Goal: Task Accomplishment & Management: Manage account settings

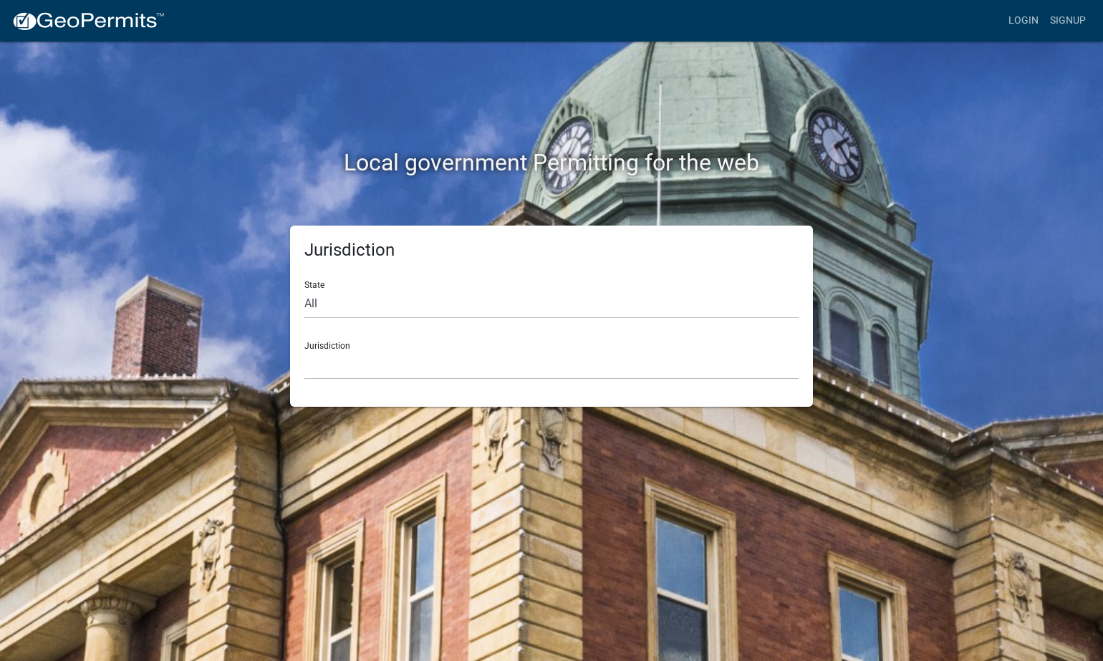
scroll to position [1, 0]
click at [1024, 20] on link "Login" at bounding box center [1024, 20] width 42 height 27
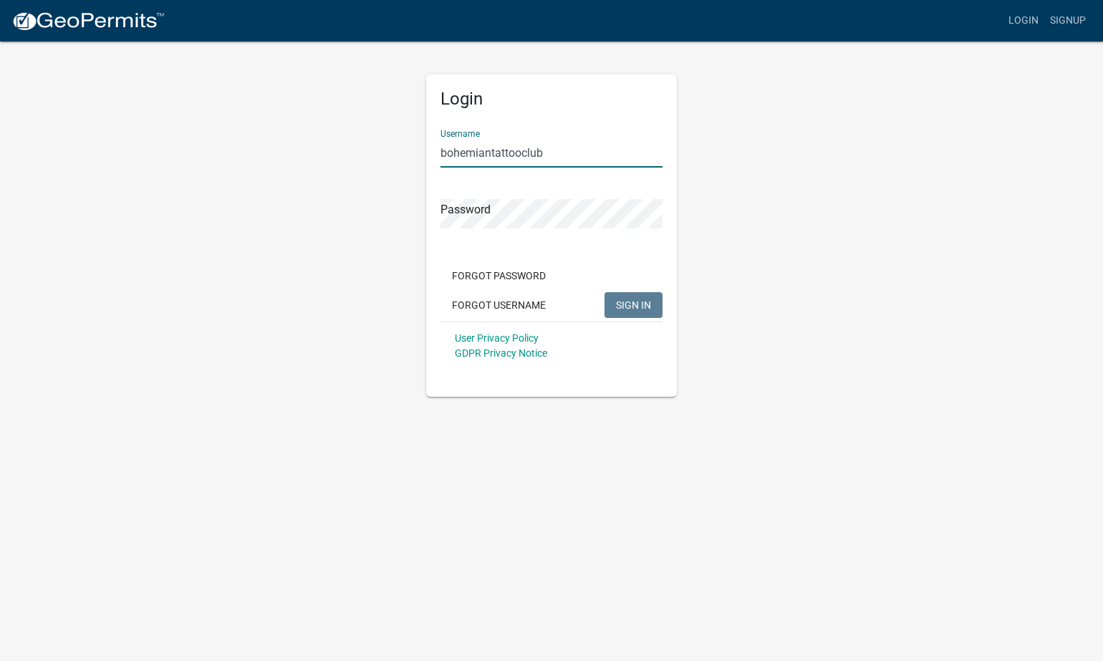
type input "bohemiantattooclub"
click at [621, 304] on span "SIGN IN" at bounding box center [633, 304] width 35 height 11
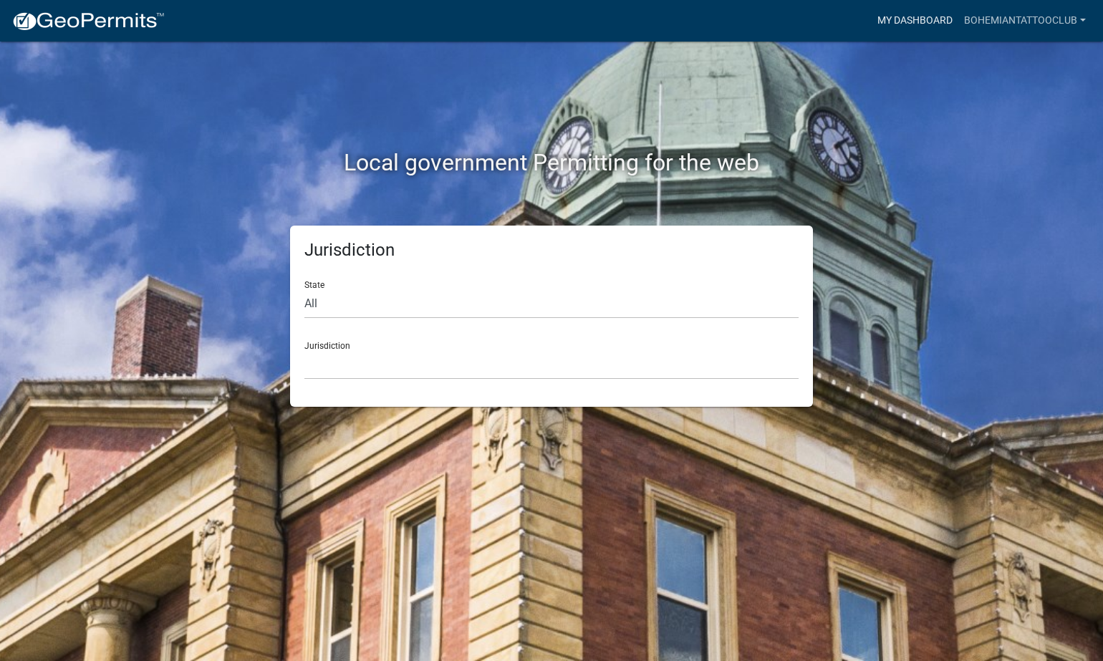
click at [904, 19] on link "My Dashboard" at bounding box center [914, 20] width 87 height 27
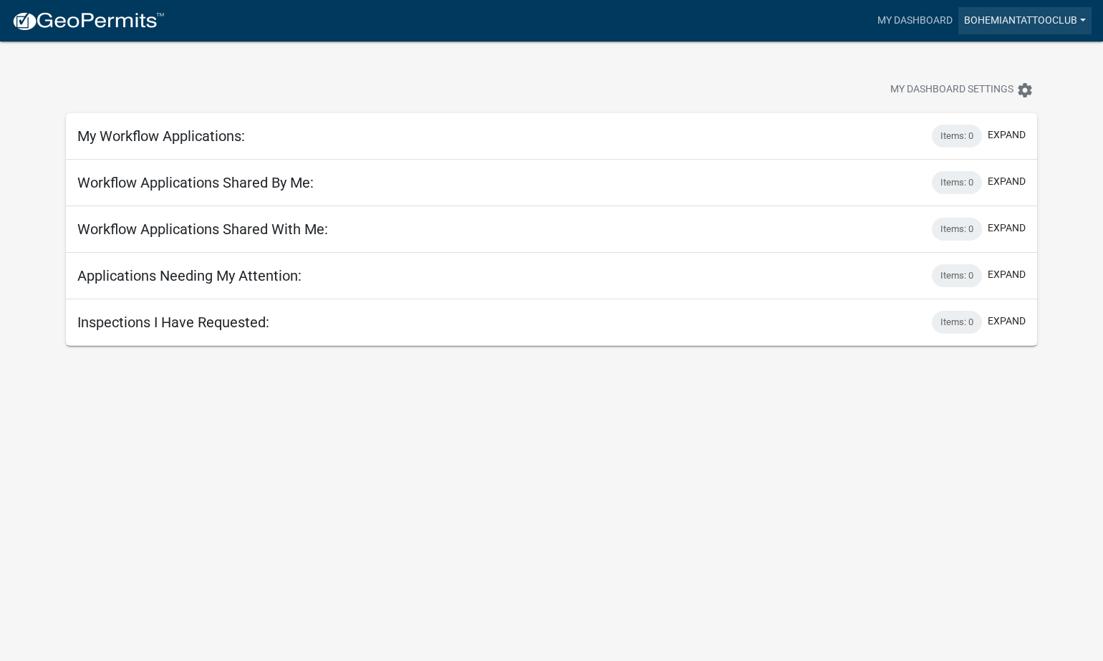
click at [986, 15] on link "bohemiantattooclub" at bounding box center [1024, 20] width 133 height 27
click at [1005, 47] on link "Account" at bounding box center [1034, 59] width 115 height 34
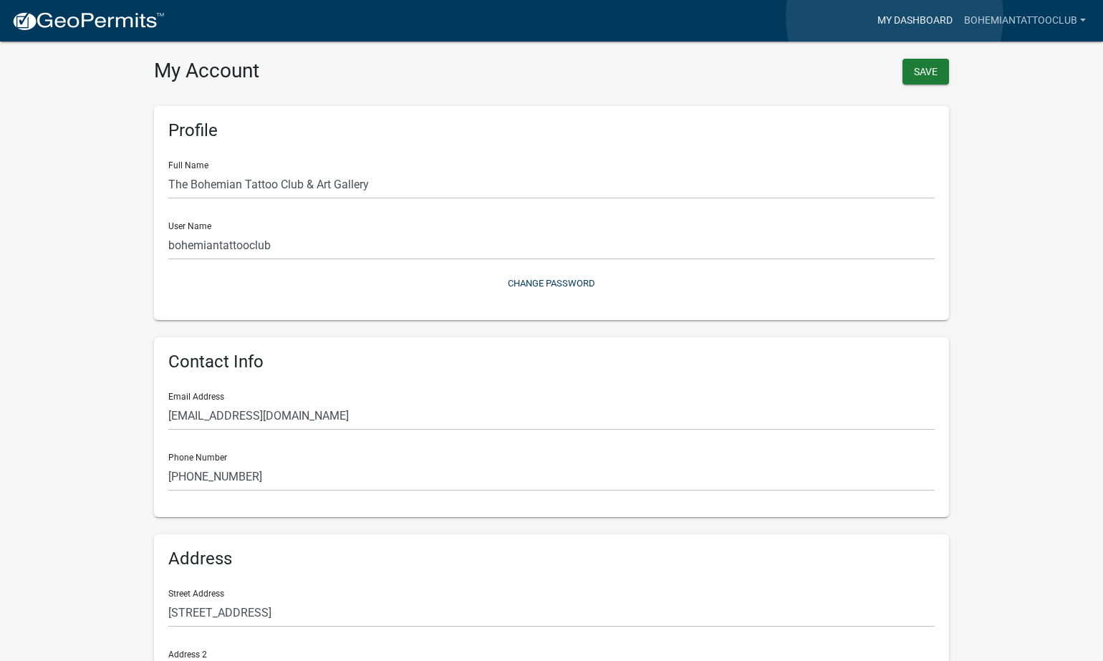
click at [894, 16] on link "My Dashboard" at bounding box center [914, 20] width 87 height 27
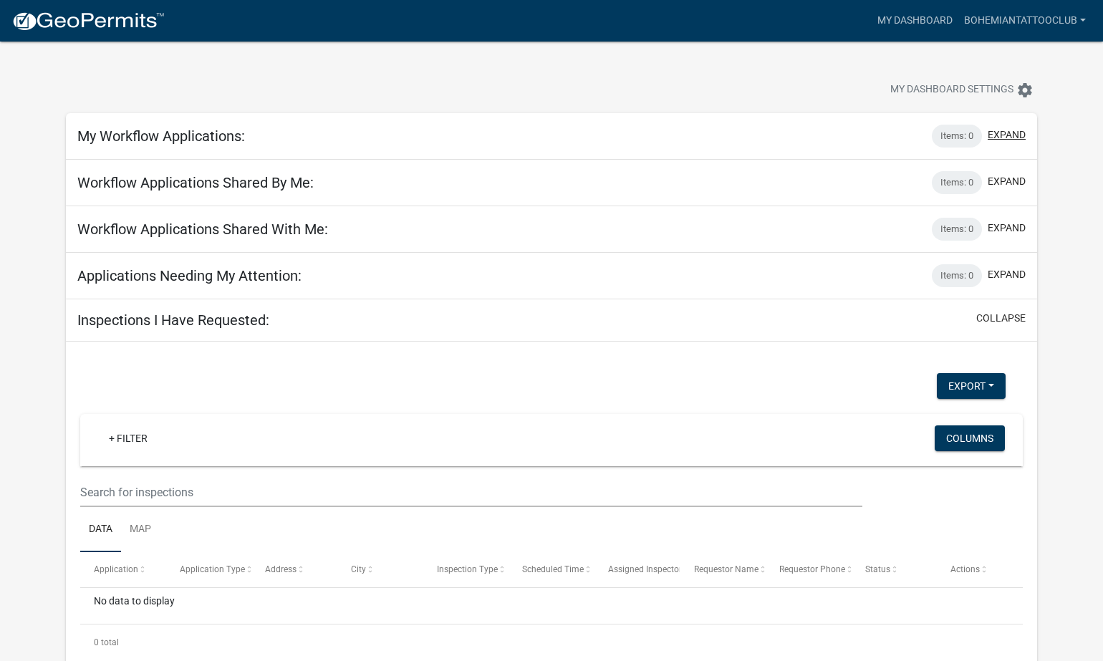
click at [1006, 132] on button "expand" at bounding box center [1006, 134] width 38 height 15
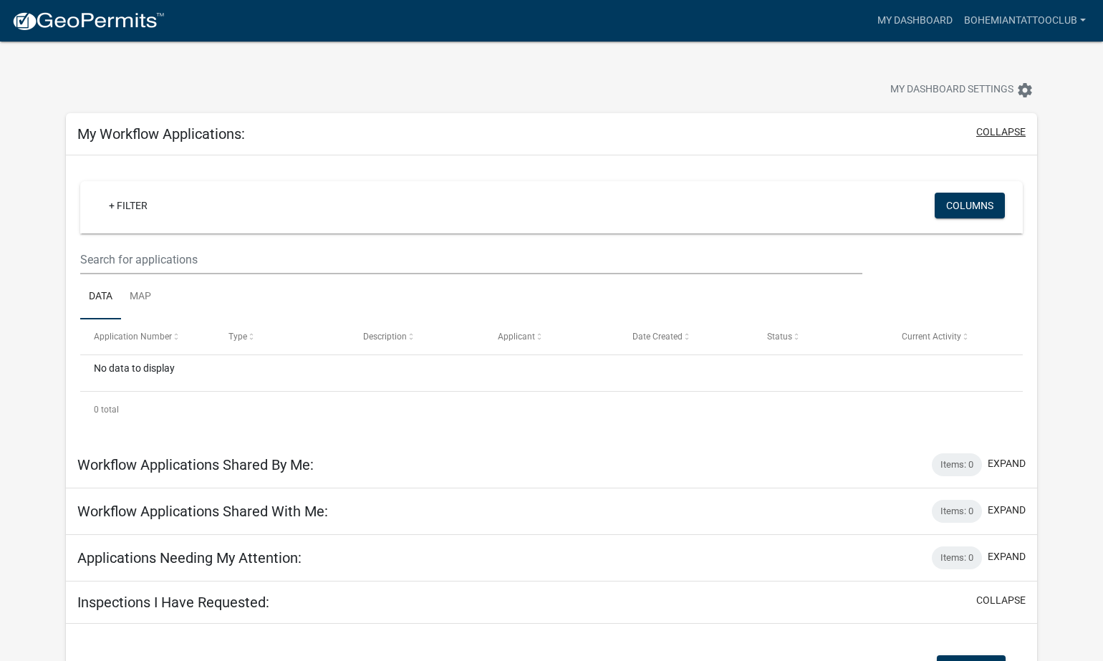
click at [1006, 132] on button "collapse" at bounding box center [1000, 132] width 49 height 15
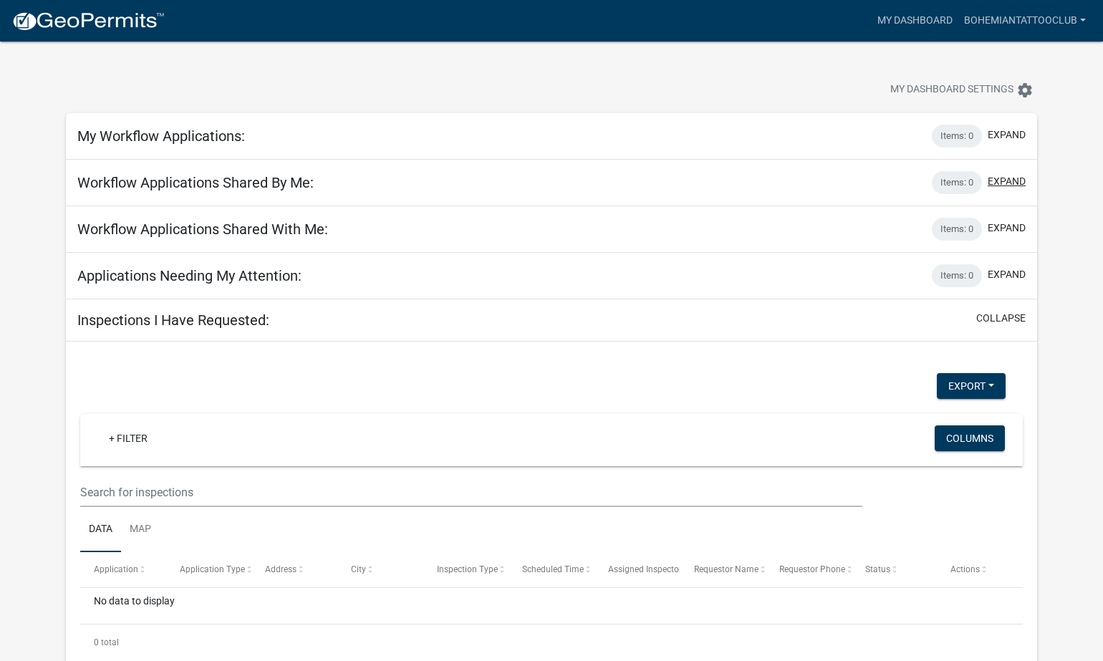
click at [1003, 175] on button "expand" at bounding box center [1006, 181] width 38 height 15
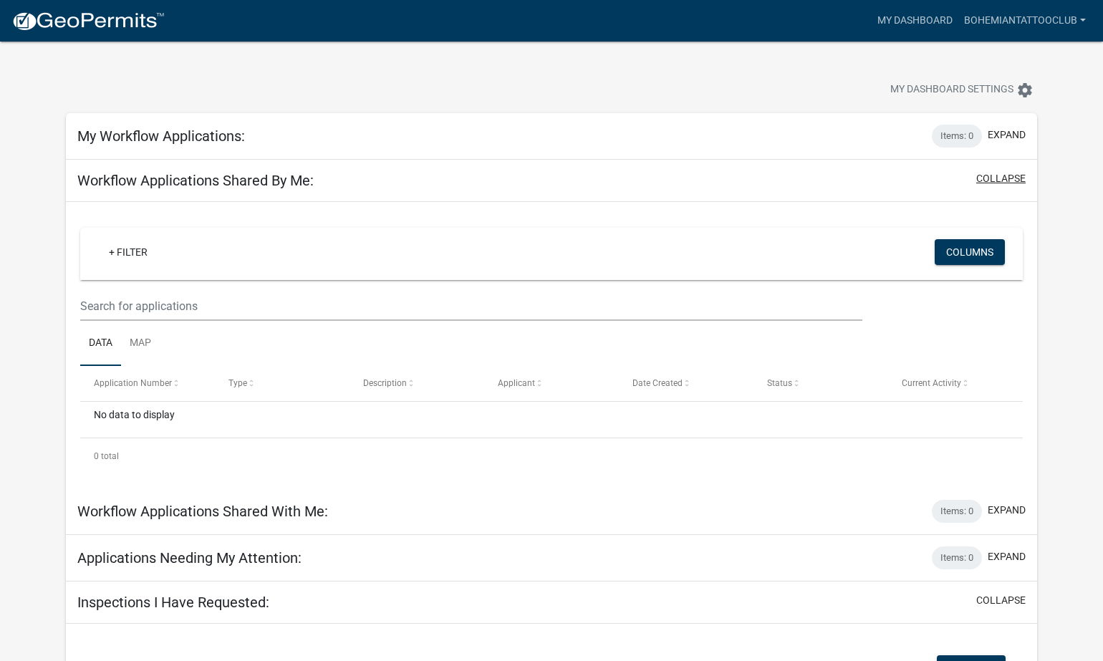
click at [1003, 175] on button "collapse" at bounding box center [1000, 178] width 49 height 15
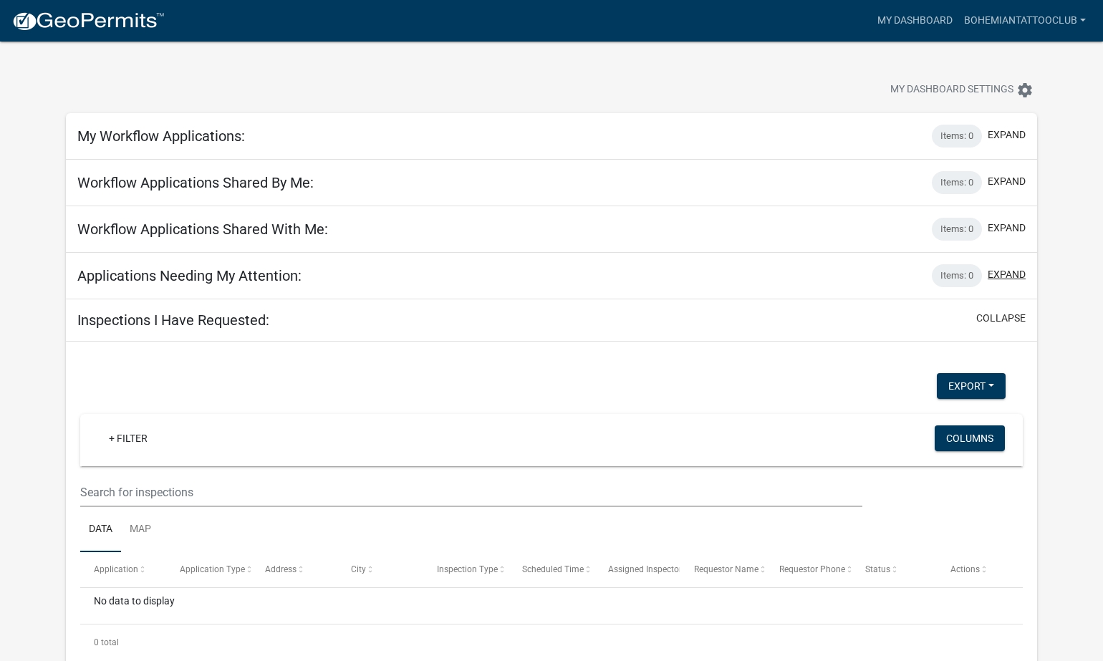
click at [1008, 272] on button "expand" at bounding box center [1006, 274] width 38 height 15
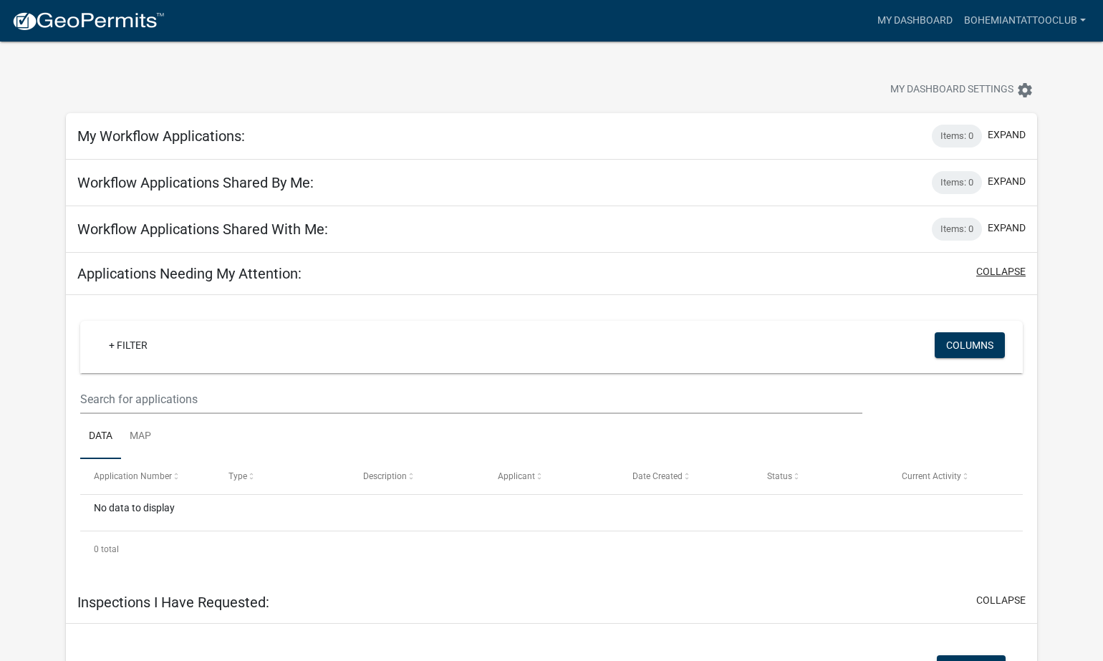
click at [1008, 272] on button "collapse" at bounding box center [1000, 271] width 49 height 15
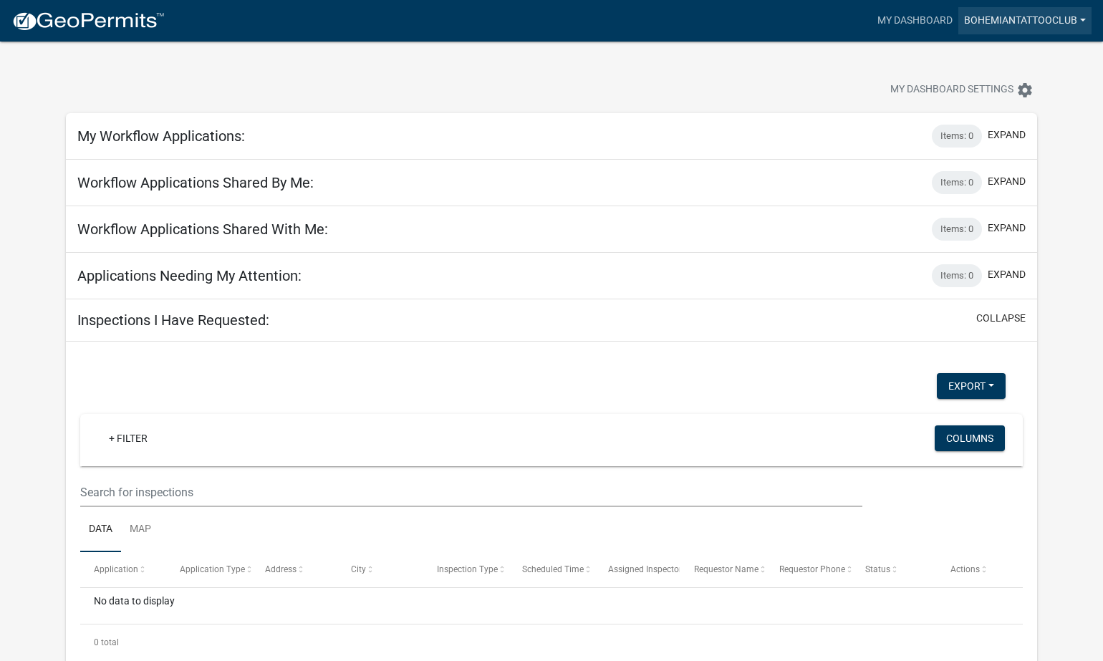
click at [992, 26] on link "bohemiantattooclub" at bounding box center [1024, 20] width 133 height 27
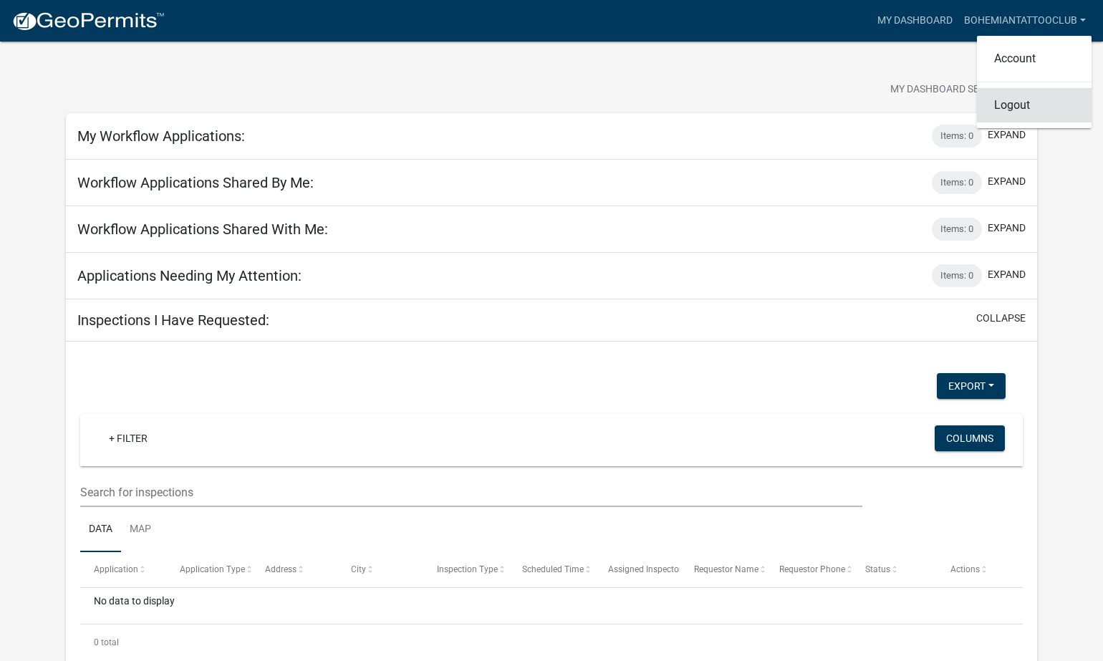
click at [1012, 102] on link "Logout" at bounding box center [1034, 105] width 115 height 34
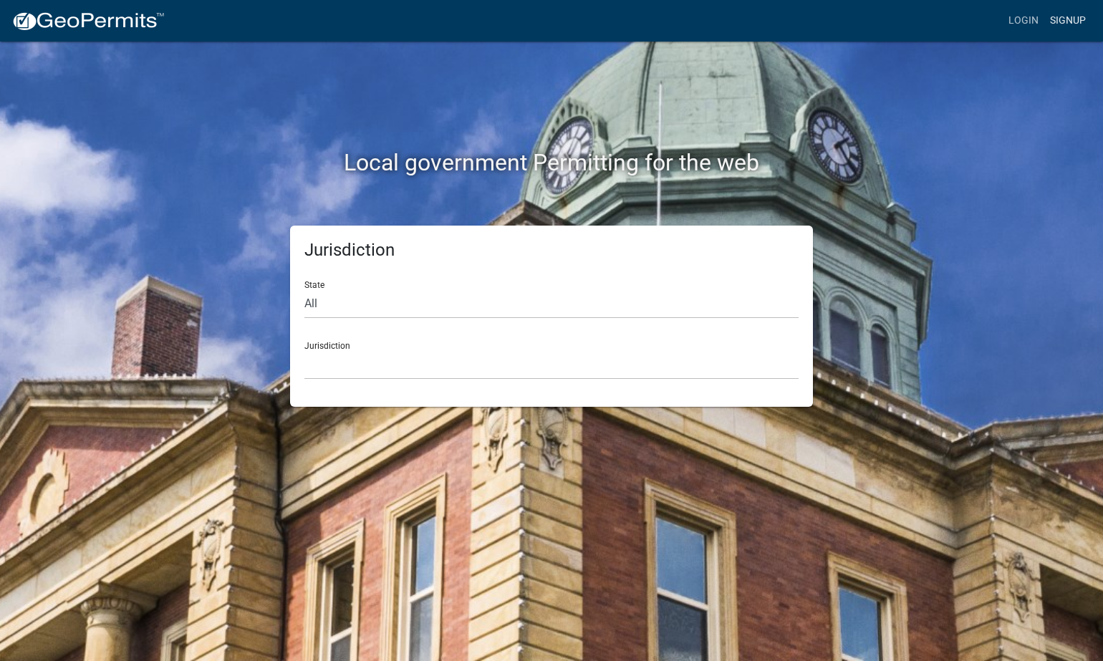
click at [1055, 21] on link "Signup" at bounding box center [1067, 20] width 47 height 27
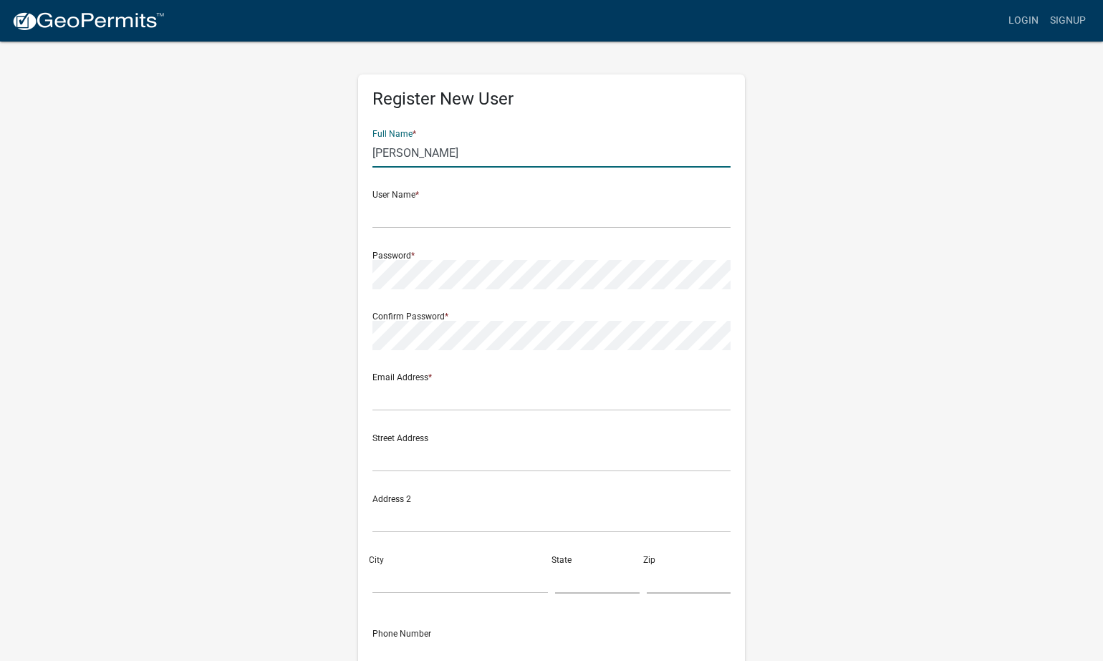
type input "[PERSON_NAME]"
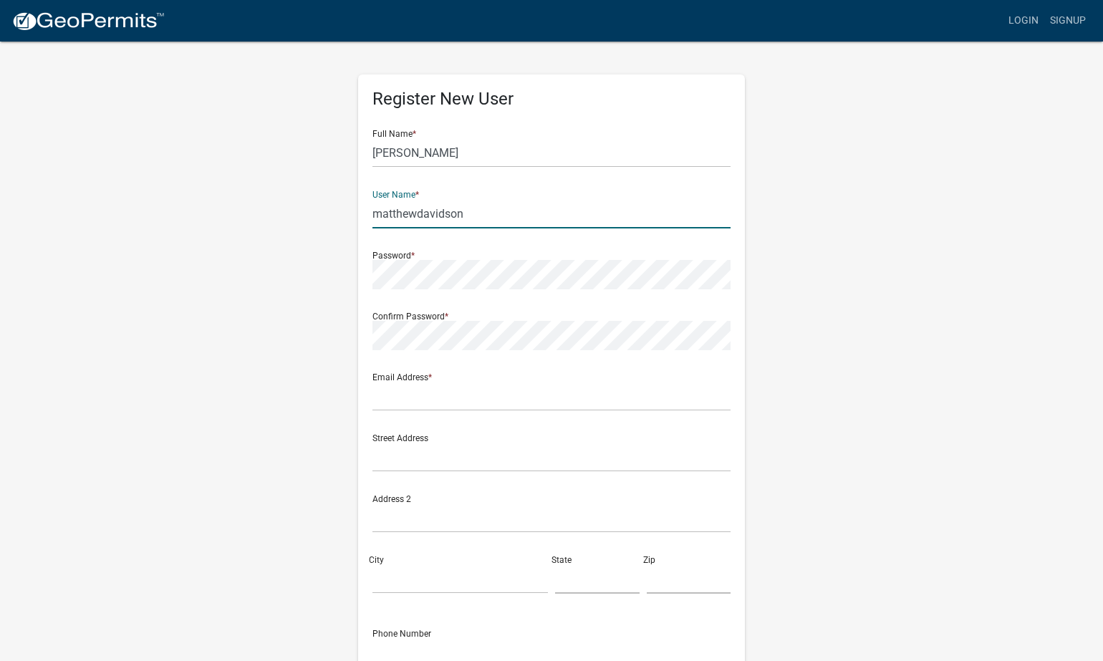
type input "matthewdavidson"
click at [466, 212] on input "matthewdavidson" at bounding box center [551, 213] width 358 height 29
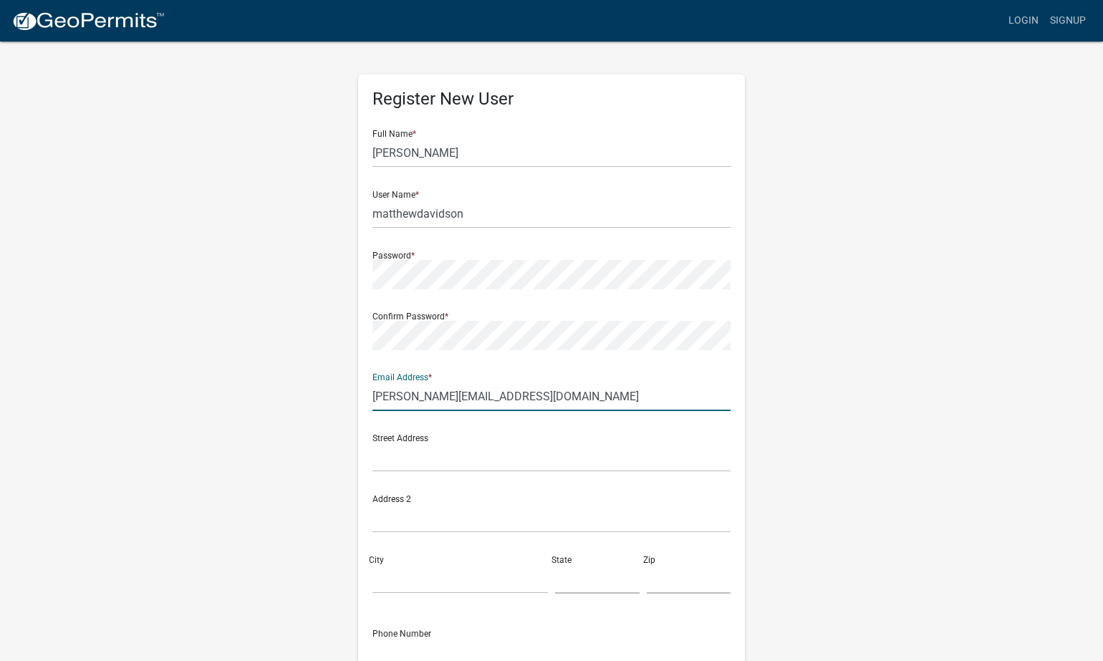
type input "[PERSON_NAME][EMAIL_ADDRESS][DOMAIN_NAME]"
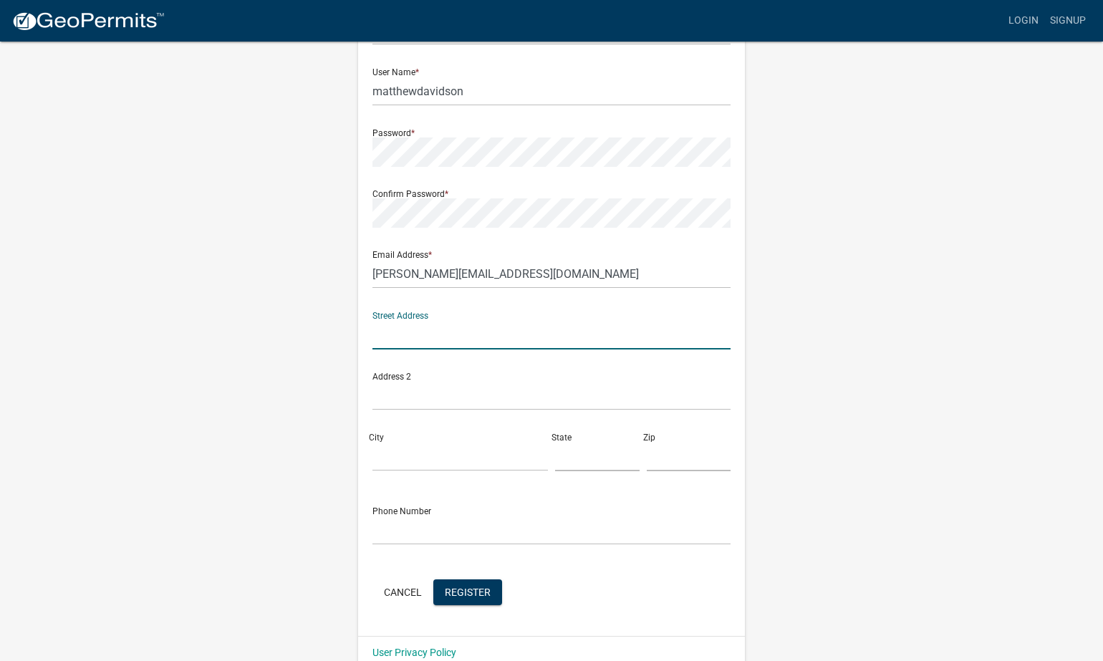
scroll to position [125, 0]
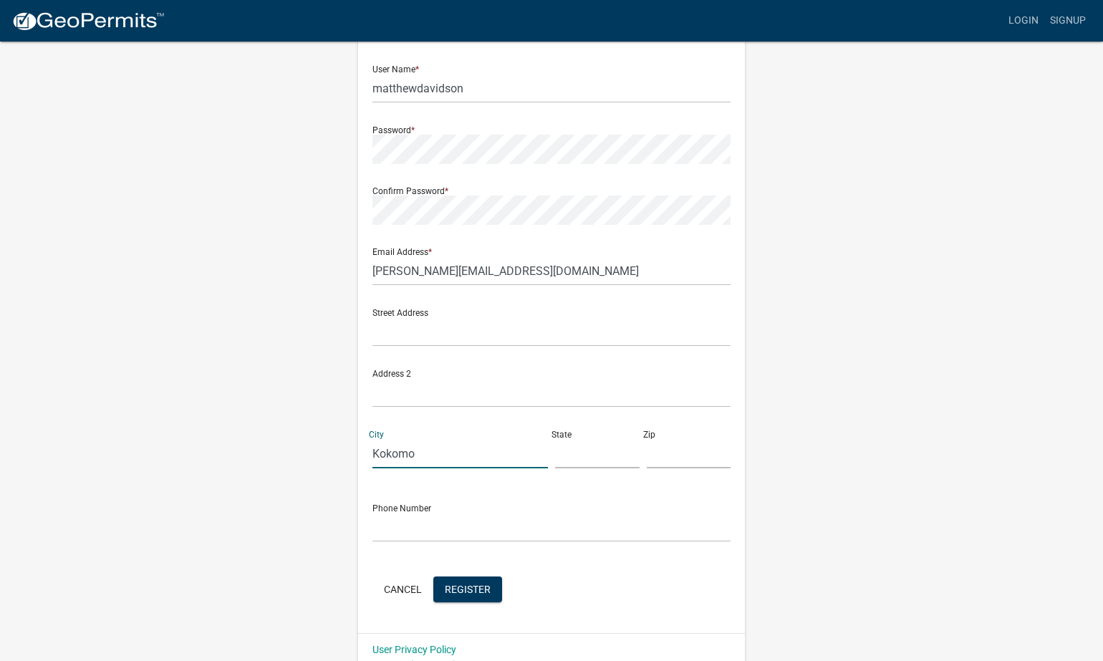
type input "Kokomo"
type input "IN"
type input "46902"
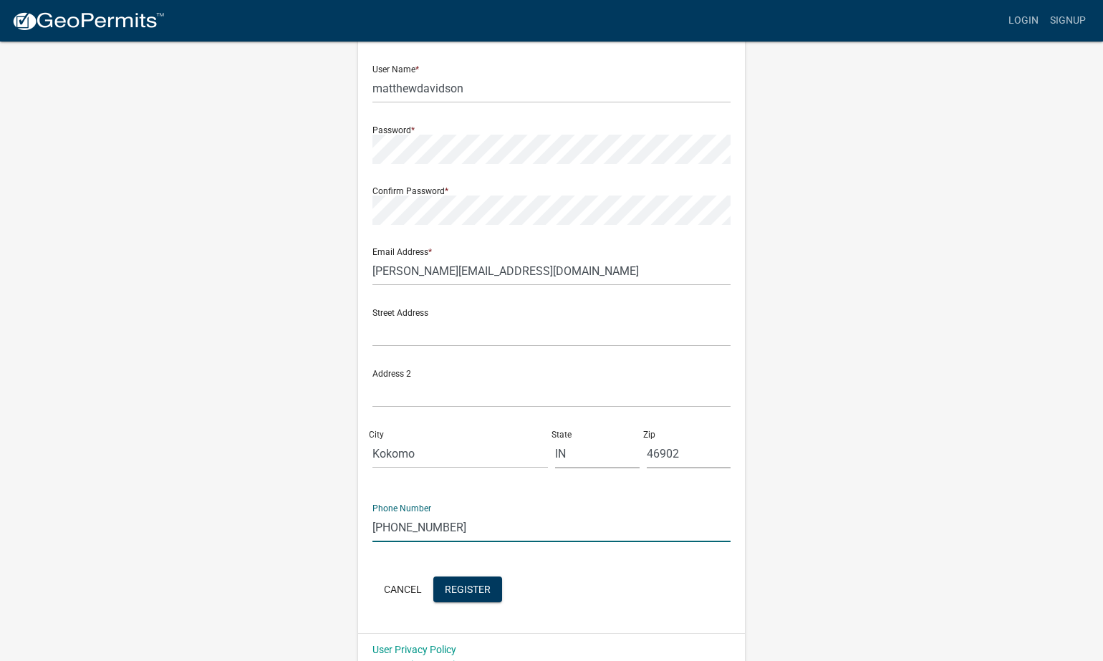
scroll to position [125, 0]
type input "[PHONE_NUMBER]"
click at [422, 331] on input "text" at bounding box center [551, 332] width 358 height 29
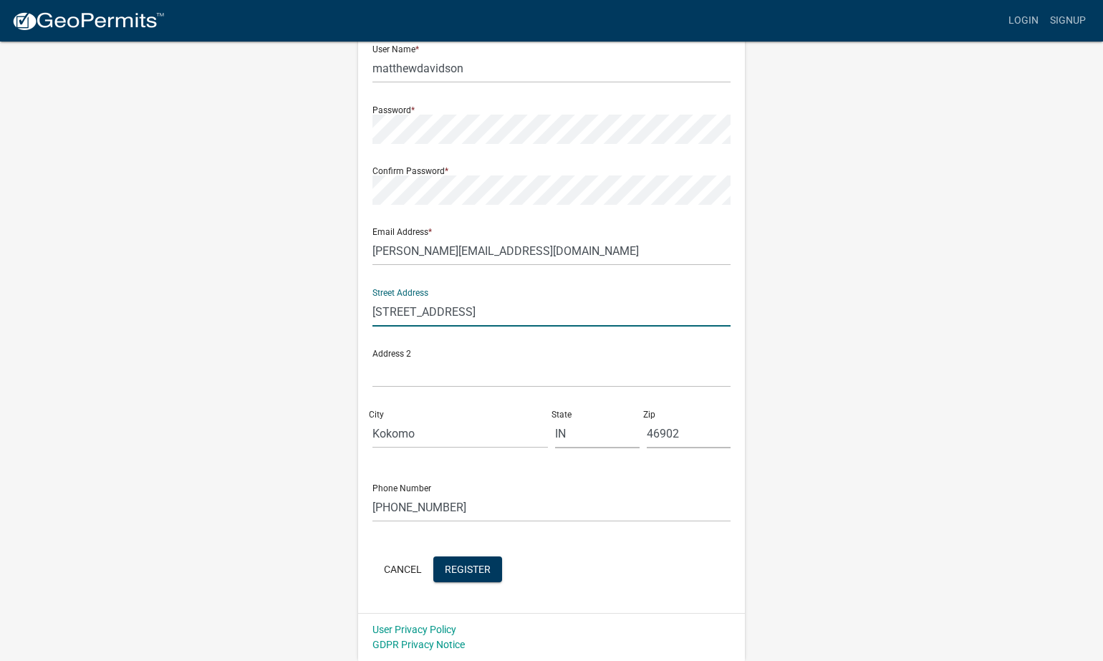
scroll to position [145, 0]
type input "[STREET_ADDRESS]"
click at [480, 571] on span "Register" at bounding box center [468, 569] width 46 height 11
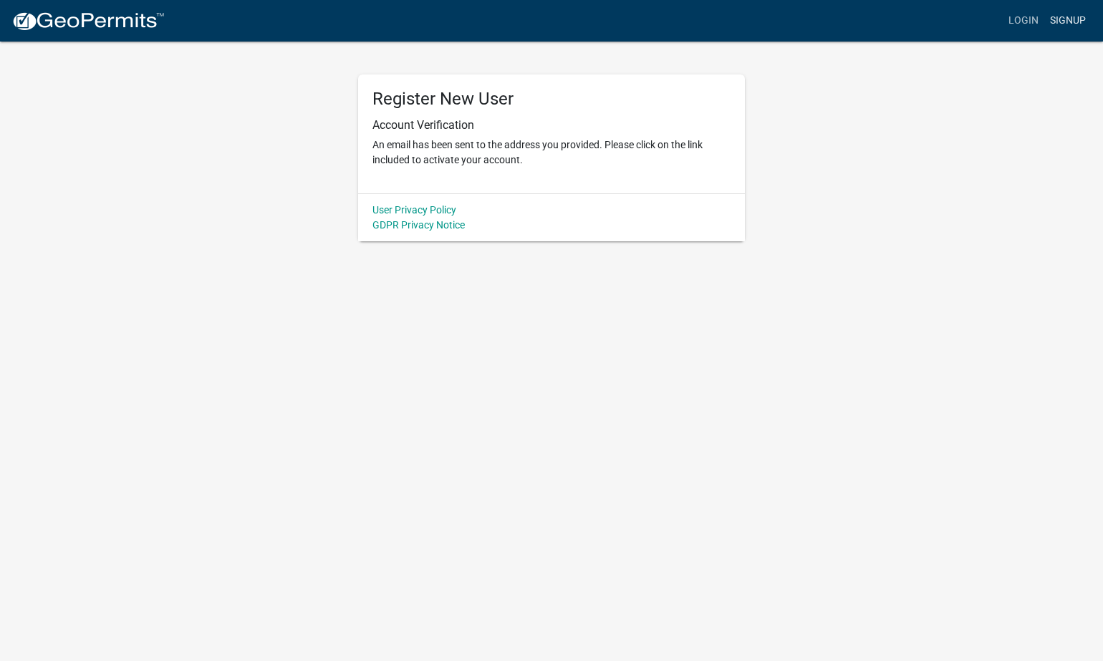
click at [1061, 20] on link "Signup" at bounding box center [1067, 20] width 47 height 27
click at [1060, 21] on link "Signup" at bounding box center [1067, 20] width 47 height 27
click at [1071, 21] on link "Signup" at bounding box center [1067, 20] width 47 height 27
click at [1032, 20] on link "Login" at bounding box center [1024, 20] width 42 height 27
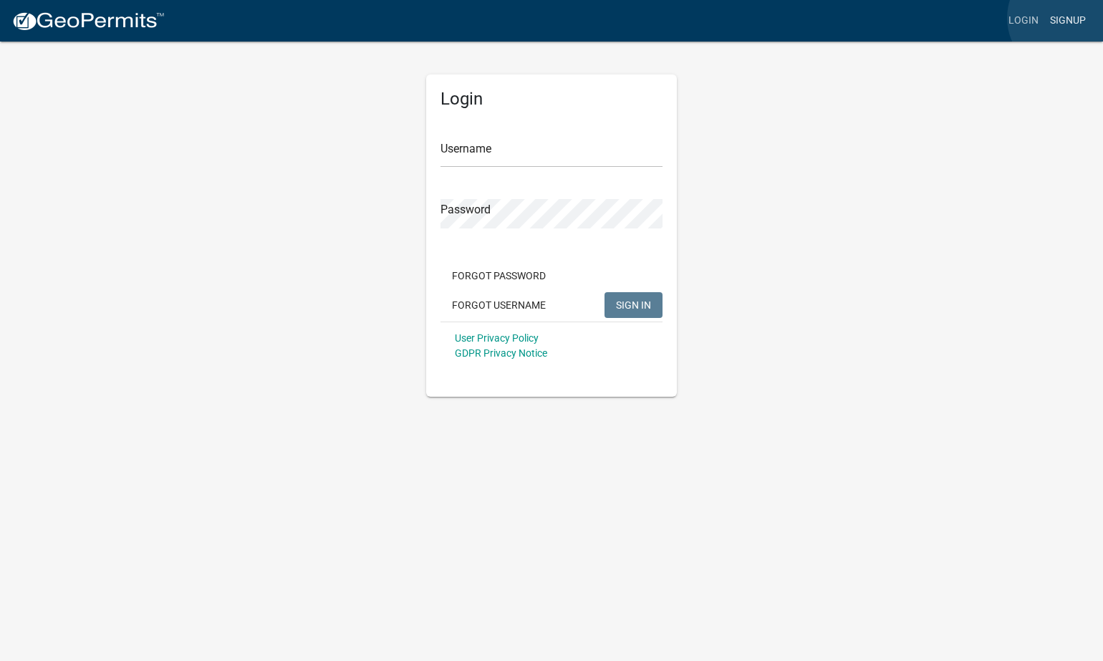
click at [1066, 18] on link "Signup" at bounding box center [1067, 20] width 47 height 27
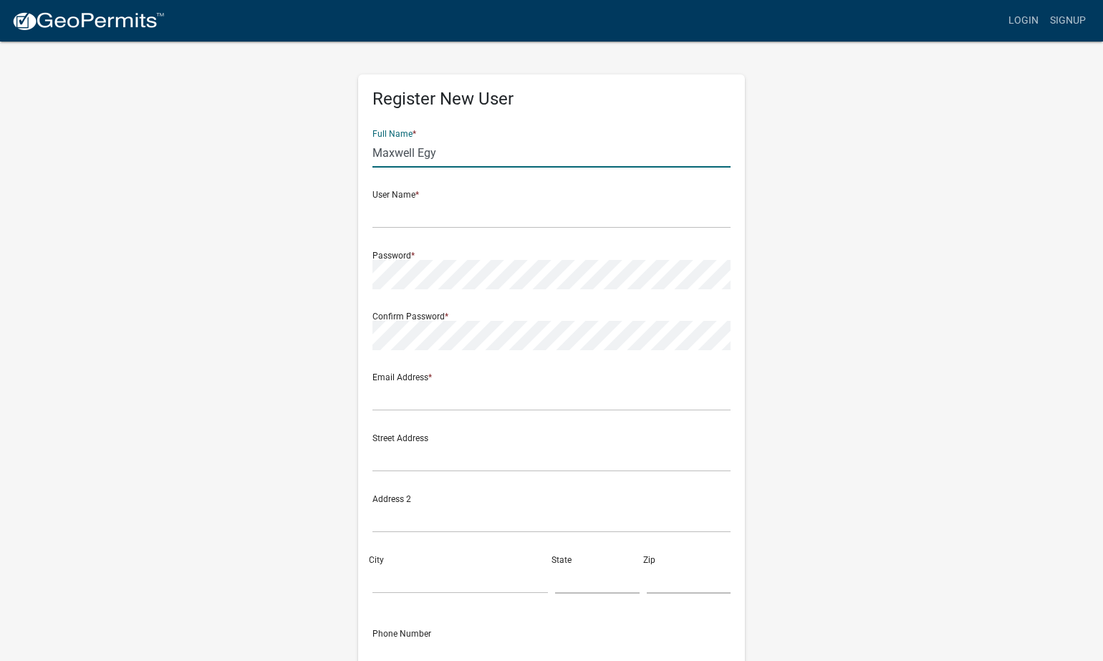
scroll to position [0, 1]
type input "Maxwell Egy"
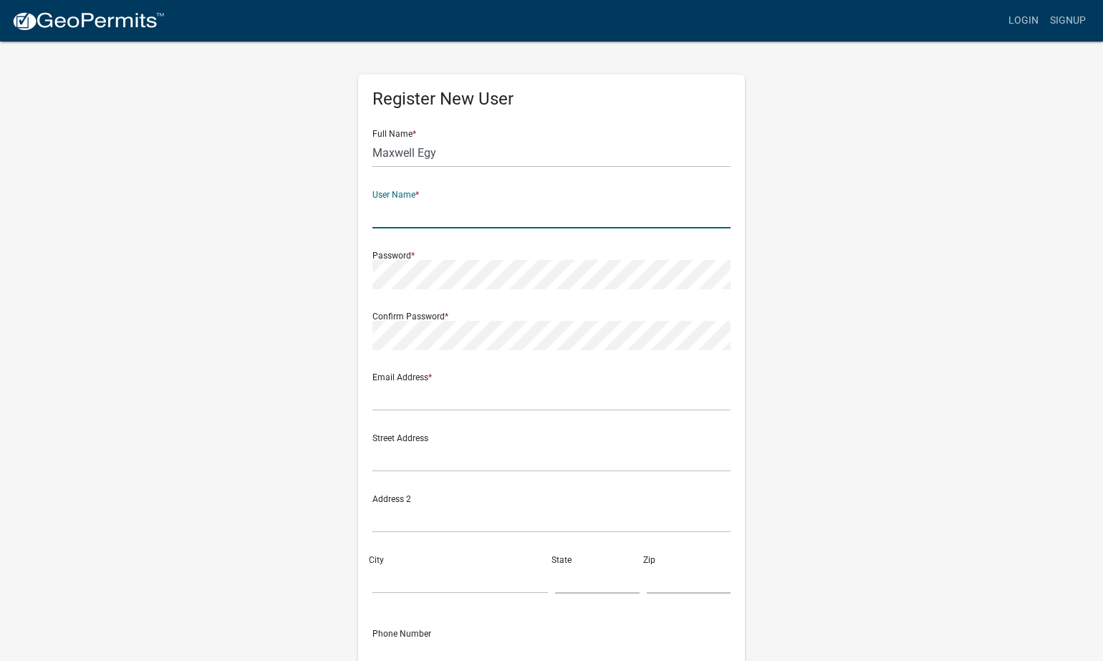
scroll to position [0, 0]
type input "maxegy"
click at [361, 274] on div "Register New User Full Name * [PERSON_NAME] User Name * maxegy Password * Confi…" at bounding box center [551, 416] width 387 height 684
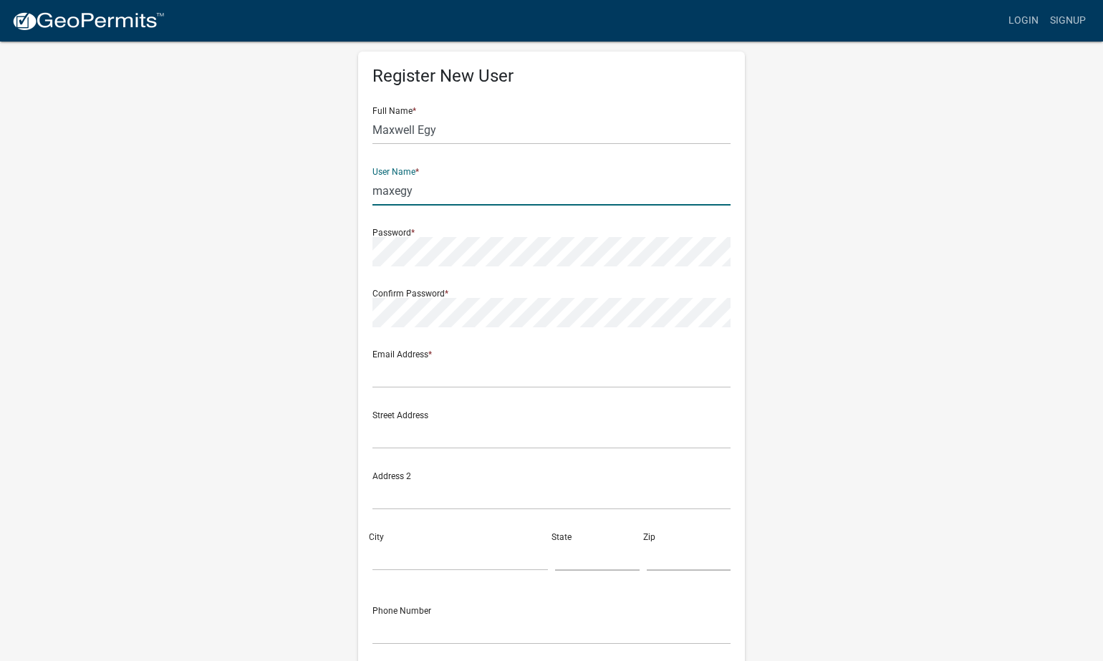
scroll to position [24, 0]
drag, startPoint x: 430, startPoint y: 196, endPoint x: 368, endPoint y: 192, distance: 61.7
click at [368, 192] on div "Register New User Full Name * [PERSON_NAME] User Name * maxegy Password * Confi…" at bounding box center [551, 392] width 387 height 684
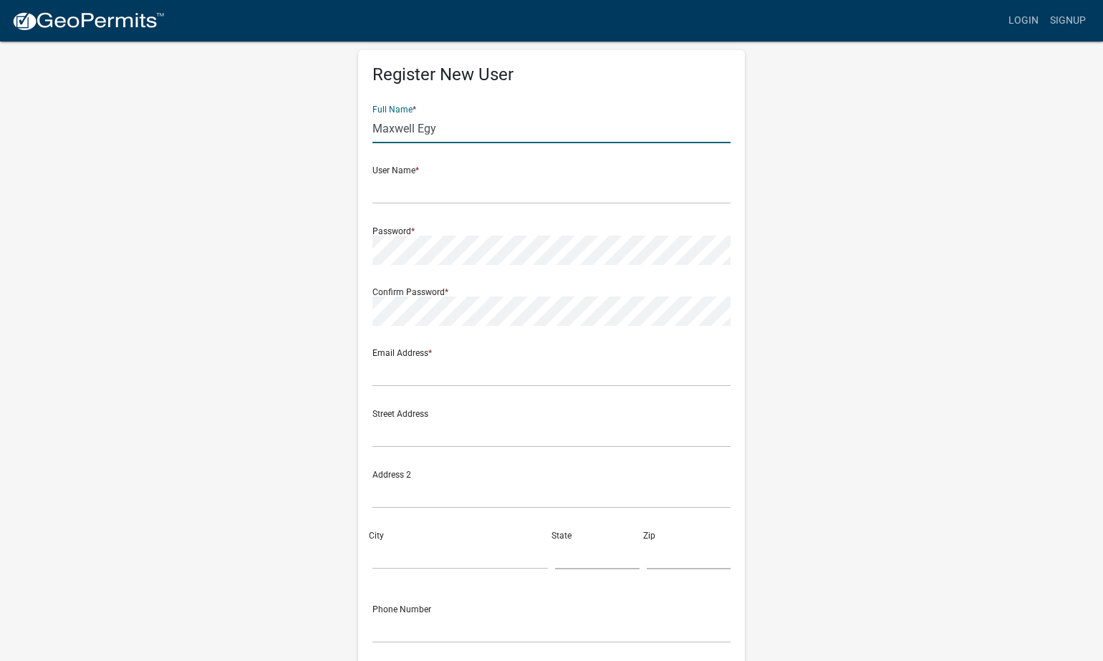
drag, startPoint x: 438, startPoint y: 133, endPoint x: 372, endPoint y: 132, distance: 65.9
click at [372, 132] on div "Register New User Full Name * [PERSON_NAME] User Name * Password * Confirm Pass…" at bounding box center [551, 392] width 387 height 684
click at [440, 134] on input "text" at bounding box center [551, 128] width 358 height 29
type input "[PERSON_NAME]"
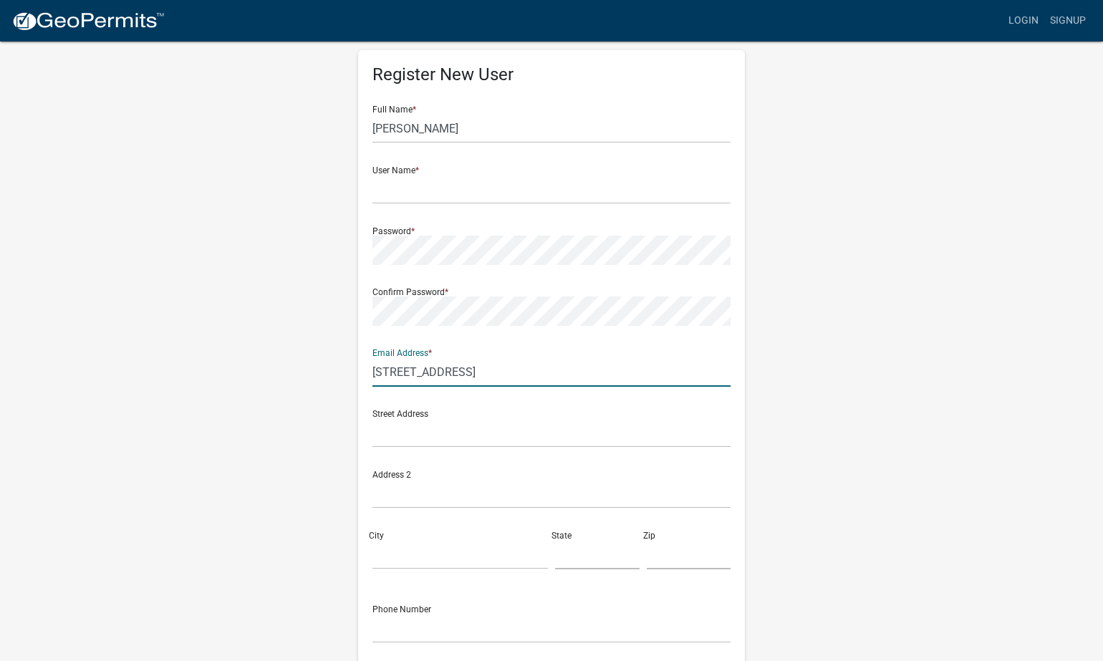
click at [406, 368] on input "[STREET_ADDRESS]" at bounding box center [551, 371] width 358 height 29
type input "[STREET_ADDRESS]"
drag, startPoint x: 450, startPoint y: 371, endPoint x: 352, endPoint y: 370, distance: 98.8
click at [352, 370] on div "Register New User Full Name * [PERSON_NAME] User Name * Password * Confirm Pass…" at bounding box center [551, 399] width 408 height 766
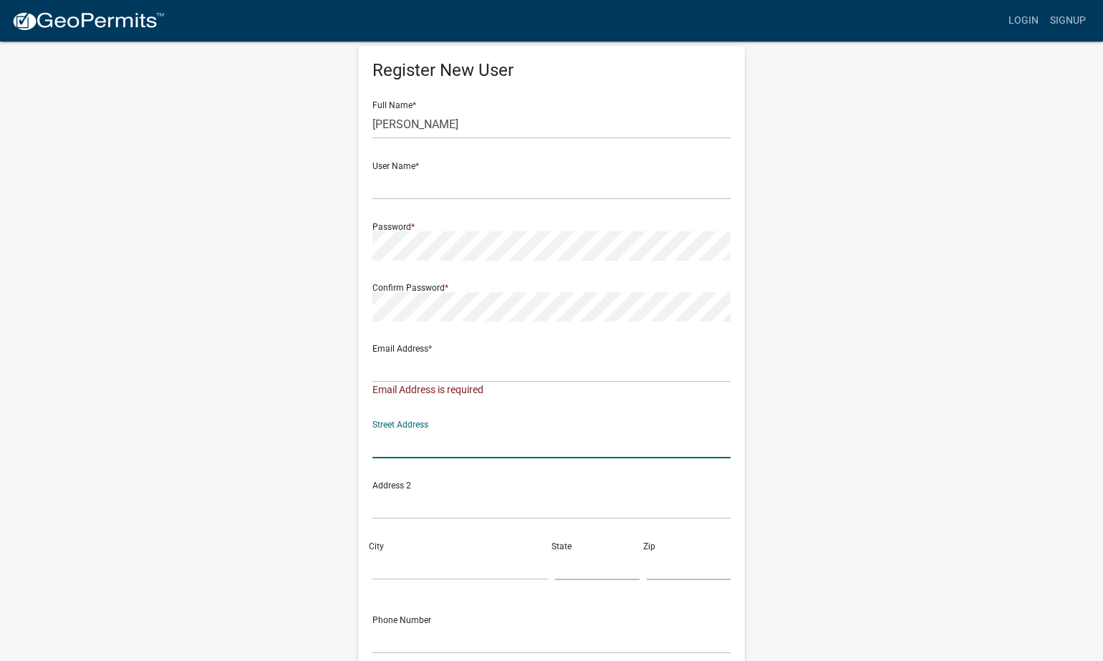
scroll to position [29, 0]
click at [390, 445] on input "text" at bounding box center [551, 442] width 358 height 29
paste input "[STREET_ADDRESS]"
type input "[STREET_ADDRESS]"
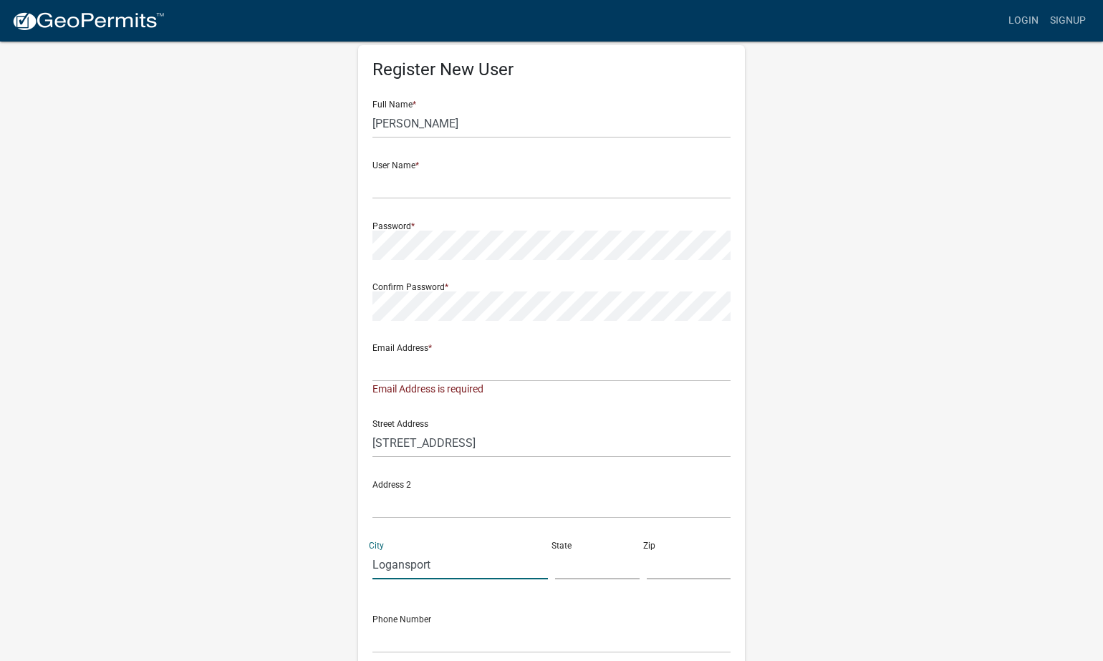
type input "Logansport"
type input "46947"
type input "IN"
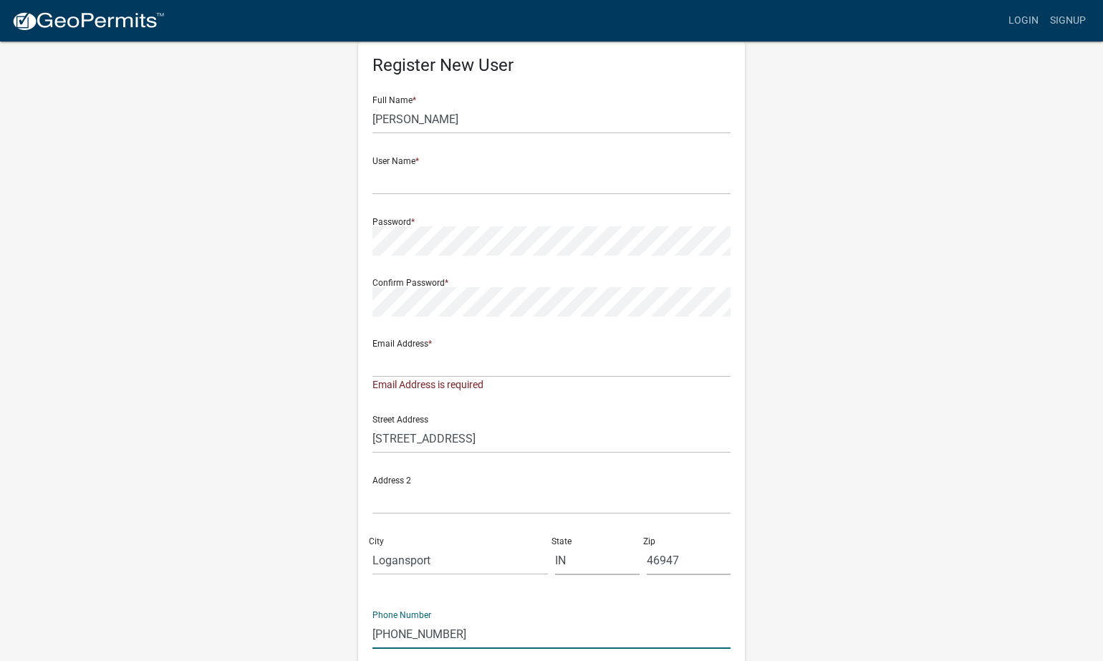
scroll to position [27, 0]
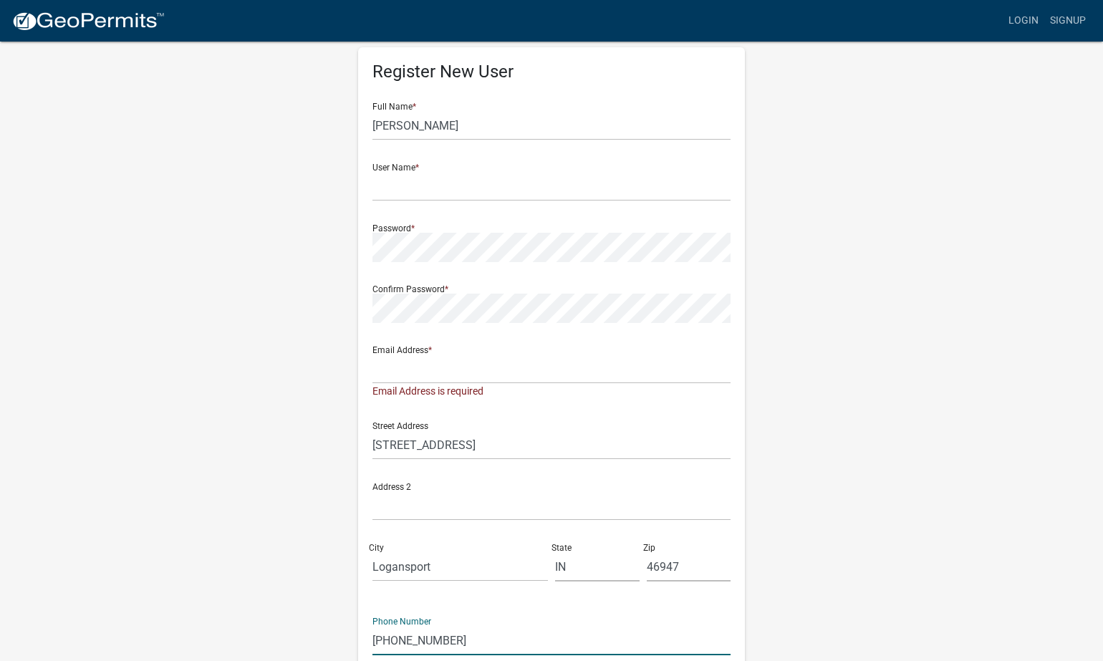
type input "[PHONE_NUMBER]"
click at [468, 371] on input "text" at bounding box center [551, 368] width 358 height 29
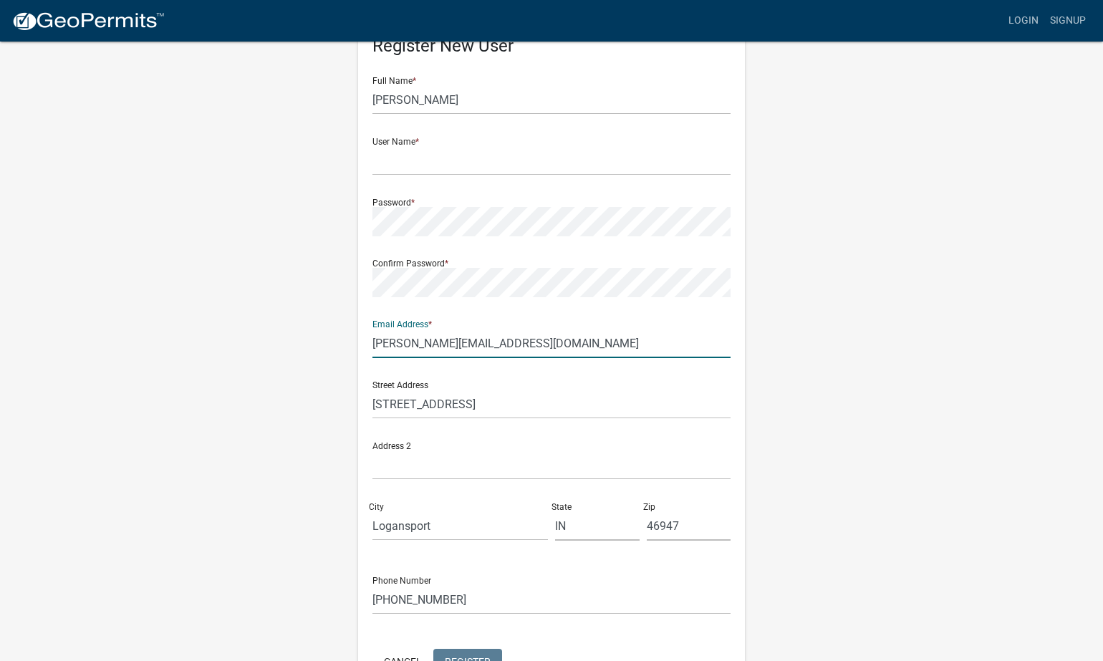
type input "[PERSON_NAME][EMAIL_ADDRESS][DOMAIN_NAME]"
click at [448, 155] on input "text" at bounding box center [551, 160] width 358 height 29
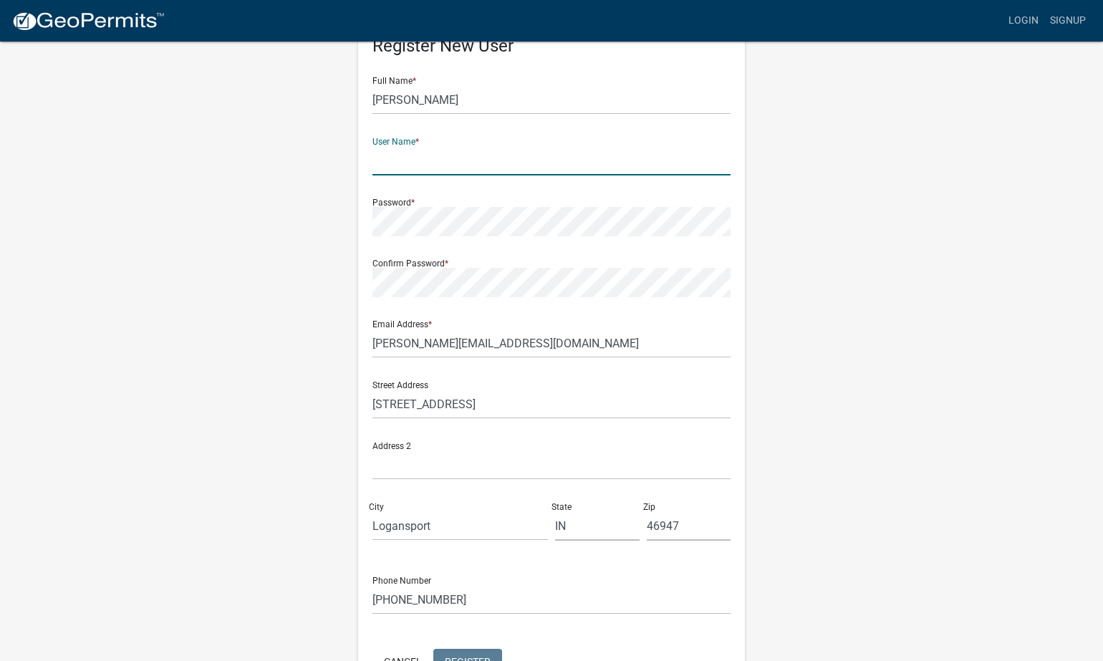
scroll to position [54, 0]
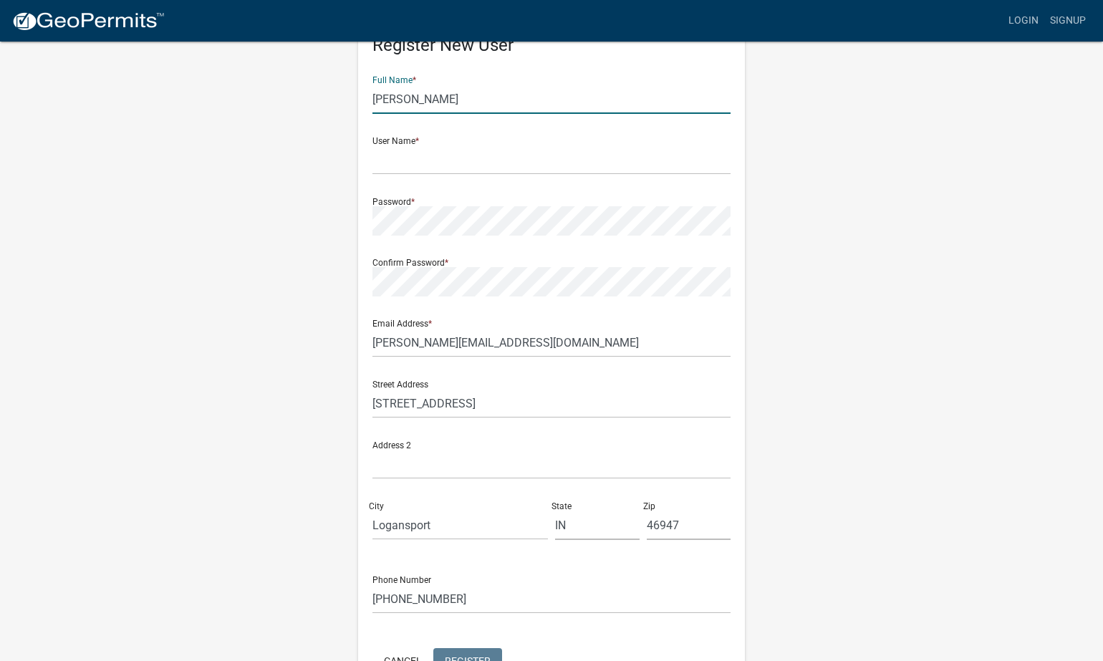
click at [440, 100] on input "[PERSON_NAME]" at bounding box center [551, 98] width 358 height 29
type input "[PERSON_NAME]"
click at [425, 158] on input "text" at bounding box center [551, 159] width 358 height 29
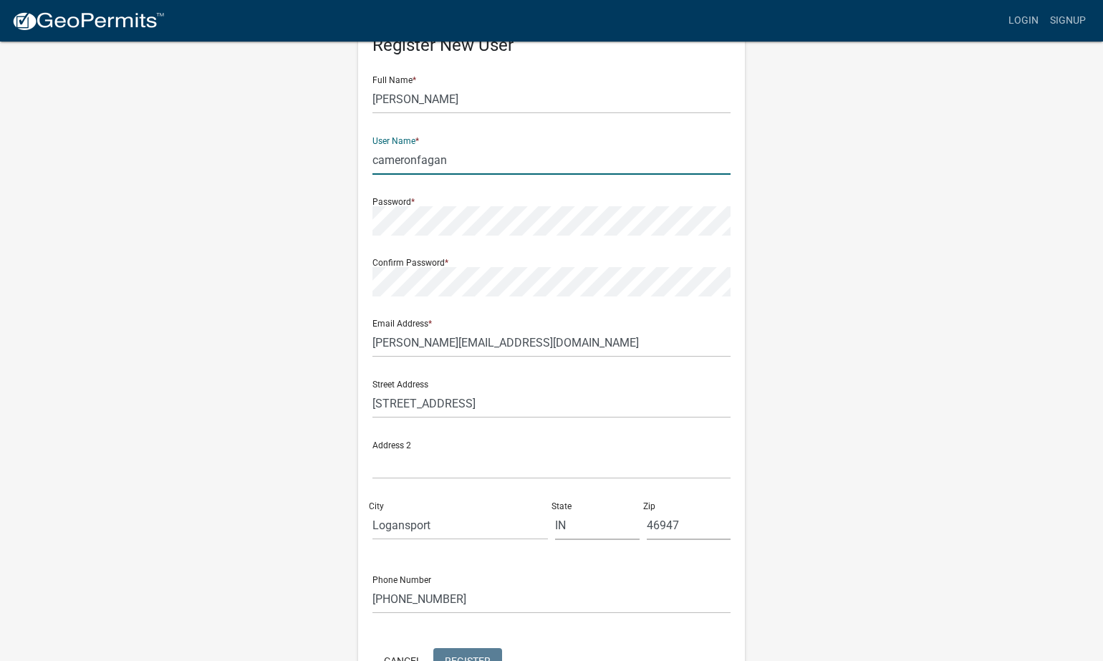
type input "cameronfagan"
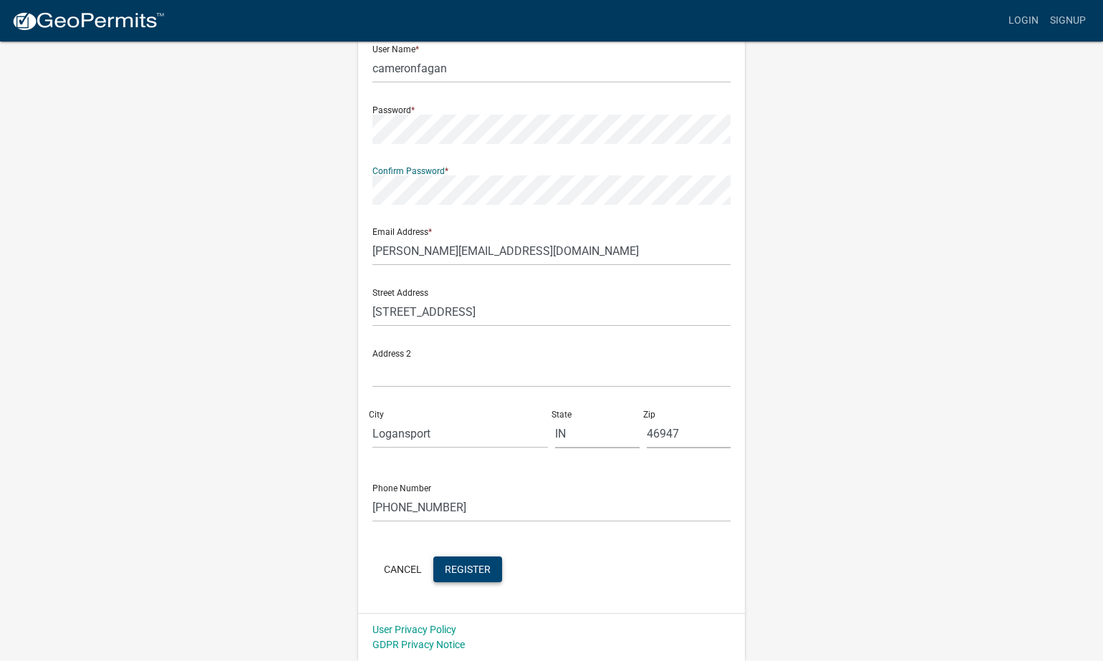
scroll to position [145, 0]
click at [460, 572] on span "Register" at bounding box center [468, 569] width 46 height 11
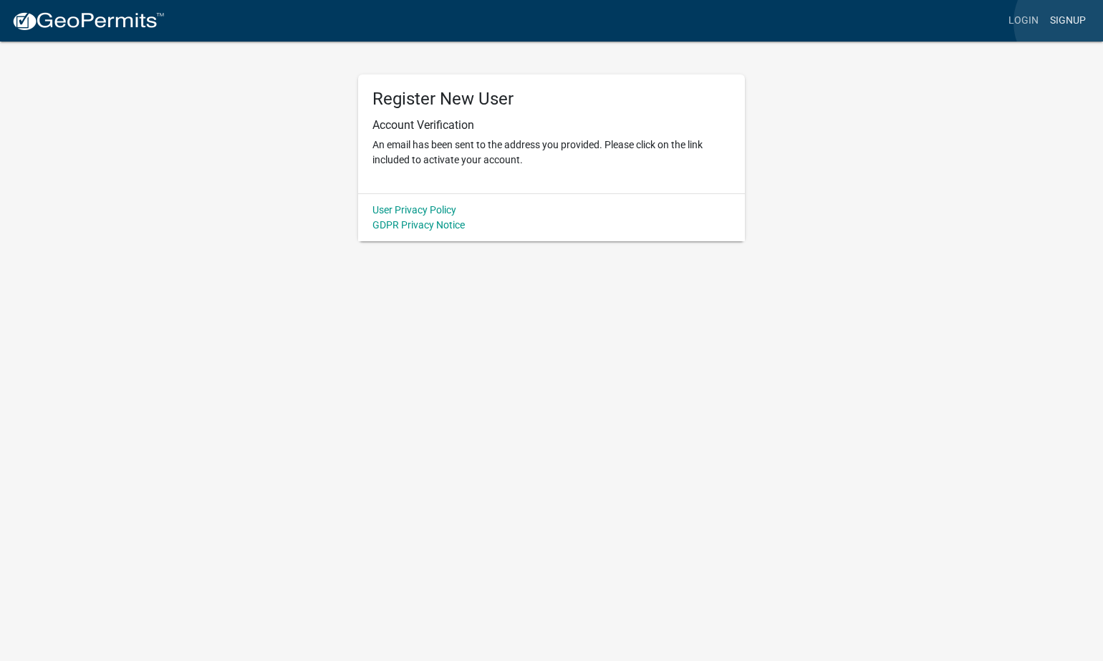
click at [1072, 22] on link "Signup" at bounding box center [1067, 20] width 47 height 27
click at [1037, 23] on link "Login" at bounding box center [1024, 20] width 42 height 27
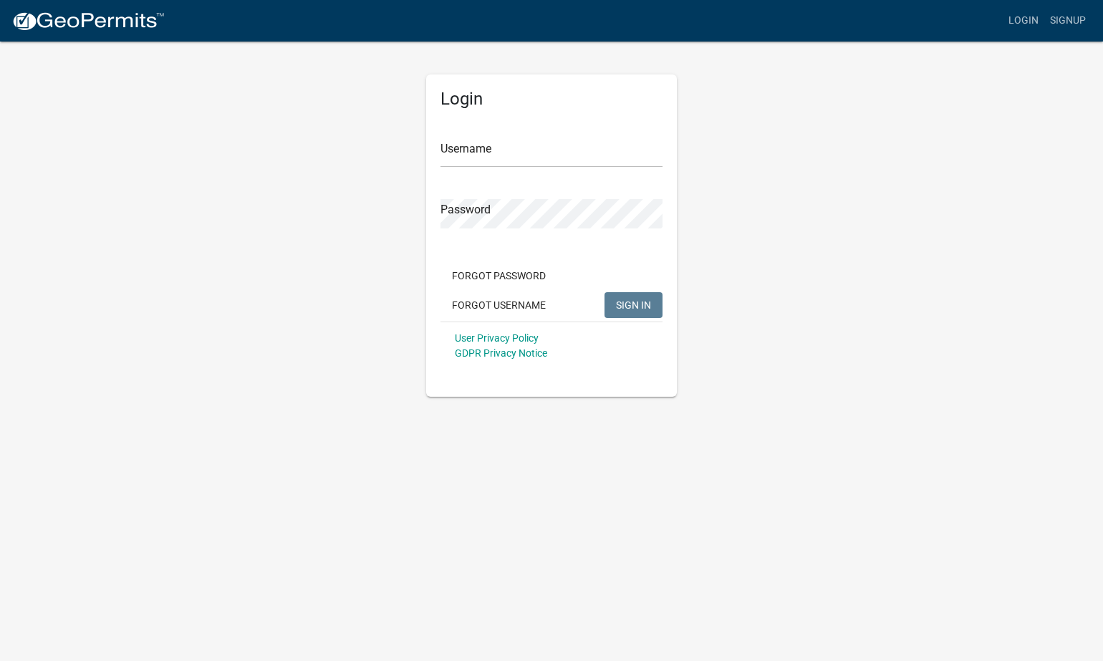
scroll to position [1, 0]
click at [1062, 24] on link "Signup" at bounding box center [1067, 20] width 47 height 27
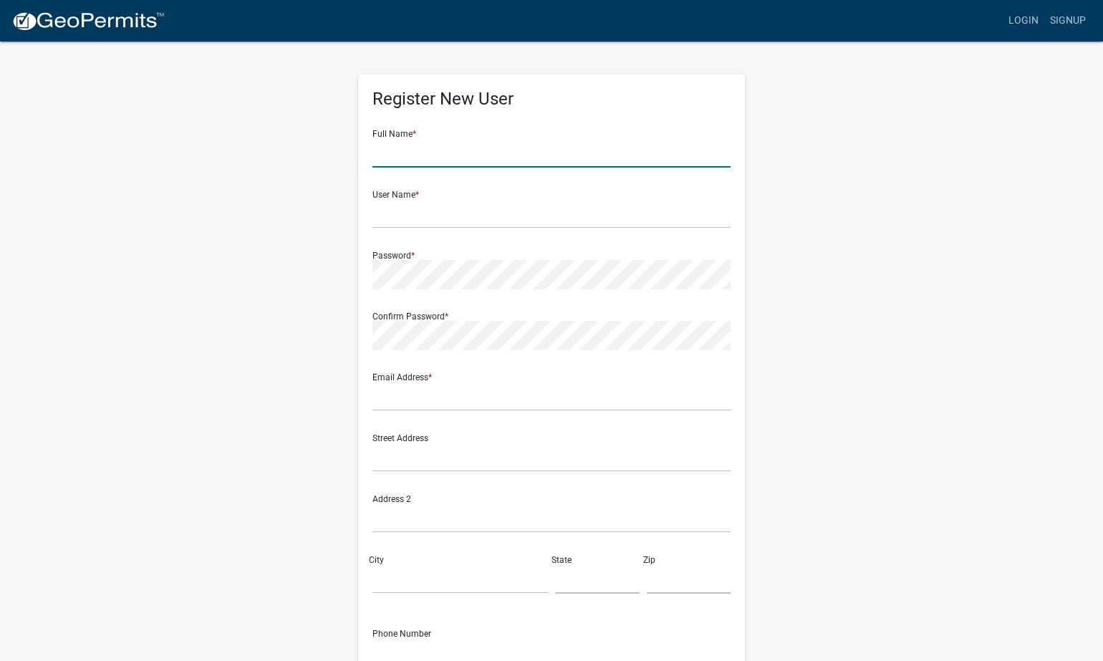
scroll to position [1, 0]
type input "[PERSON_NAME]"
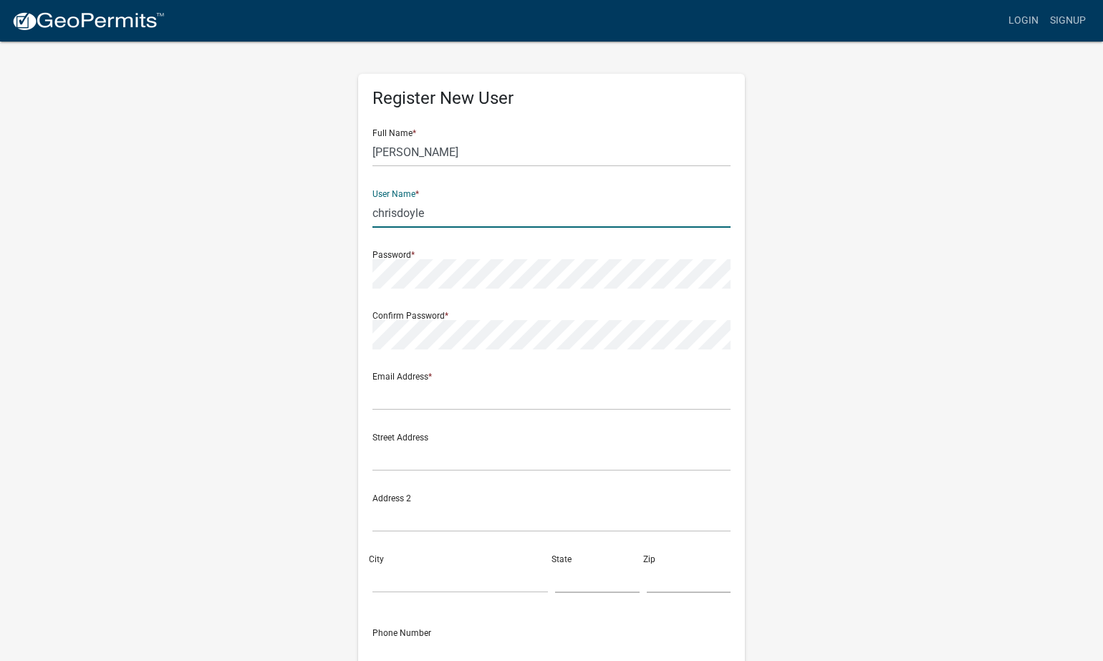
type input "chrisdoyle"
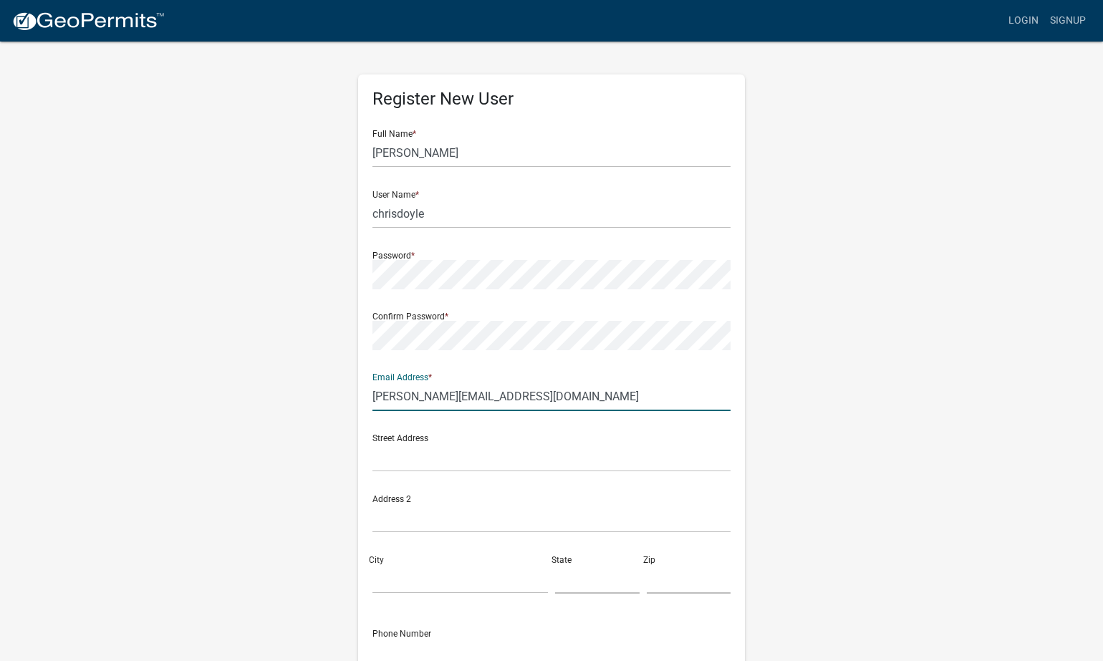
type input "[PERSON_NAME][EMAIL_ADDRESS][DOMAIN_NAME]"
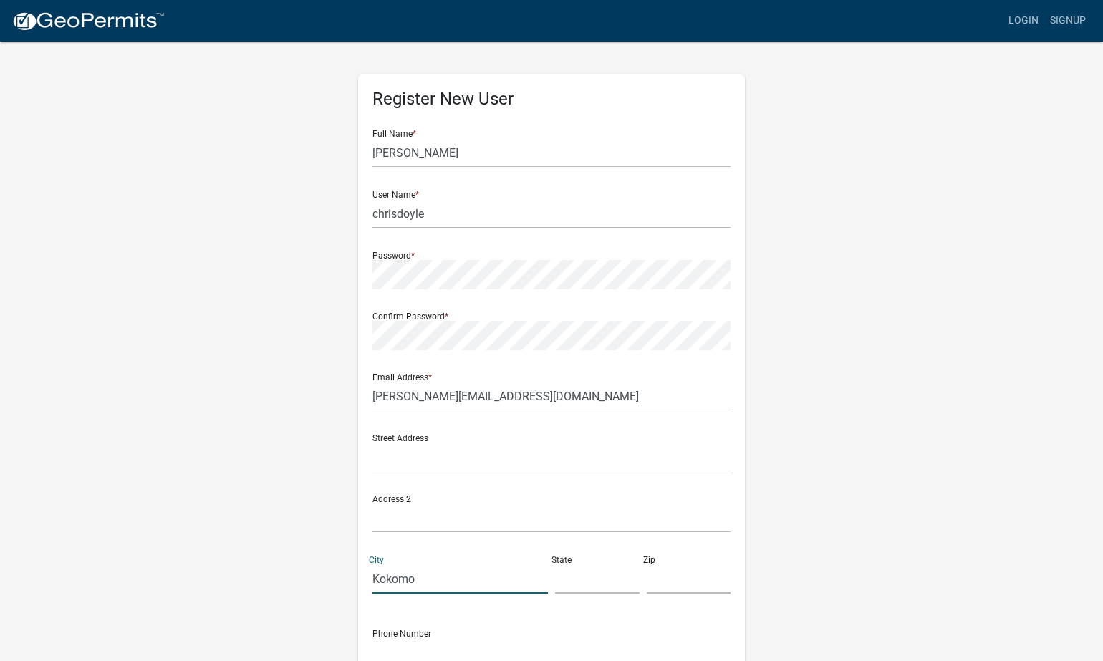
type input "Kokomo"
type input "IN"
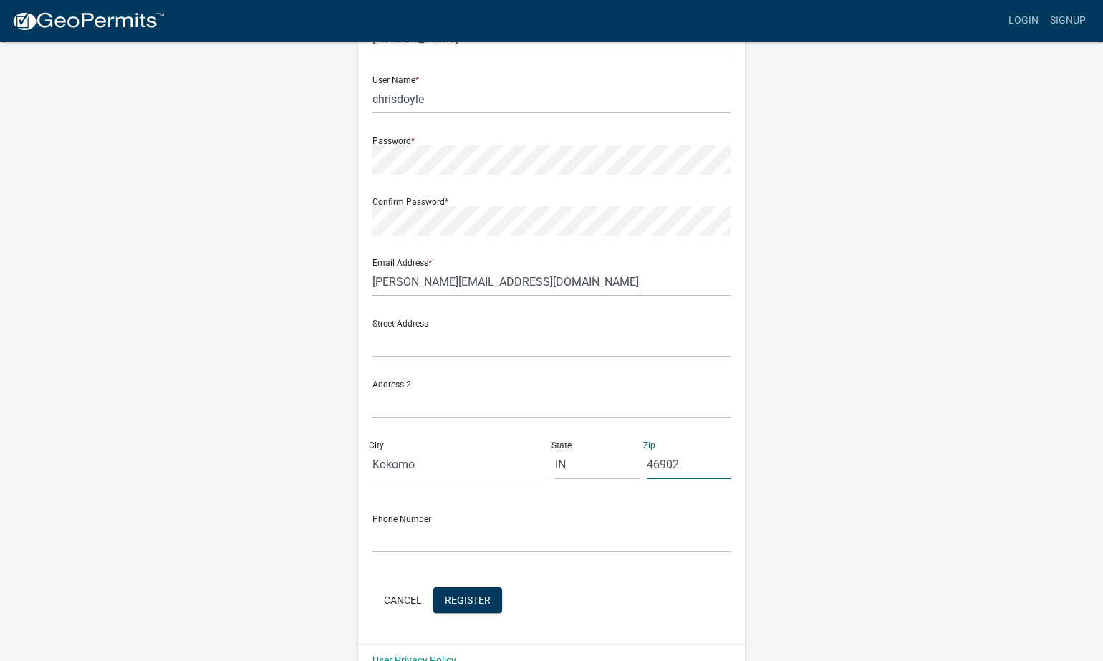
type input "46902"
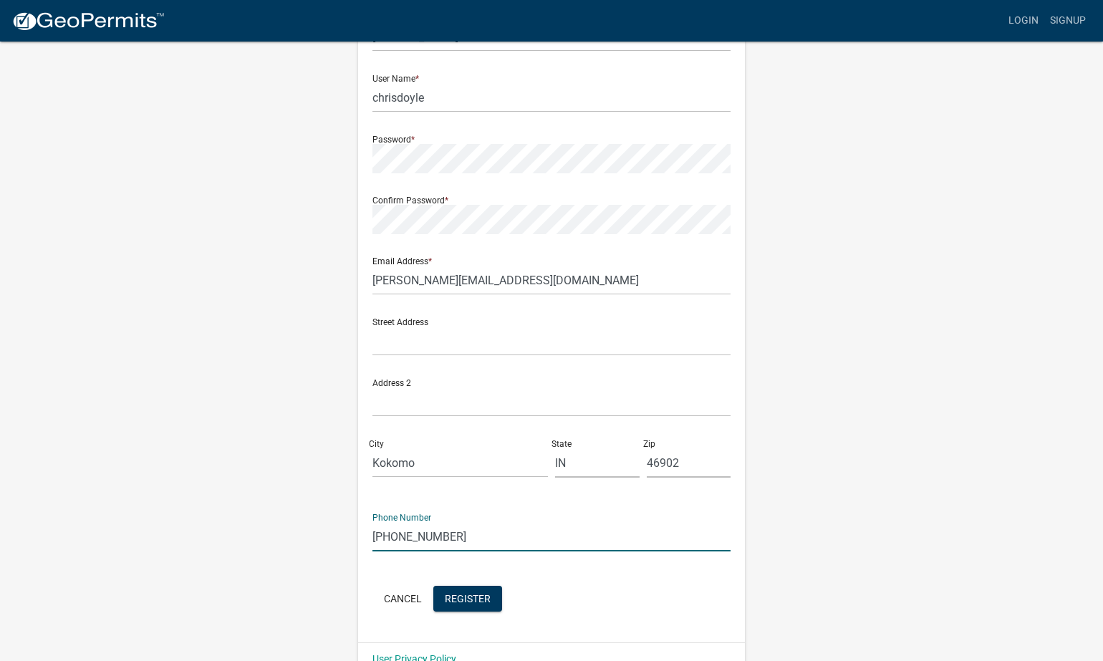
type input "[PHONE_NUMBER]"
click at [428, 339] on input "text" at bounding box center [551, 341] width 358 height 29
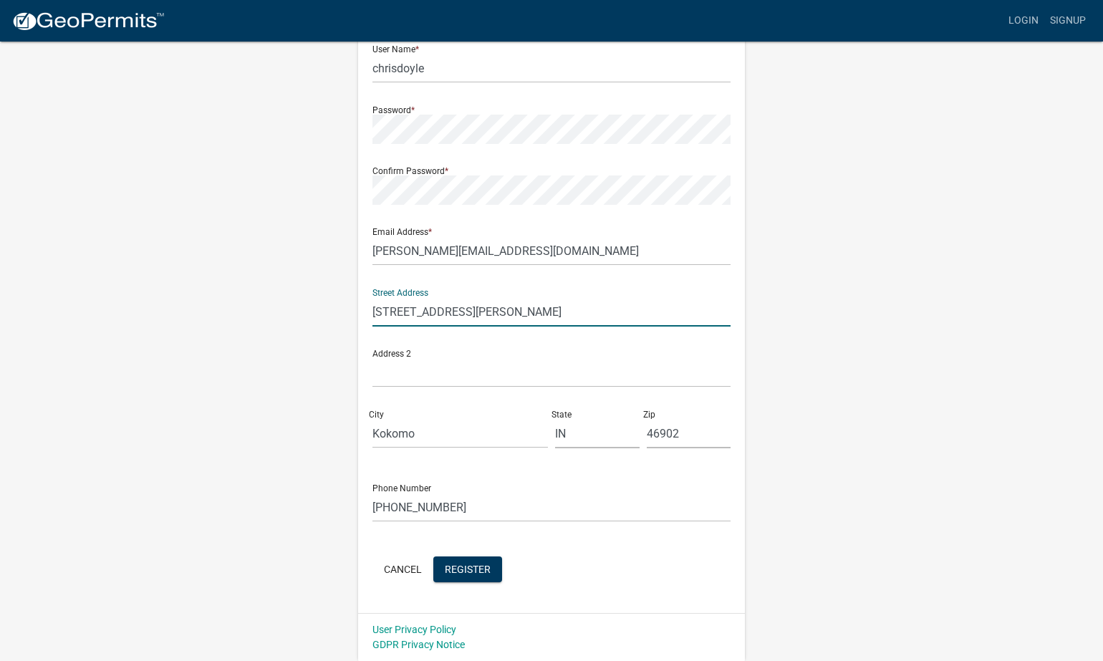
scroll to position [145, 0]
type input "[STREET_ADDRESS][PERSON_NAME]"
click at [478, 567] on span "Register" at bounding box center [468, 569] width 46 height 11
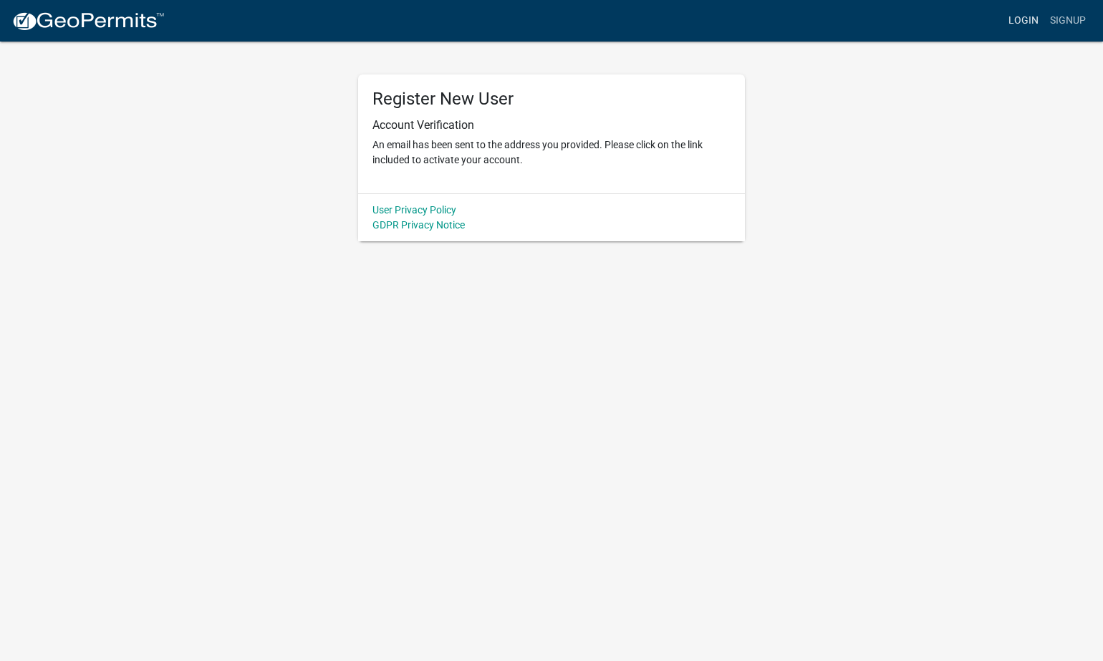
click at [1033, 18] on link "Login" at bounding box center [1024, 20] width 42 height 27
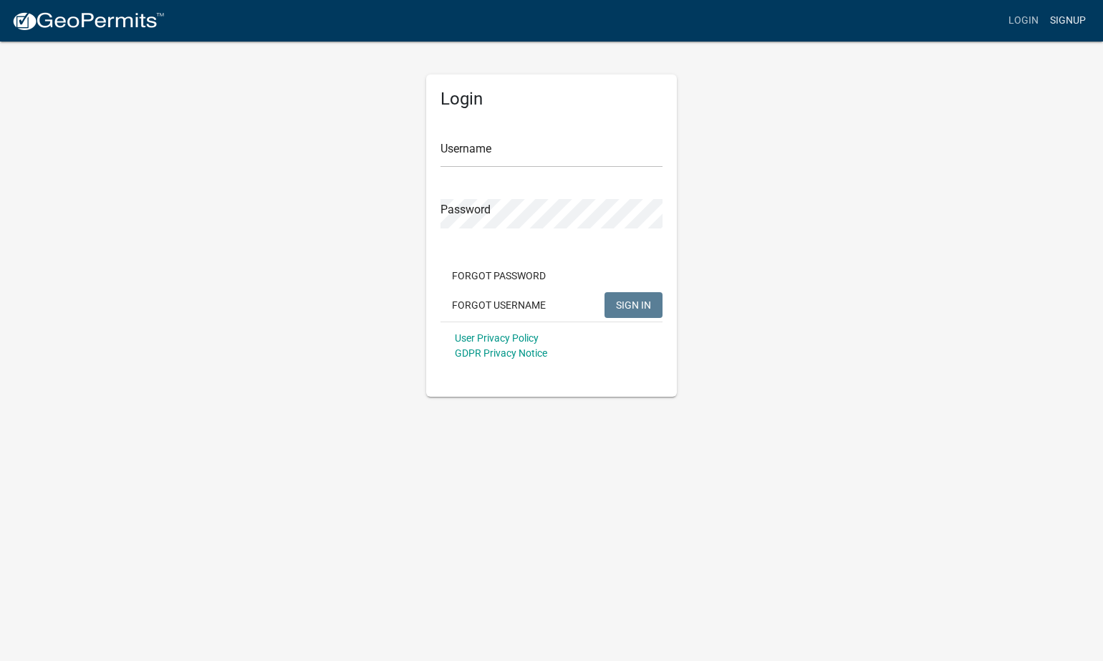
click at [1063, 24] on link "Signup" at bounding box center [1067, 20] width 47 height 27
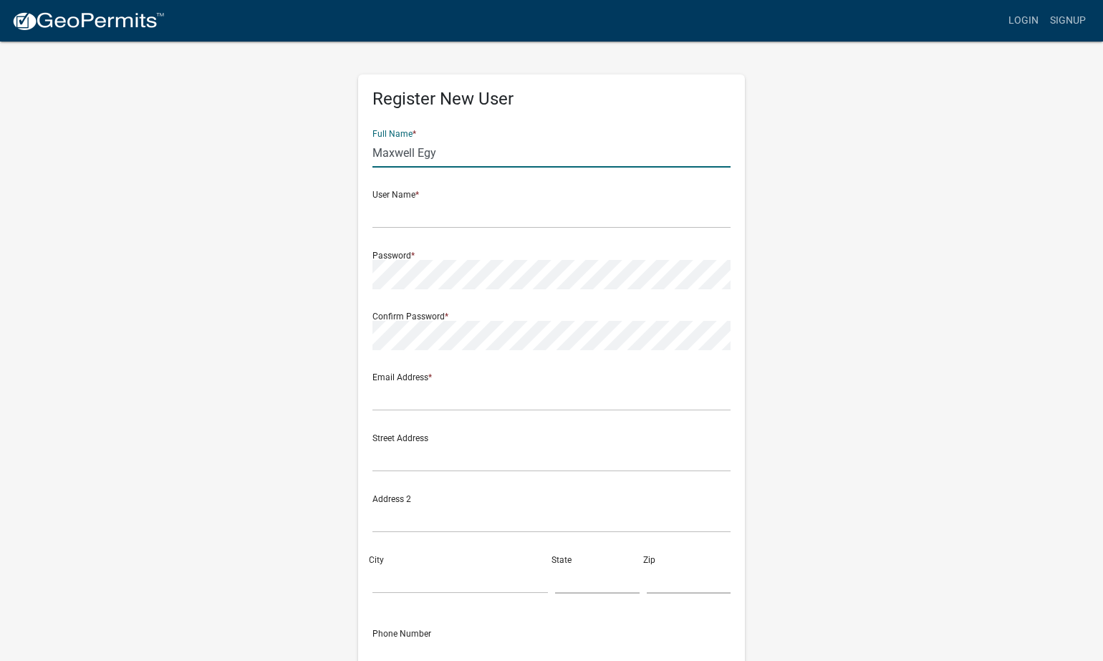
type input "Maxwell Egy"
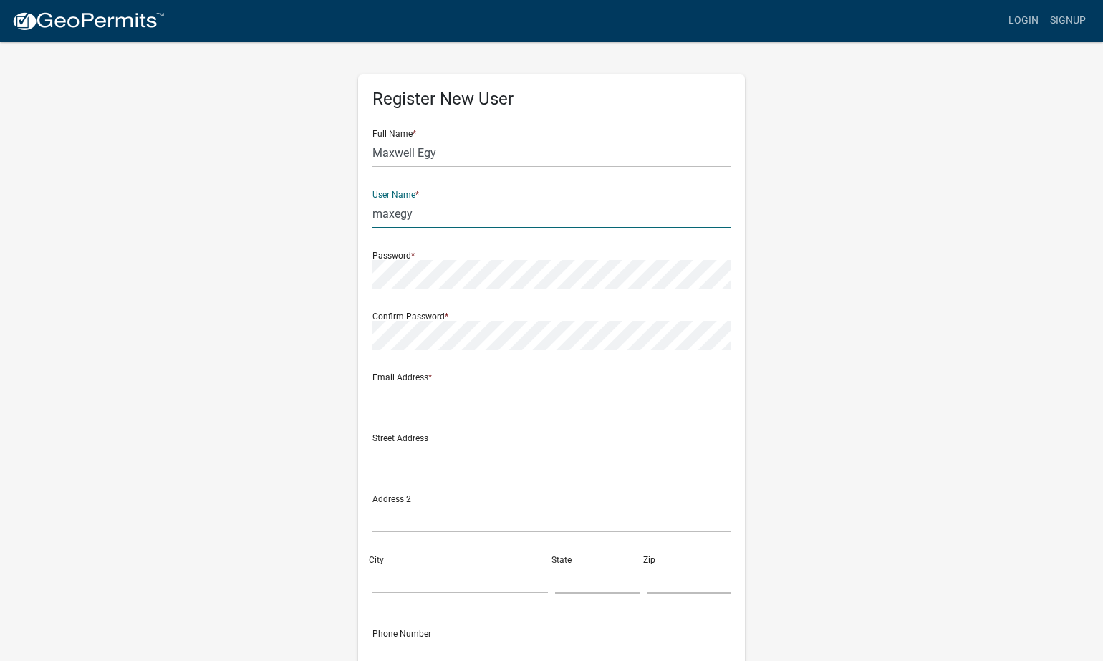
type input "maxegy"
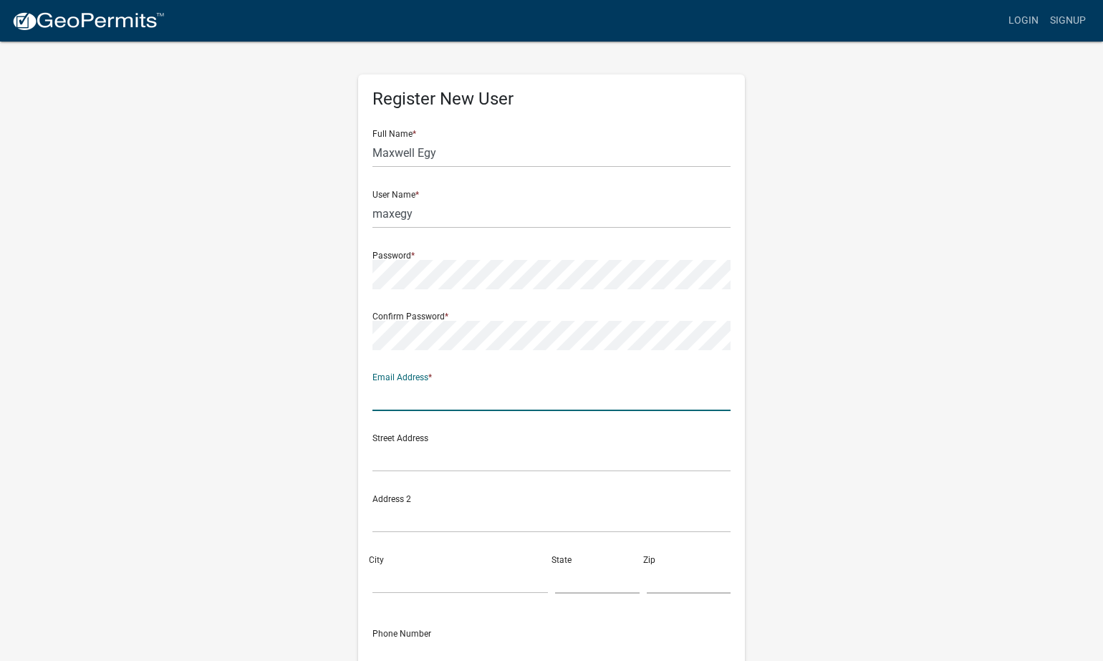
type input "a"
type input "[EMAIL_ADDRESS][DOMAIN_NAME]"
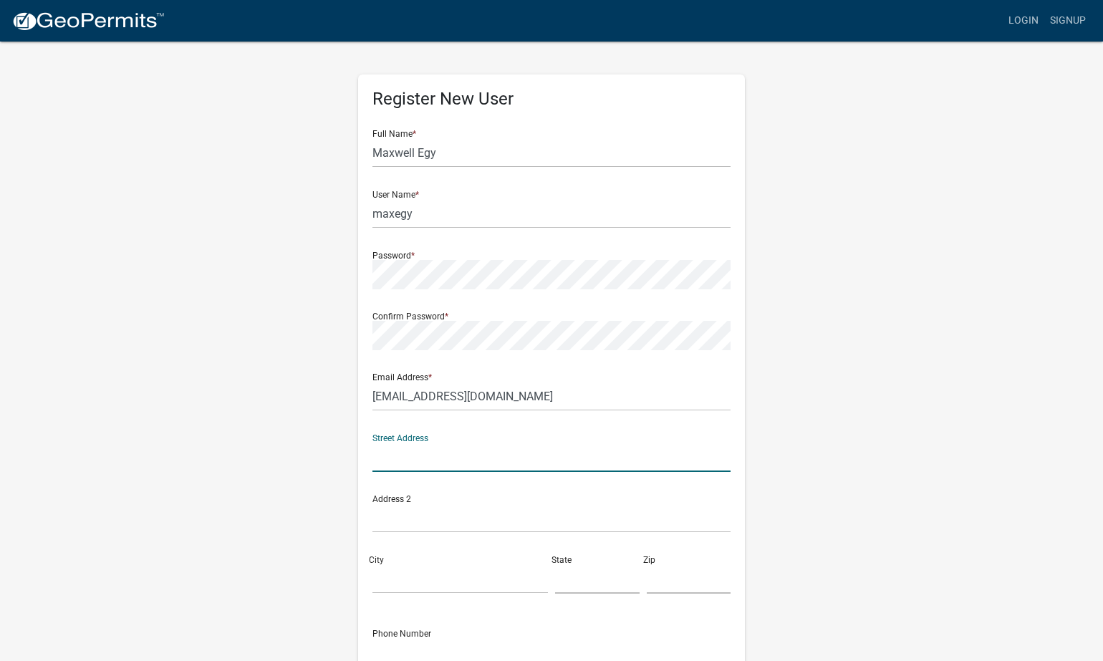
click at [457, 451] on input "text" at bounding box center [551, 457] width 358 height 29
type input "Kokomo"
type input "IN"
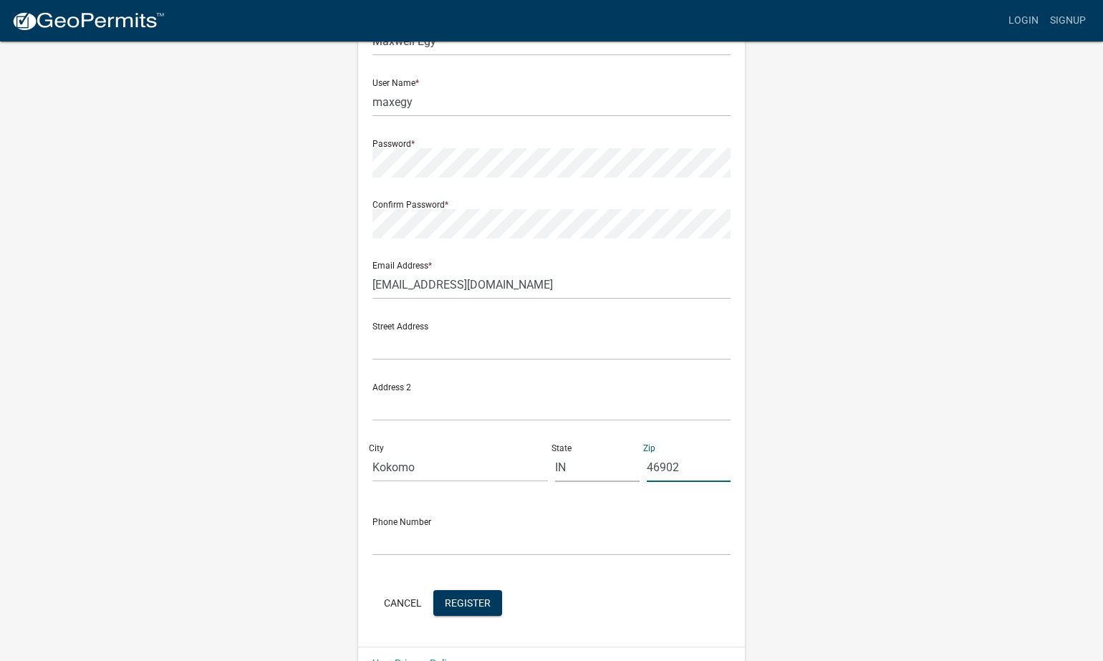
scroll to position [120, 0]
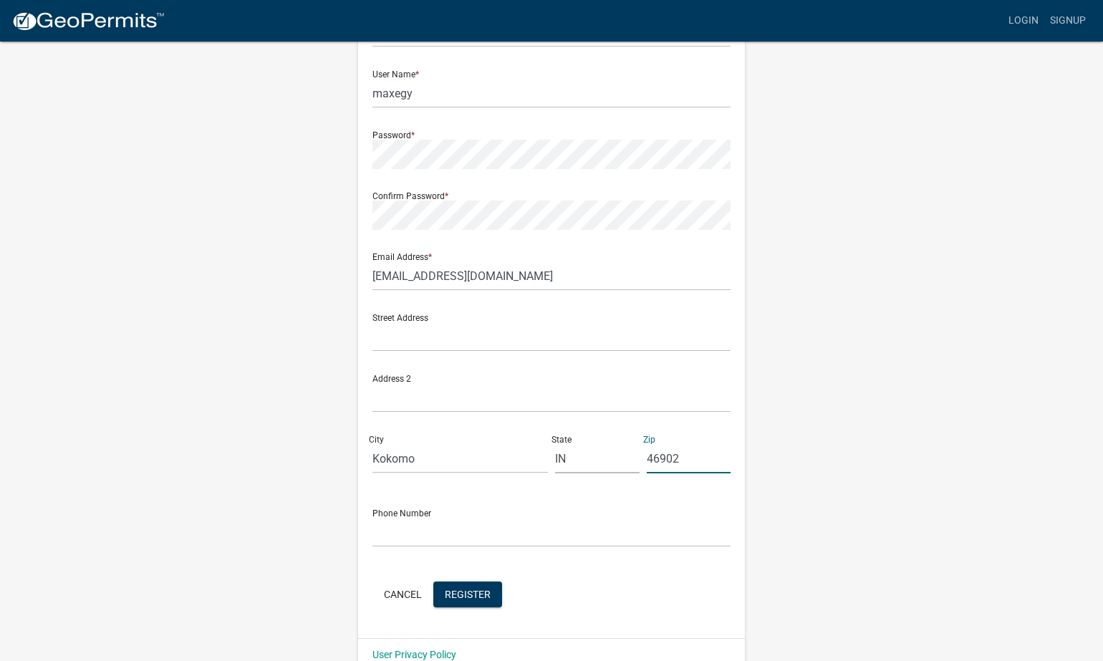
type input "46902"
type input "[PHONE_NUMBER]"
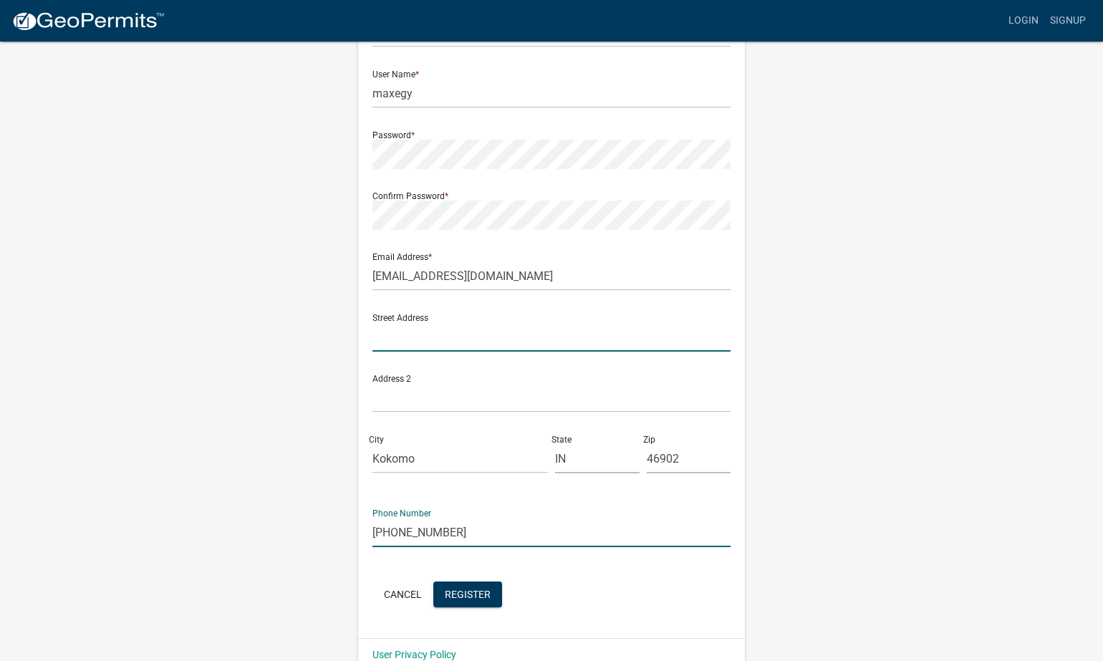
click at [445, 333] on input "text" at bounding box center [551, 336] width 358 height 29
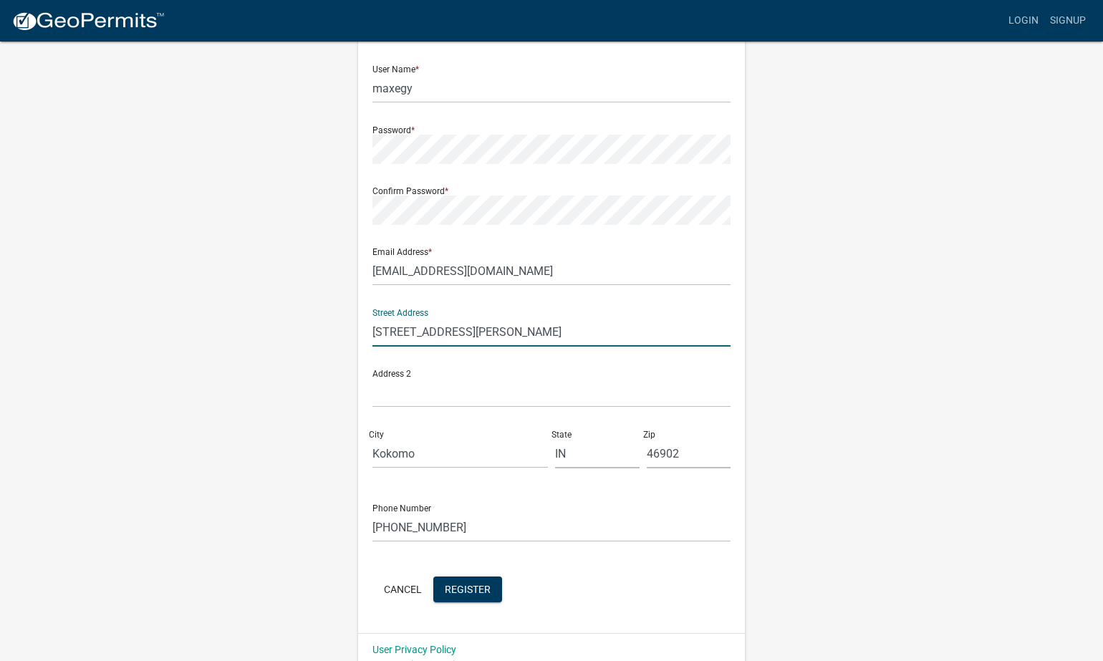
drag, startPoint x: 509, startPoint y: 329, endPoint x: 479, endPoint y: 329, distance: 30.1
click at [479, 329] on input "[STREET_ADDRESS][PERSON_NAME]" at bounding box center [551, 331] width 358 height 29
type input "[STREET_ADDRESS][PERSON_NAME]"
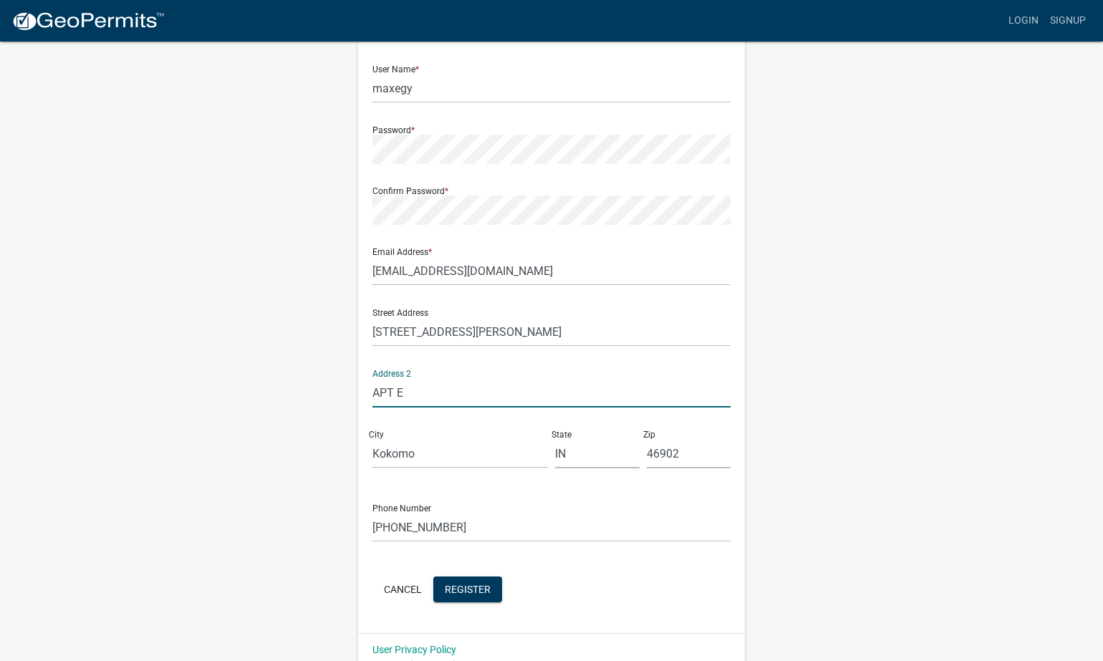
type input "APT E"
click at [516, 332] on input "[STREET_ADDRESS][PERSON_NAME]" at bounding box center [551, 331] width 358 height 29
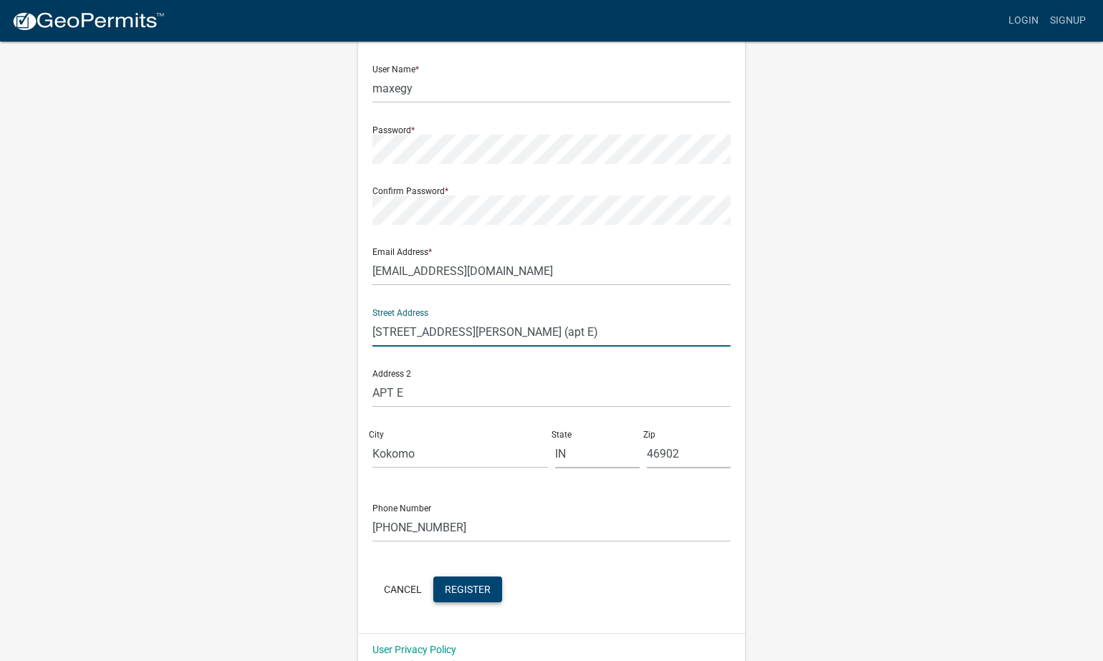
type input "[STREET_ADDRESS][PERSON_NAME] (apt E)"
click at [478, 590] on span "Register" at bounding box center [468, 588] width 46 height 11
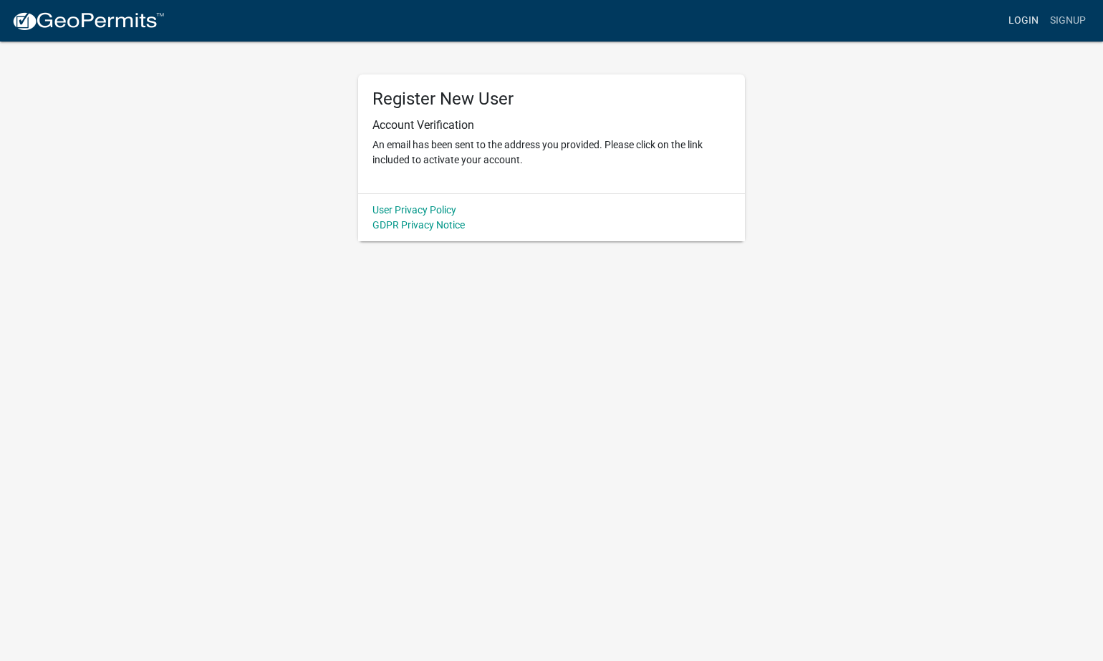
click at [1021, 17] on link "Login" at bounding box center [1024, 20] width 42 height 27
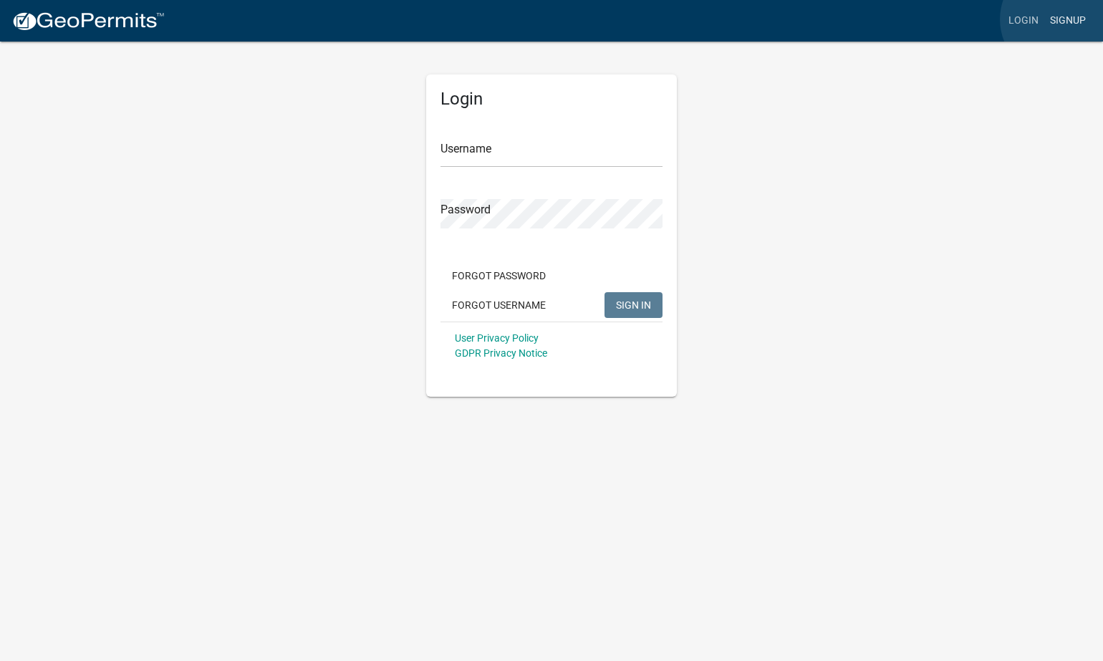
click at [1058, 19] on link "Signup" at bounding box center [1067, 20] width 47 height 27
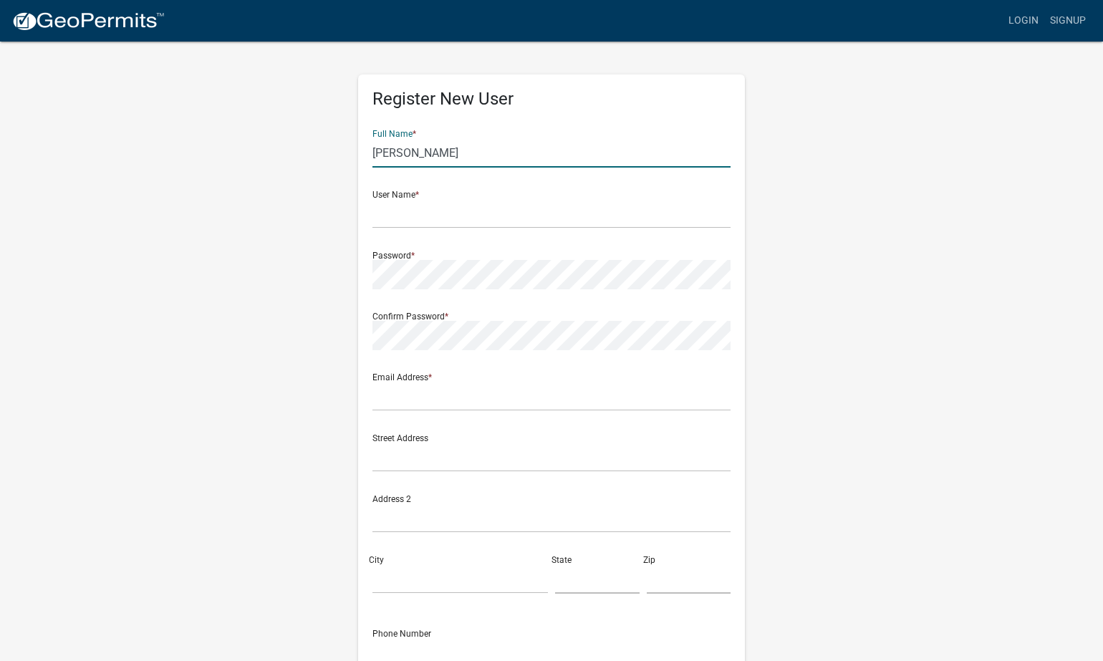
type input "[PERSON_NAME]"
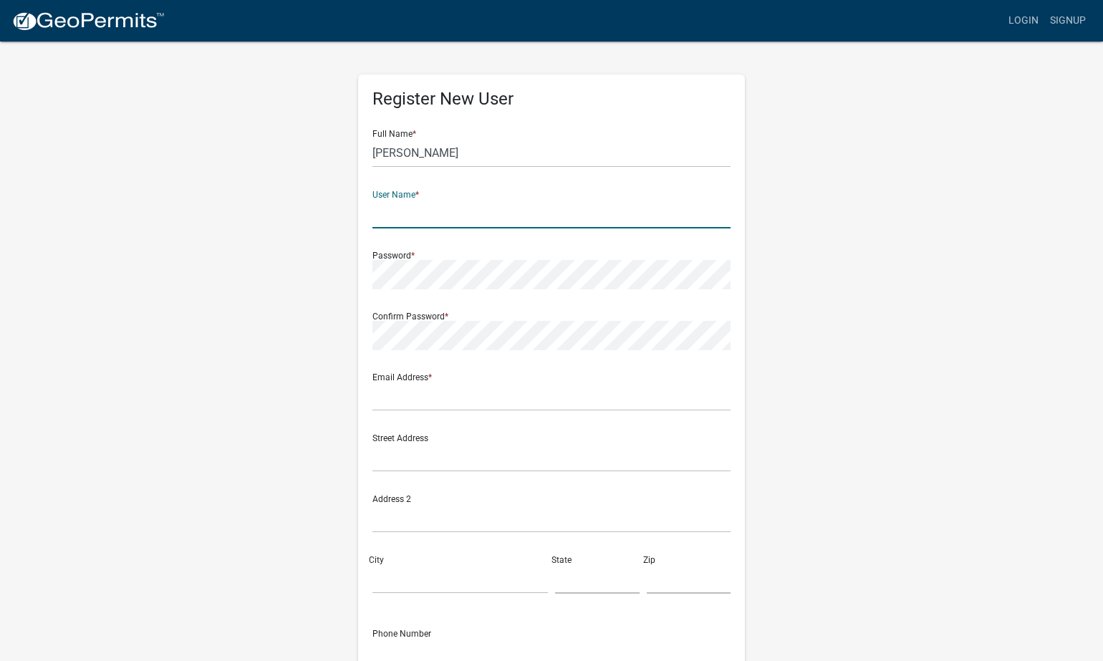
scroll to position [1, 0]
type input "dougburkmire"
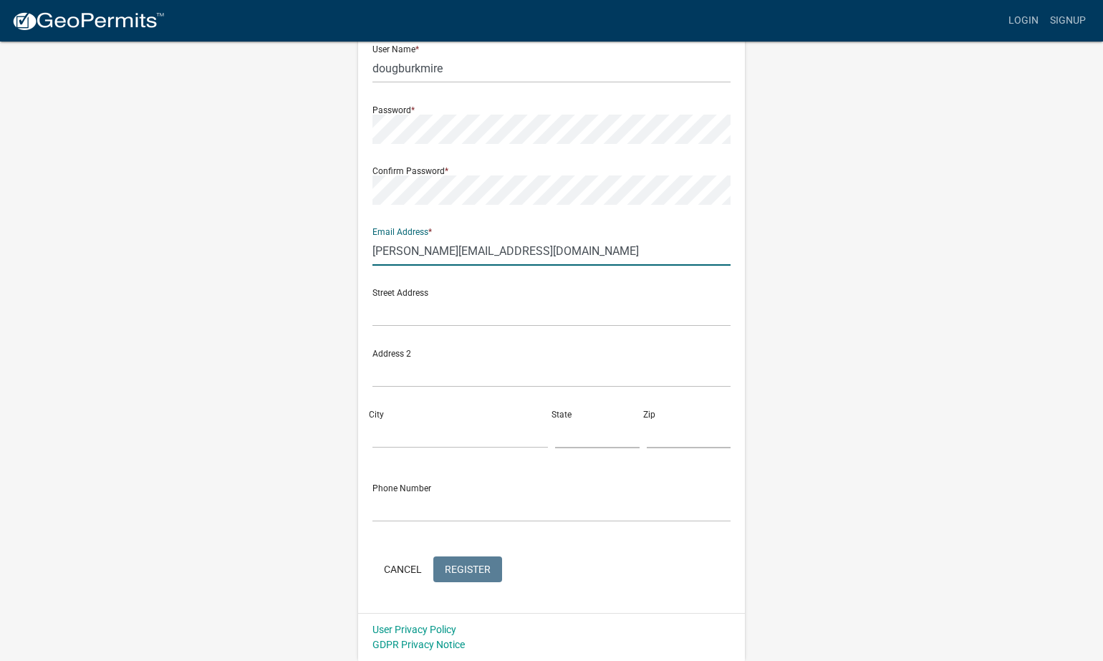
scroll to position [145, 0]
type input "[PERSON_NAME][EMAIL_ADDRESS][DOMAIN_NAME]"
type input "IN"
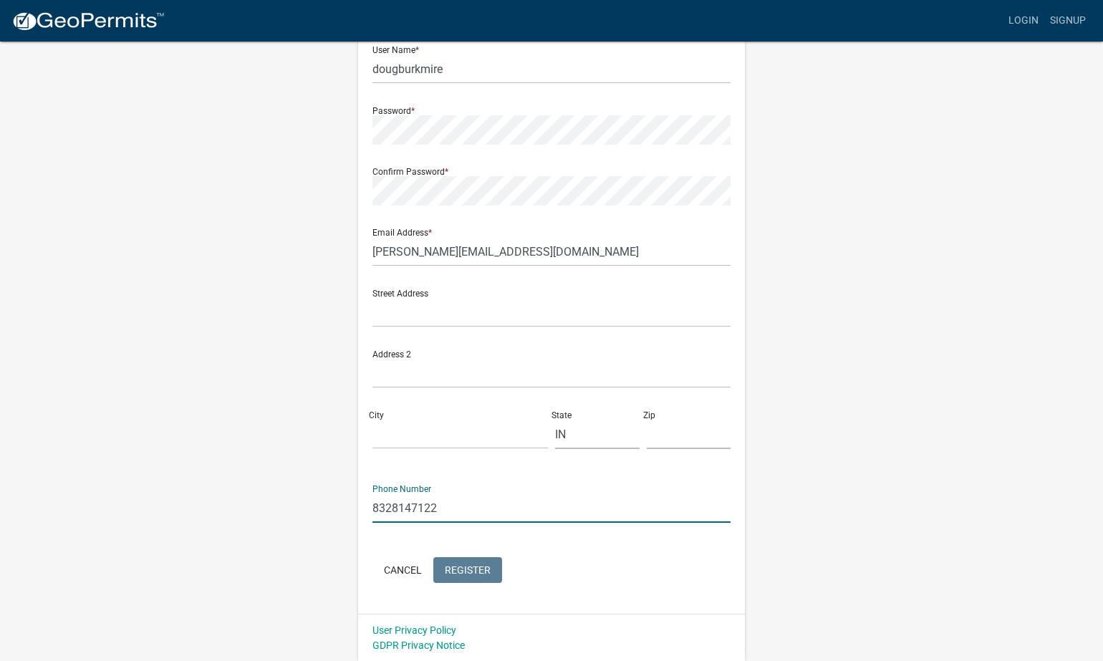
click at [392, 507] on input "8328147122" at bounding box center [551, 507] width 358 height 29
click at [416, 502] on input "832-8147122" at bounding box center [551, 507] width 358 height 29
type input "[PHONE_NUMBER]"
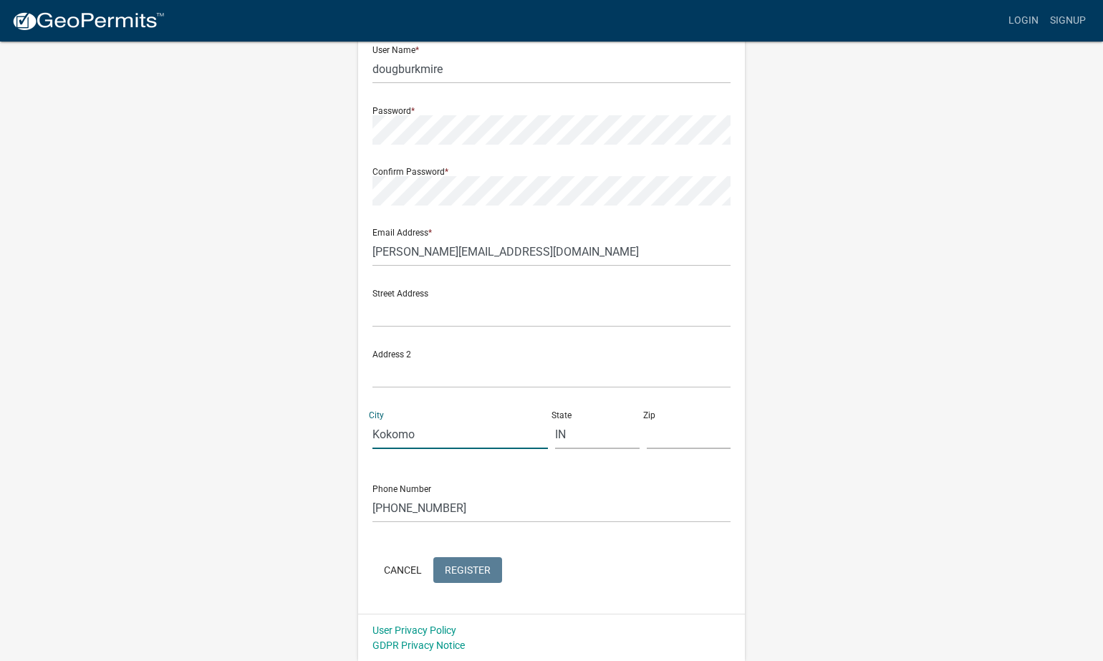
type input "Kokomo"
click at [645, 436] on div "Zip" at bounding box center [689, 424] width 92 height 49
type input "46901"
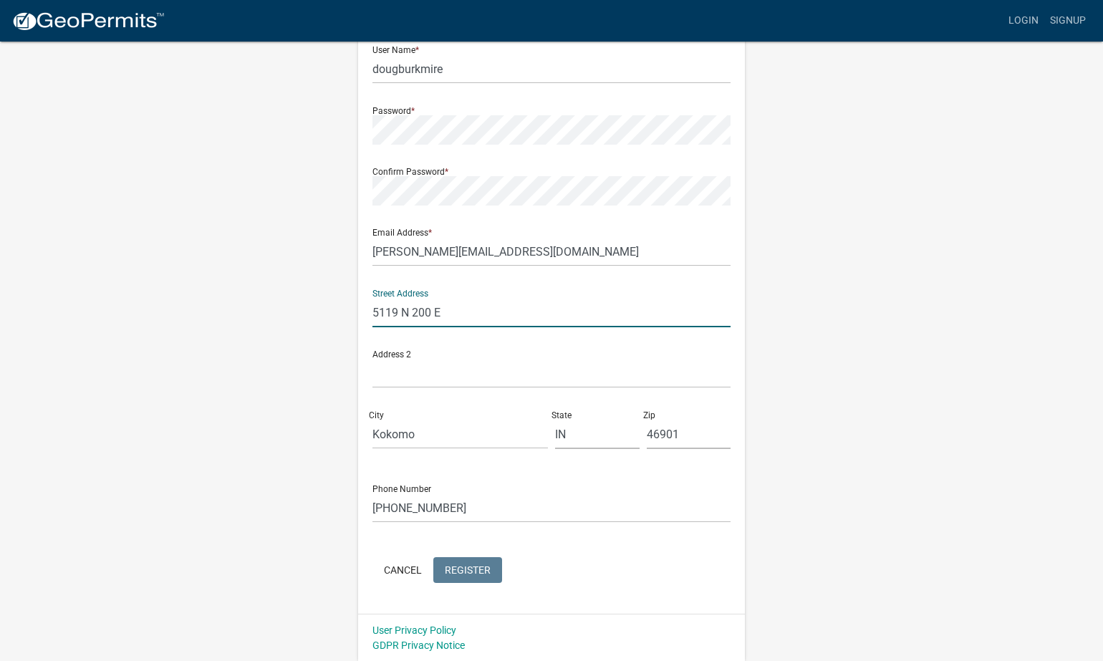
type input "5119 N 200 E"
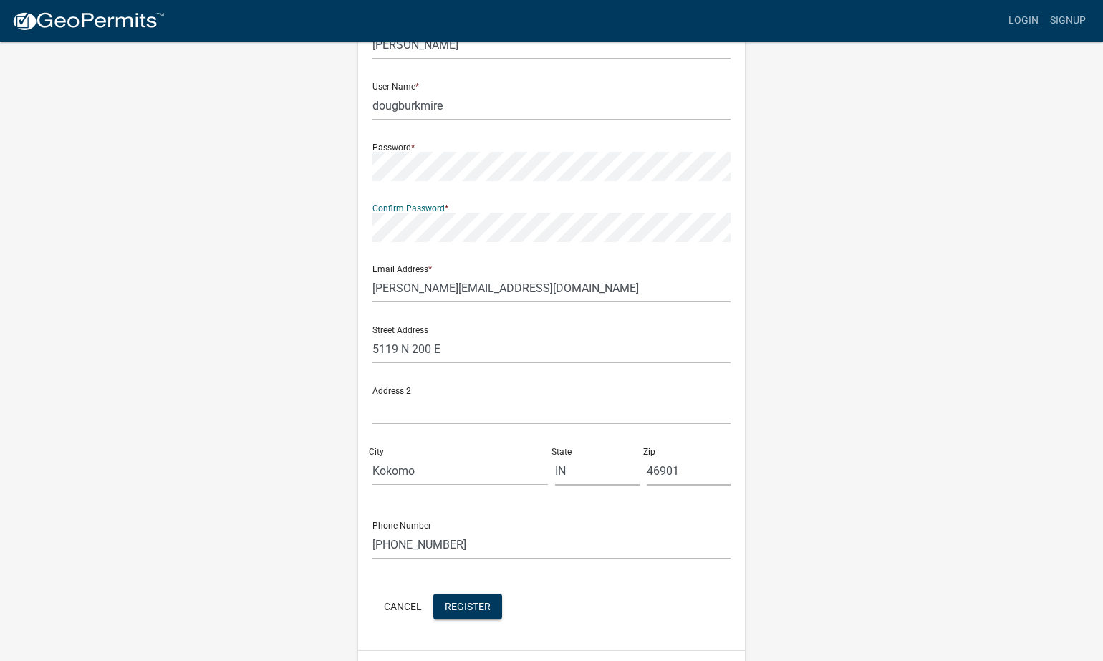
scroll to position [124, 0]
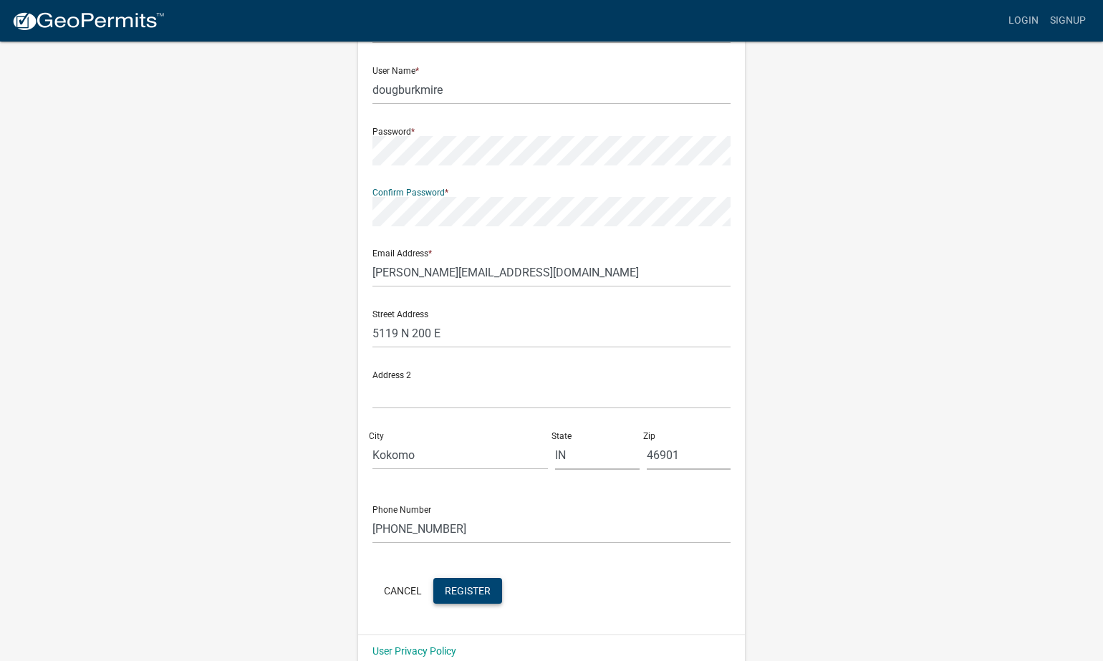
click at [469, 586] on span "Register" at bounding box center [468, 589] width 46 height 11
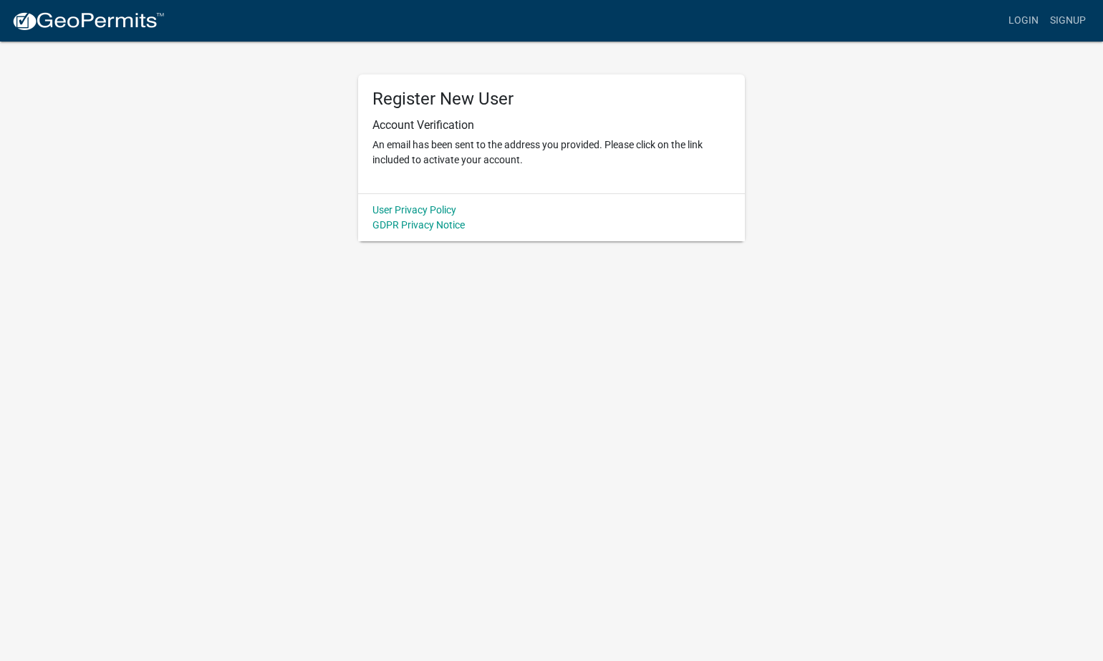
scroll to position [0, 0]
click at [1028, 21] on link "Login" at bounding box center [1024, 20] width 42 height 27
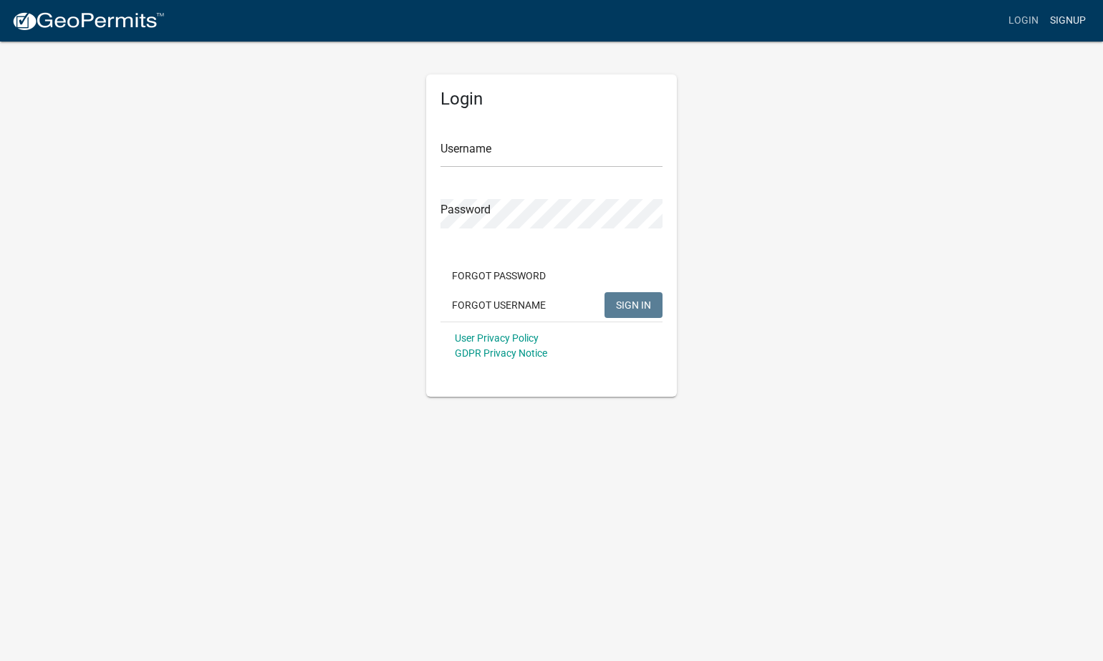
click at [1063, 24] on link "Signup" at bounding box center [1067, 20] width 47 height 27
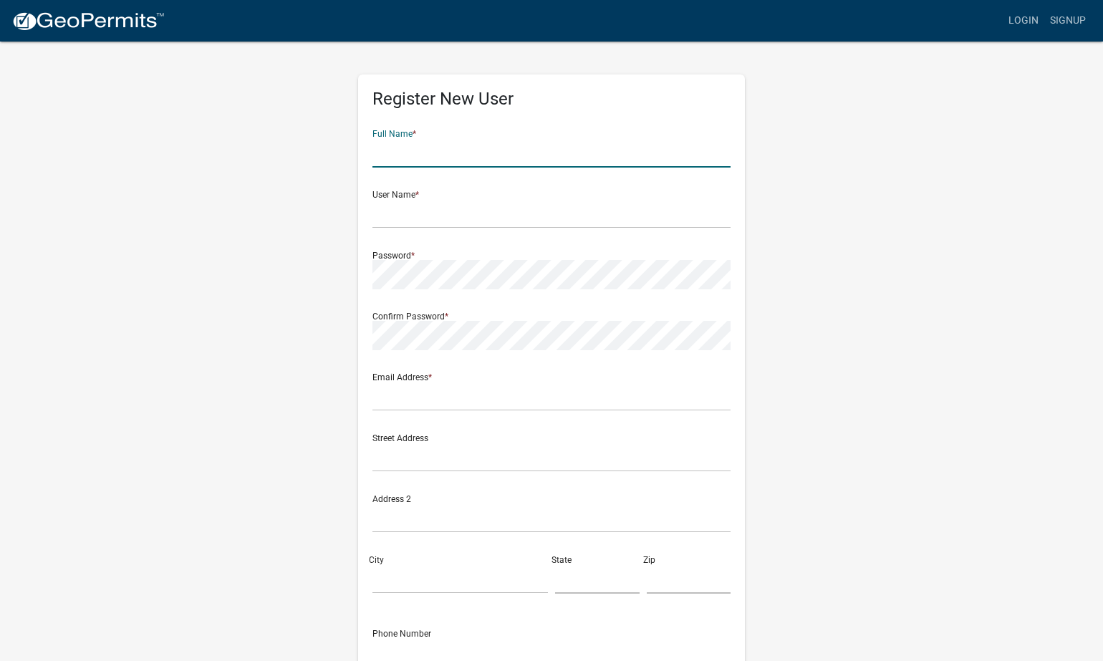
click at [457, 150] on input "text" at bounding box center [551, 152] width 358 height 29
type input "J"
type input "V"
type input "T"
type input "[PERSON_NAME]"
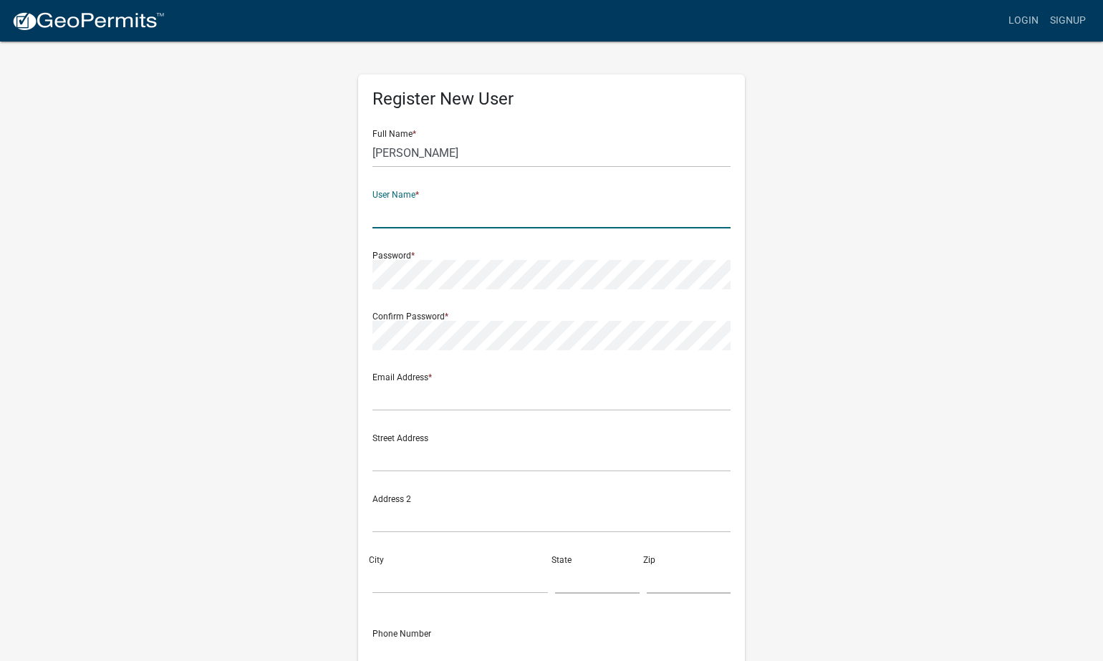
click at [555, 212] on input "text" at bounding box center [551, 213] width 358 height 29
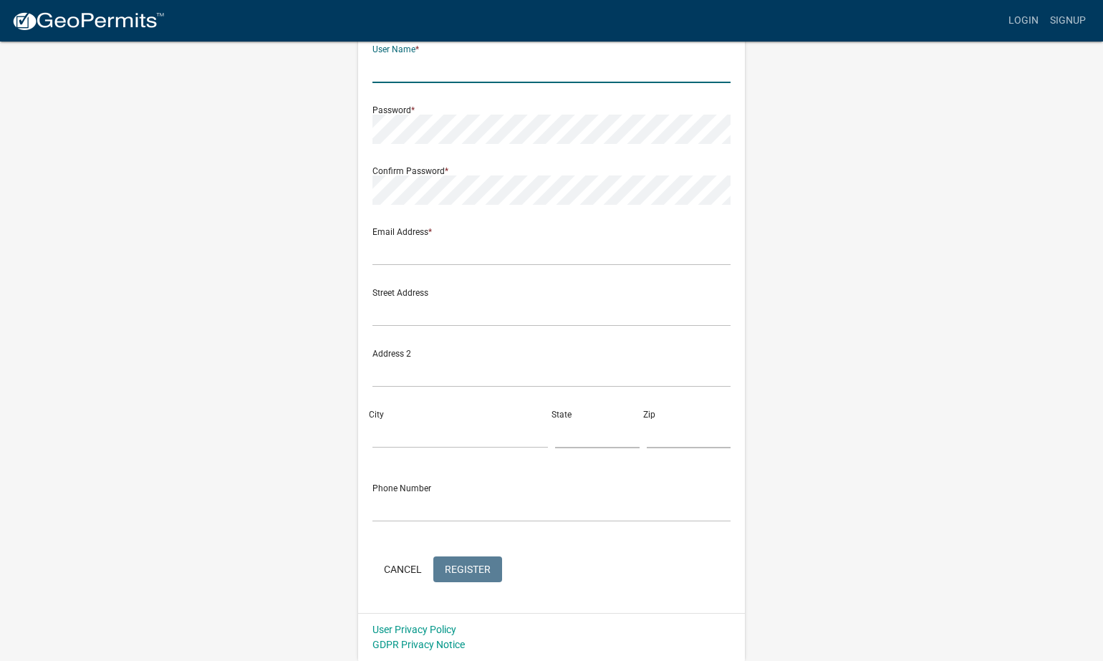
scroll to position [145, 0]
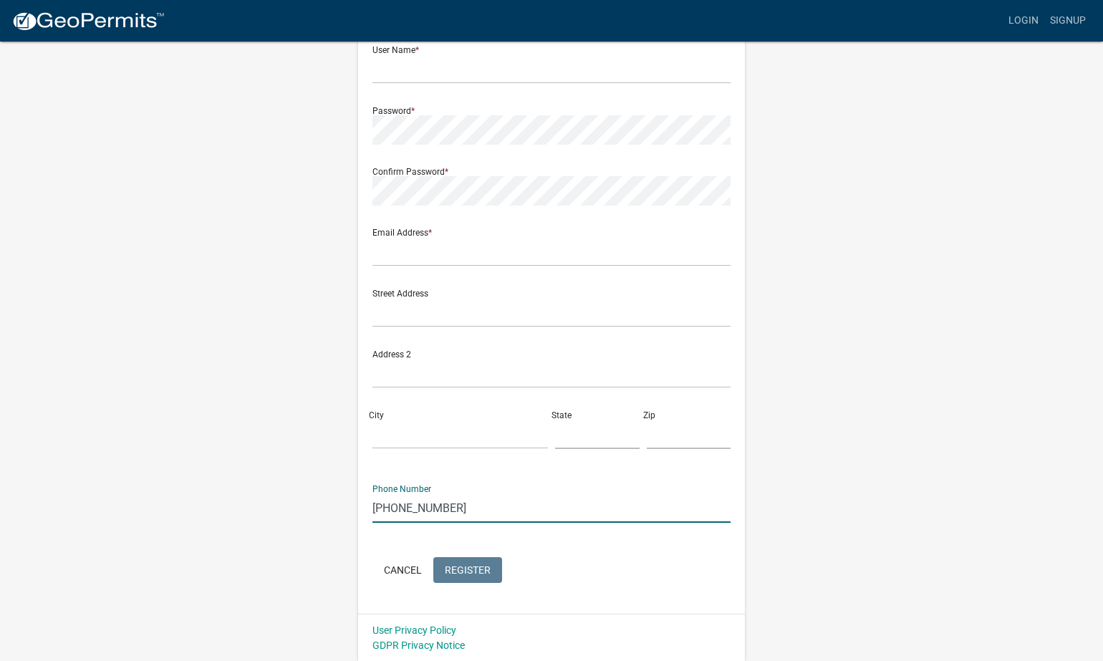
type input "[PHONE_NUMBER]"
type input "IN"
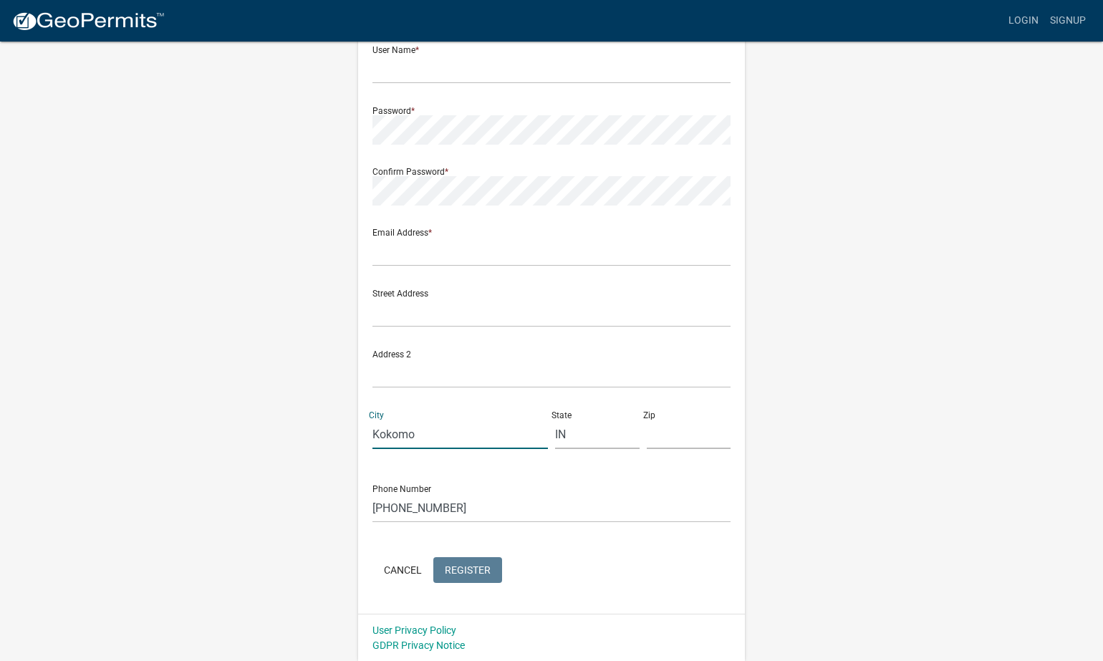
type input "Kokomo"
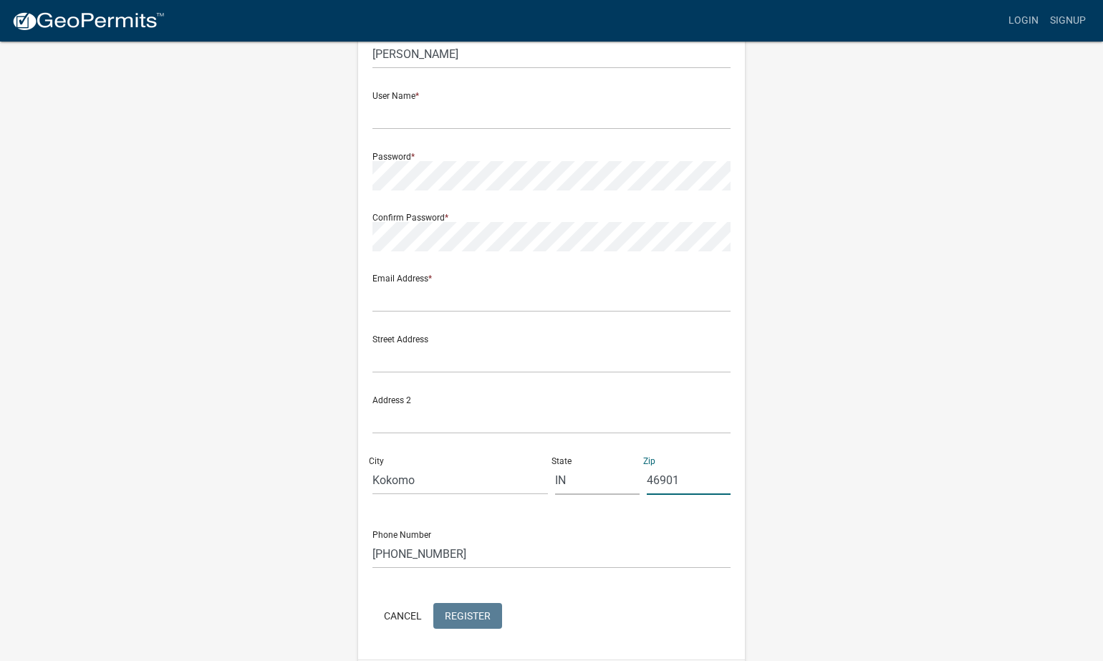
scroll to position [84, 0]
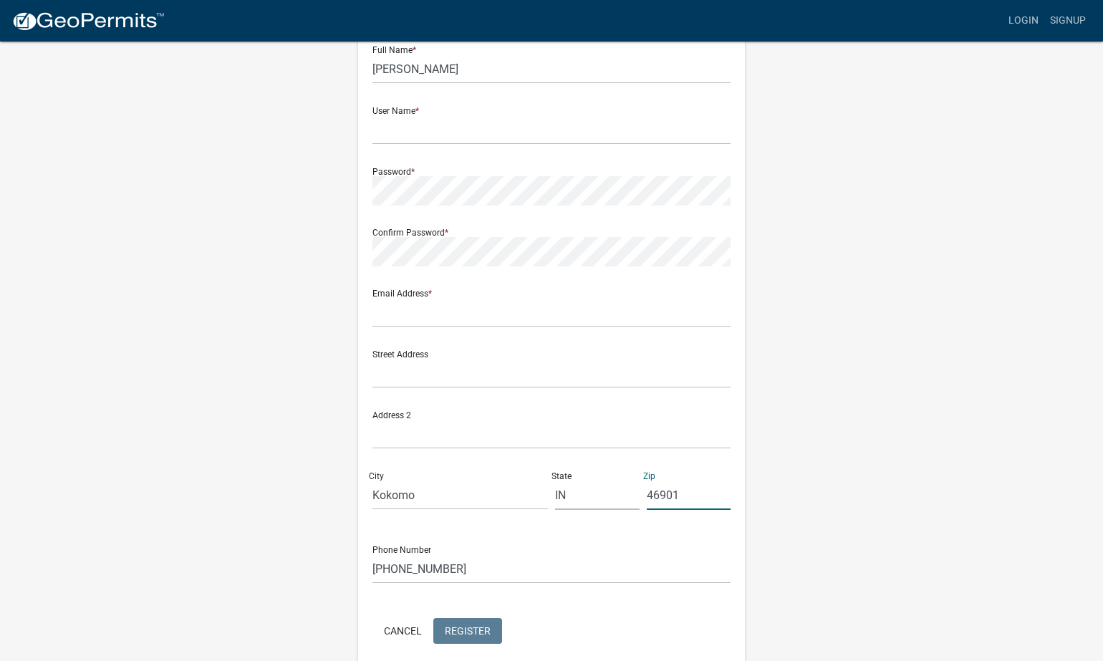
type input "46901"
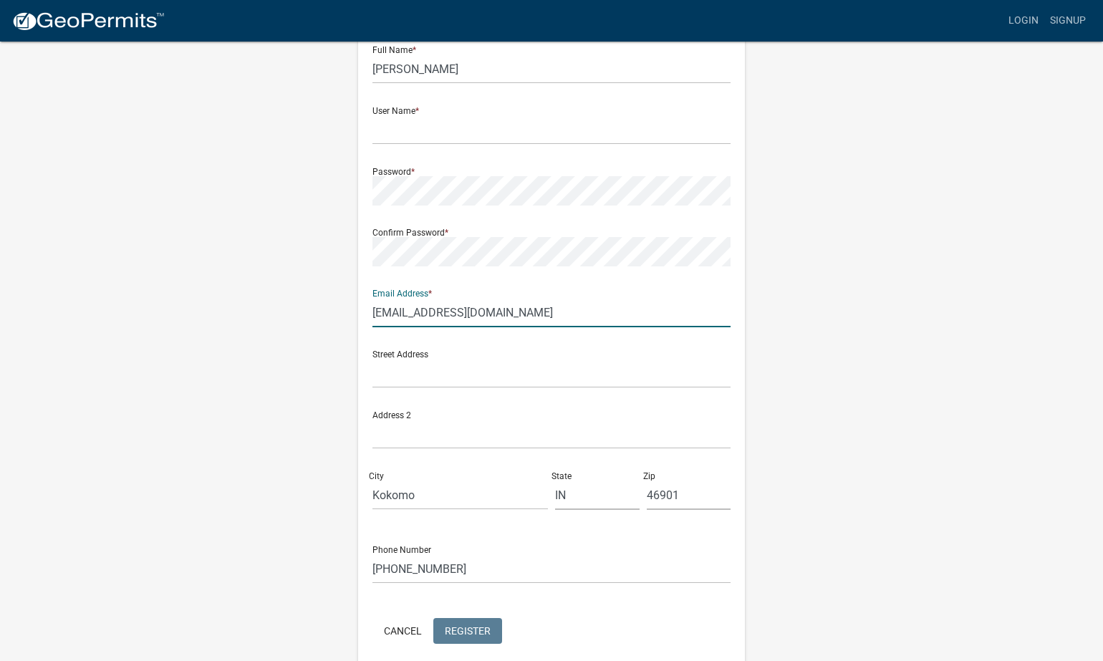
type input "[EMAIL_ADDRESS][DOMAIN_NAME]"
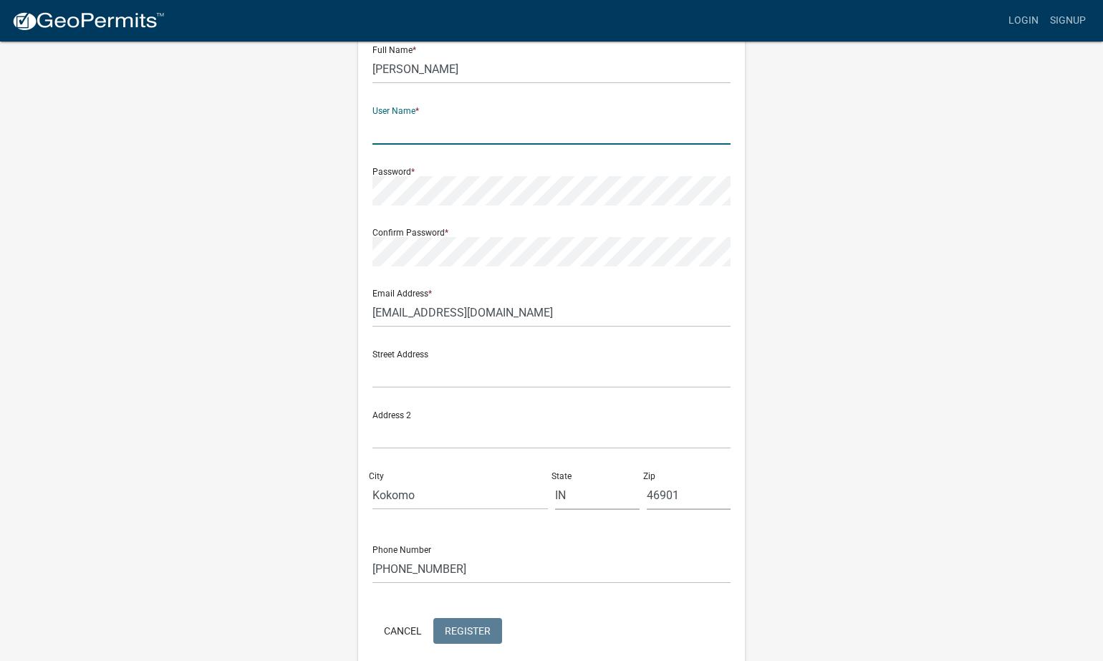
click at [442, 139] on input "text" at bounding box center [551, 129] width 358 height 29
type input "jesilynshambarger"
click at [485, 173] on div "Password *" at bounding box center [551, 180] width 358 height 49
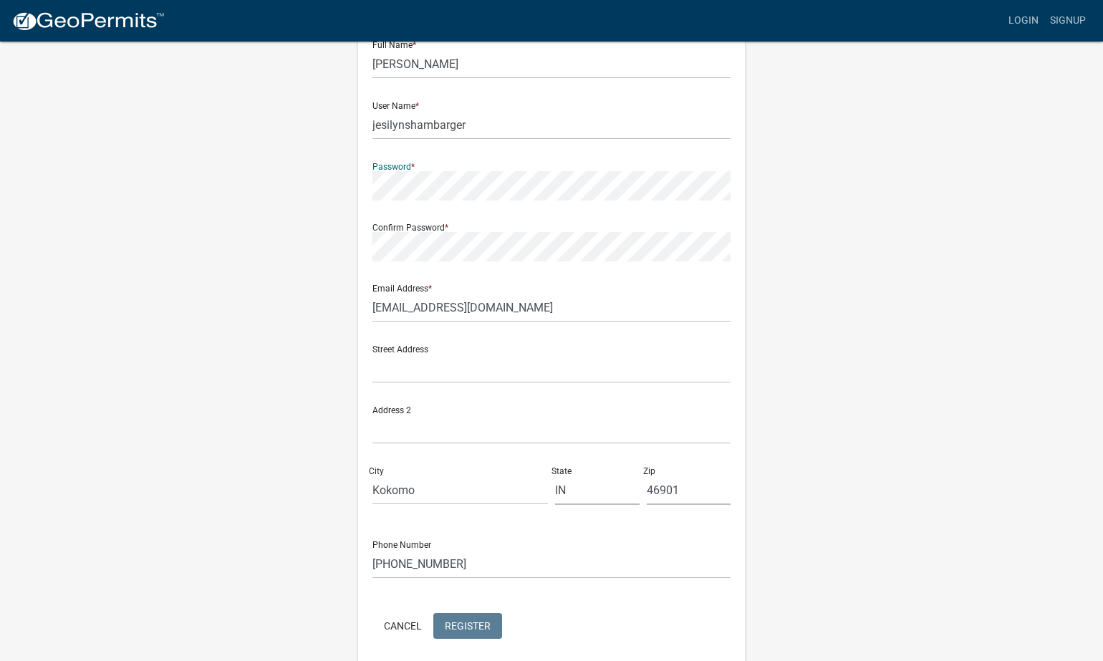
scroll to position [82, 0]
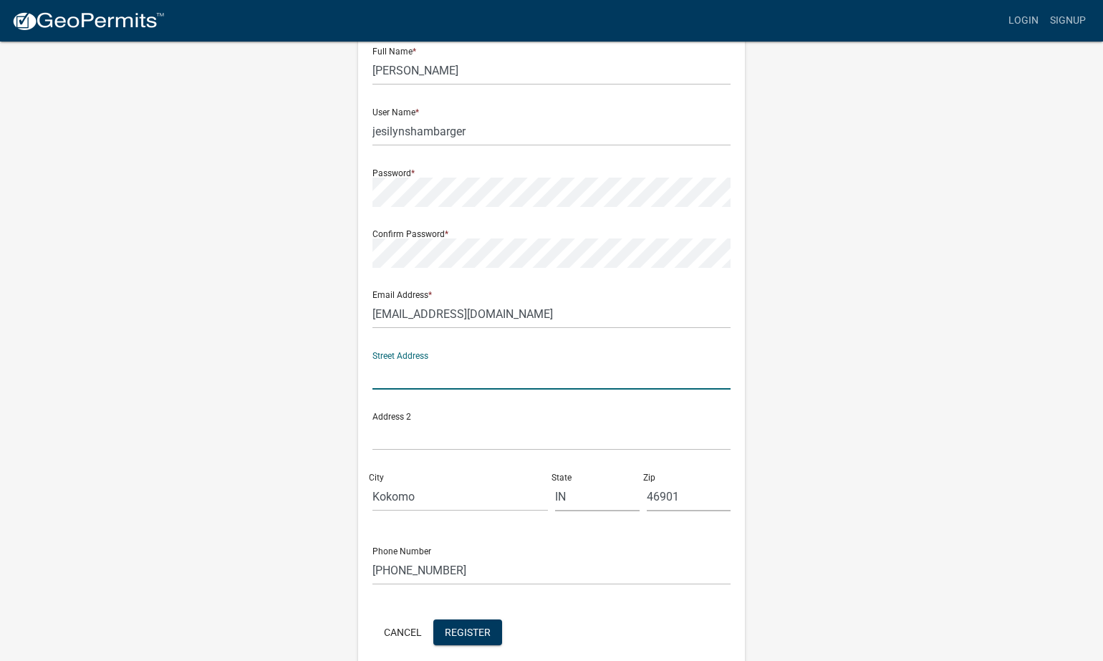
click at [413, 368] on input "text" at bounding box center [551, 374] width 358 height 29
type input "[STREET_ADDRESS])"
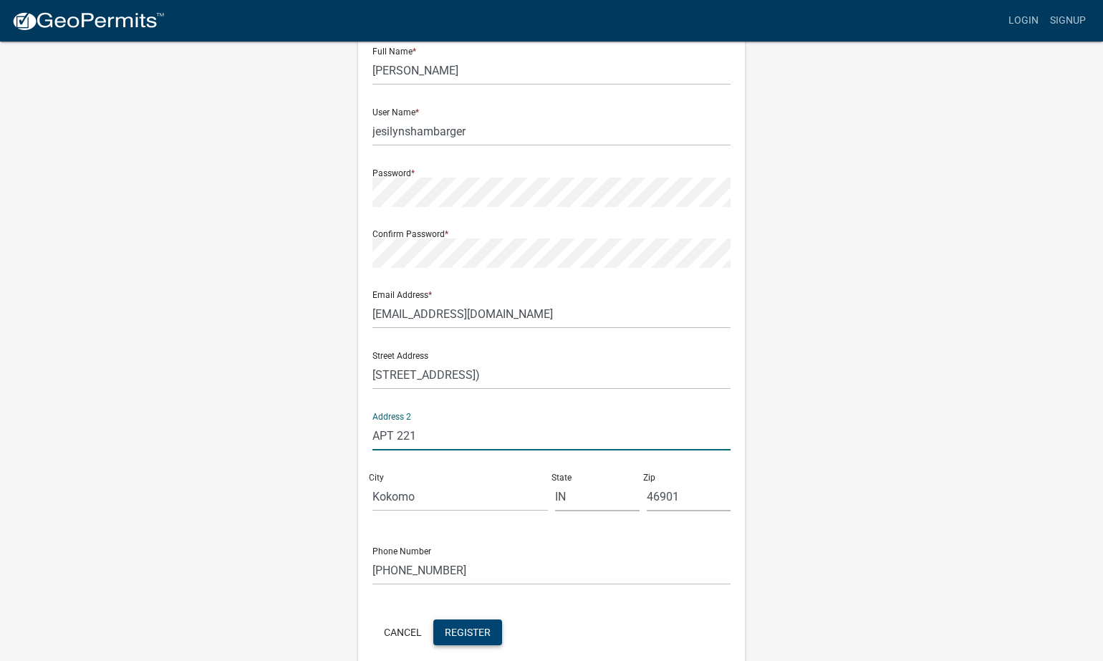
type input "APT 221"
click at [481, 624] on button "Register" at bounding box center [467, 632] width 69 height 26
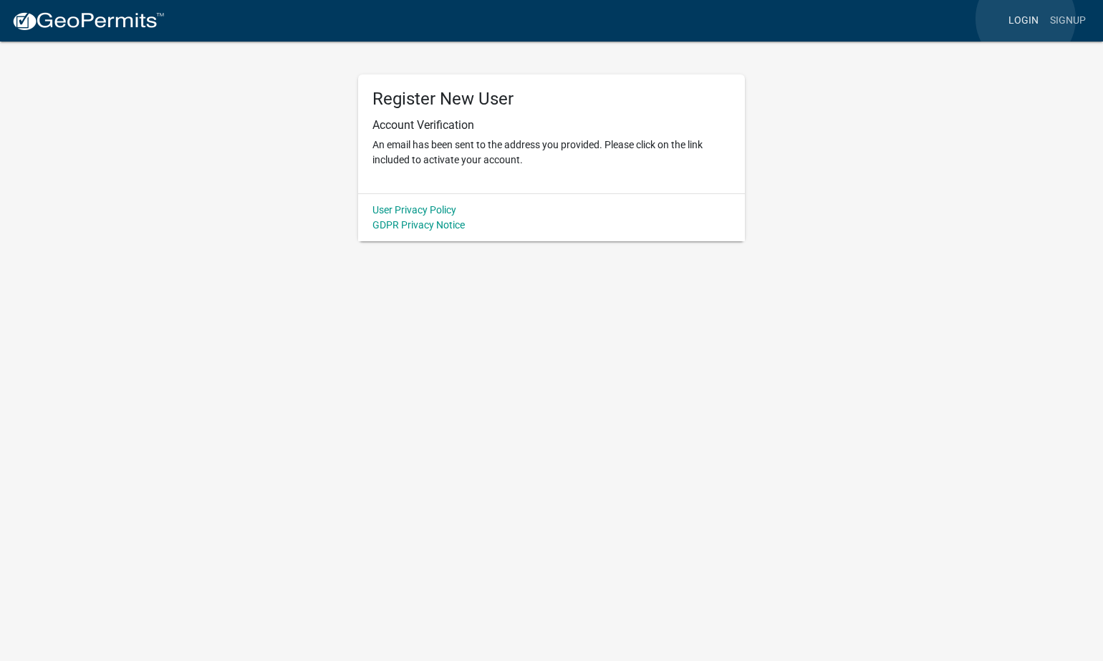
click at [1025, 19] on link "Login" at bounding box center [1024, 20] width 42 height 27
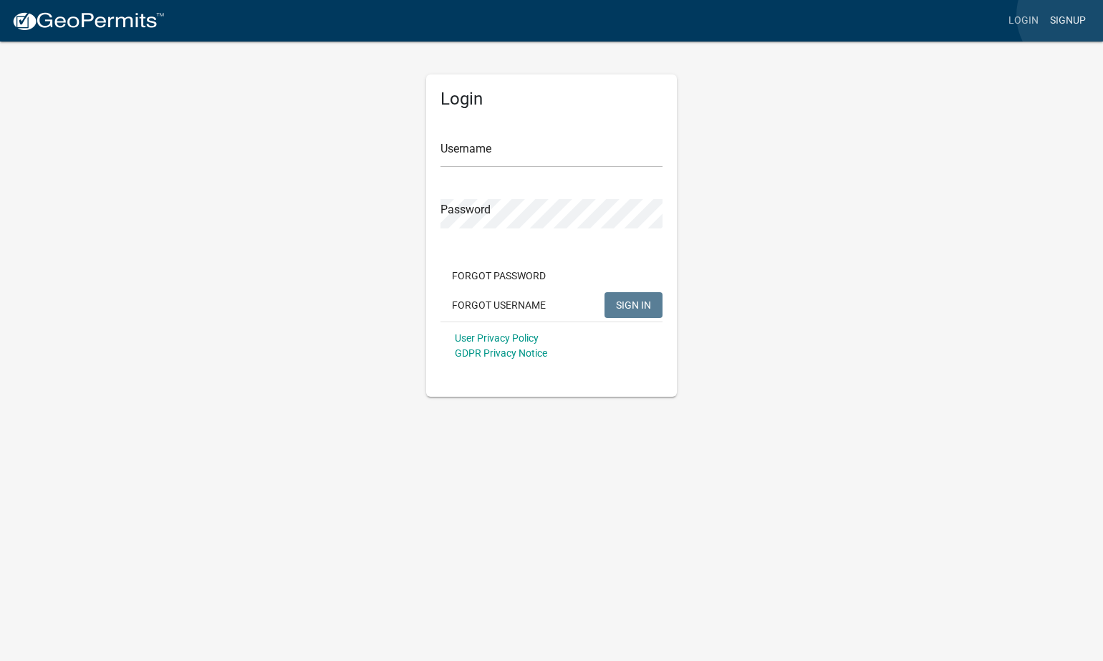
click at [1075, 15] on link "Signup" at bounding box center [1067, 20] width 47 height 27
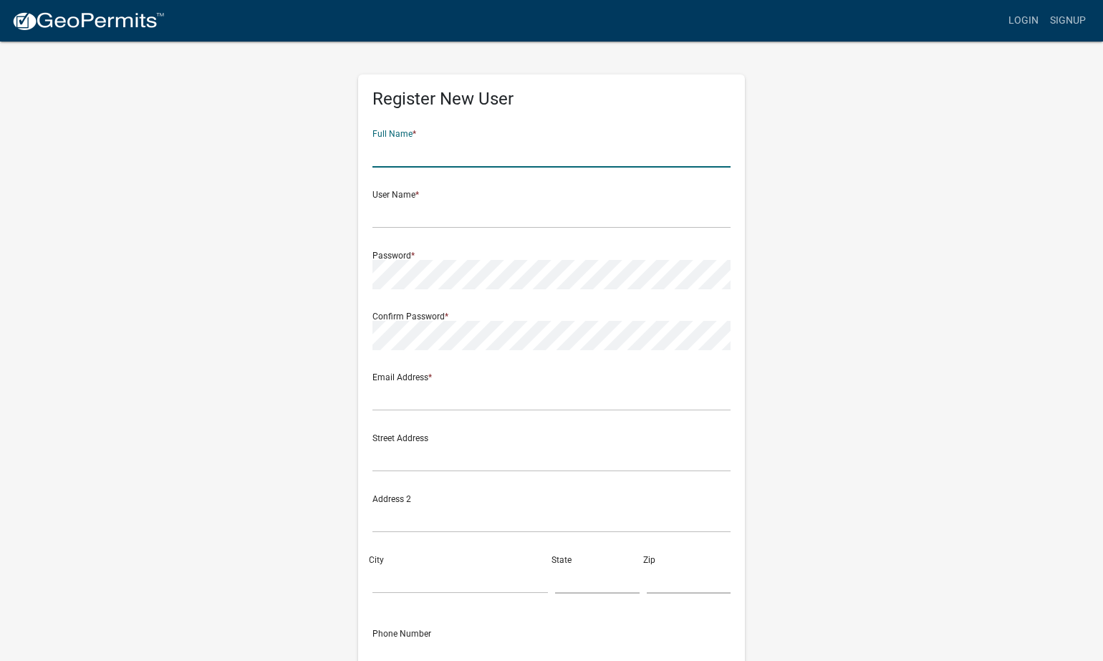
click at [409, 157] on input "text" at bounding box center [551, 152] width 358 height 29
type input "[PERSON_NAME]"
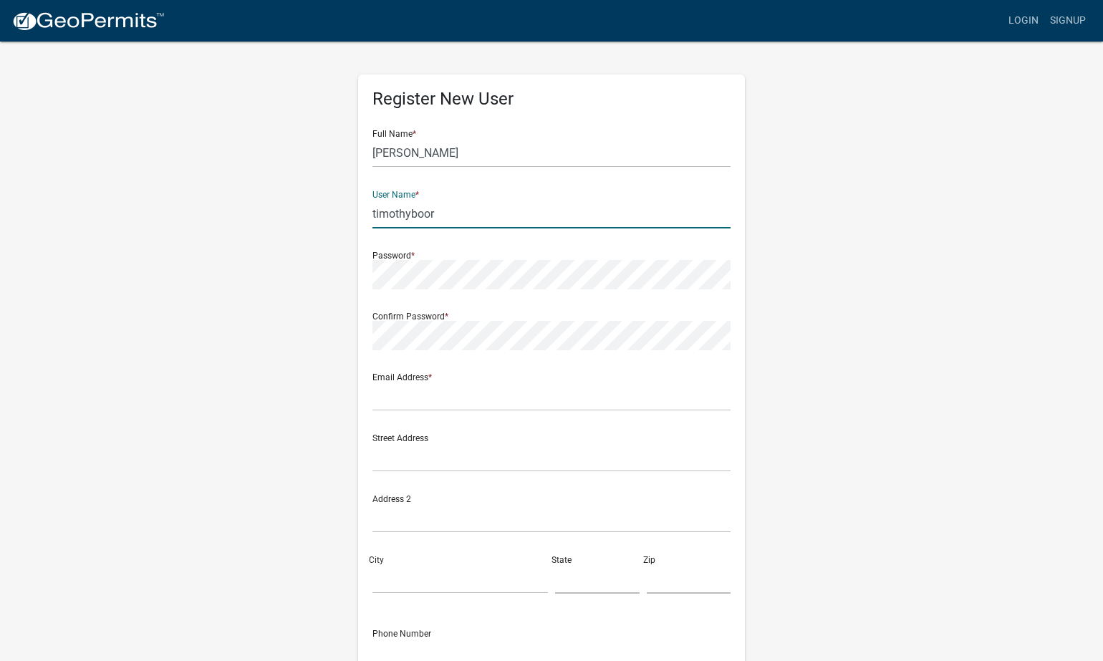
type input "timothyboor"
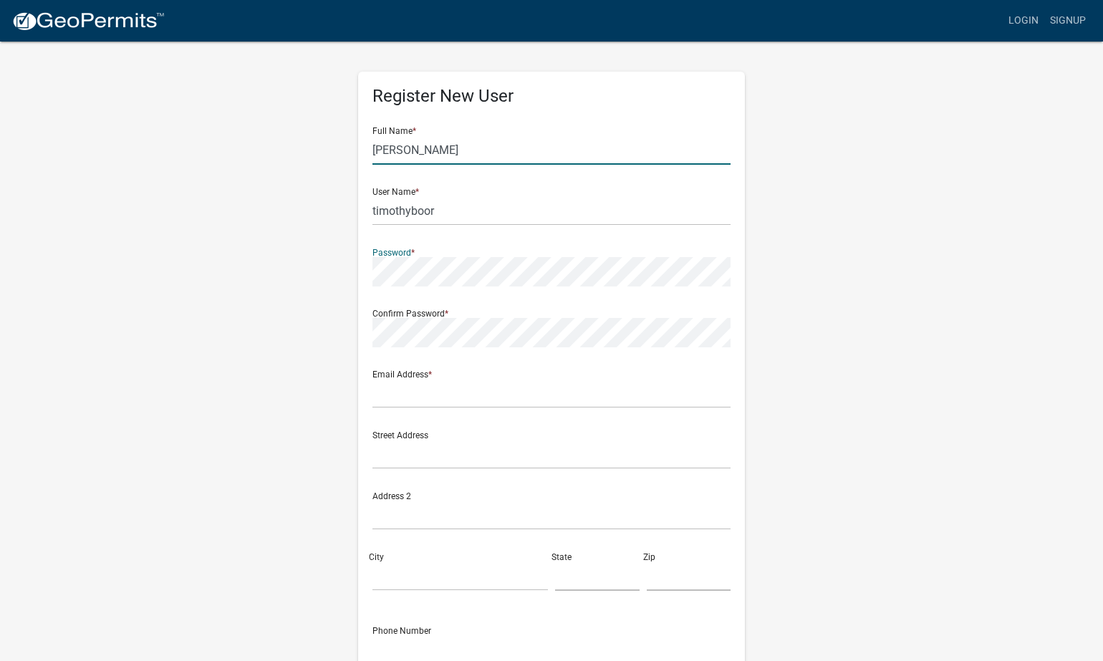
click at [491, 143] on input "[PERSON_NAME]" at bounding box center [551, 149] width 358 height 29
click at [793, 201] on div "Register New User Full Name * [PERSON_NAME] User Name * timothyboor Password * …" at bounding box center [551, 419] width 816 height 766
click at [536, 213] on input "timothyboor" at bounding box center [551, 209] width 358 height 29
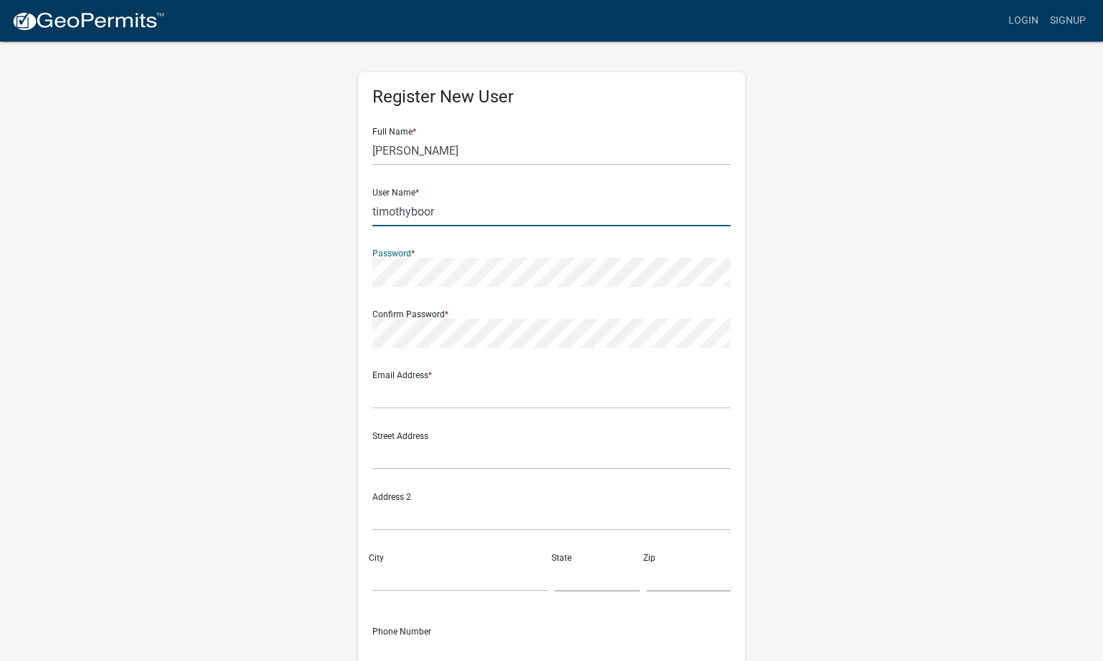
click at [458, 208] on input "timothyboor" at bounding box center [551, 211] width 358 height 29
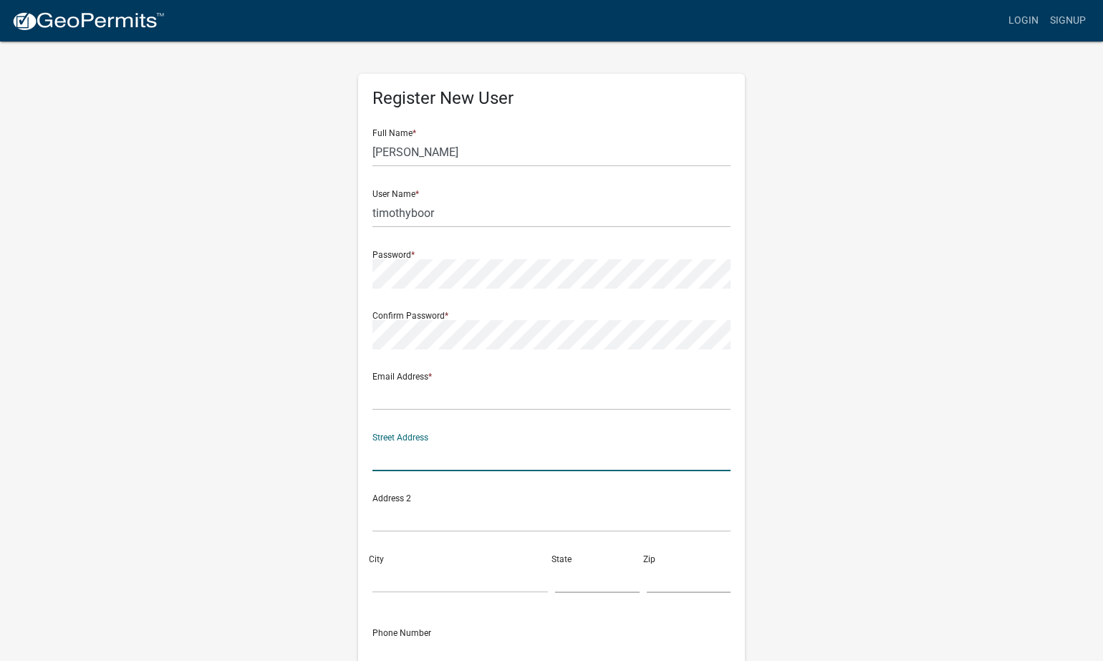
scroll to position [0, 0]
type input "[STREET_ADDRESS]"
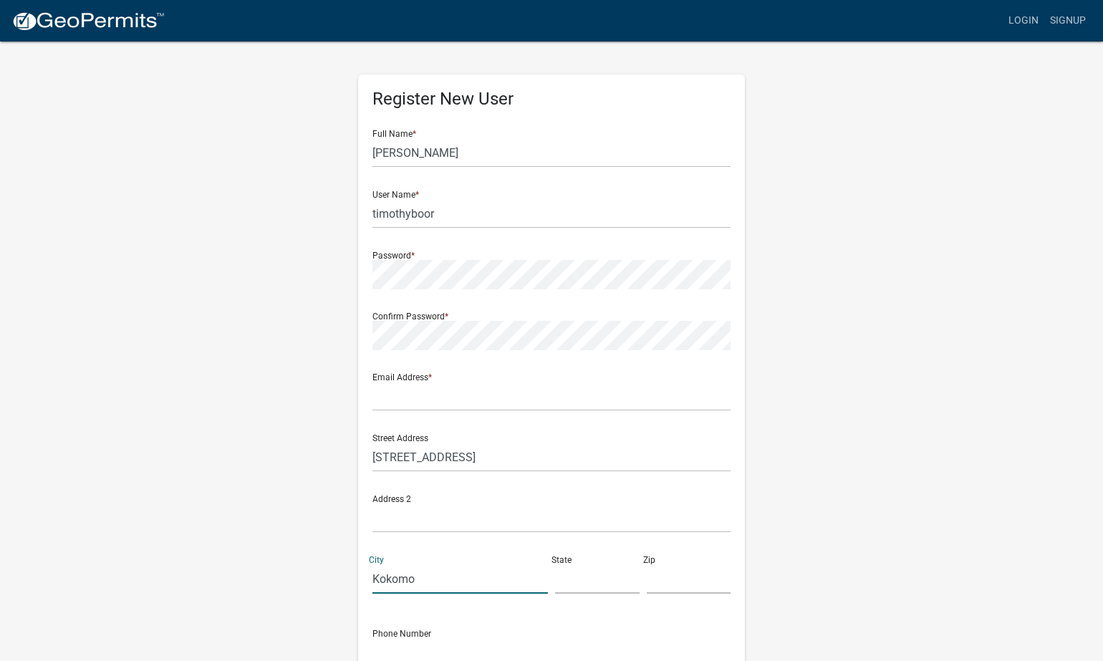
type input "Kokomo"
type input "IN"
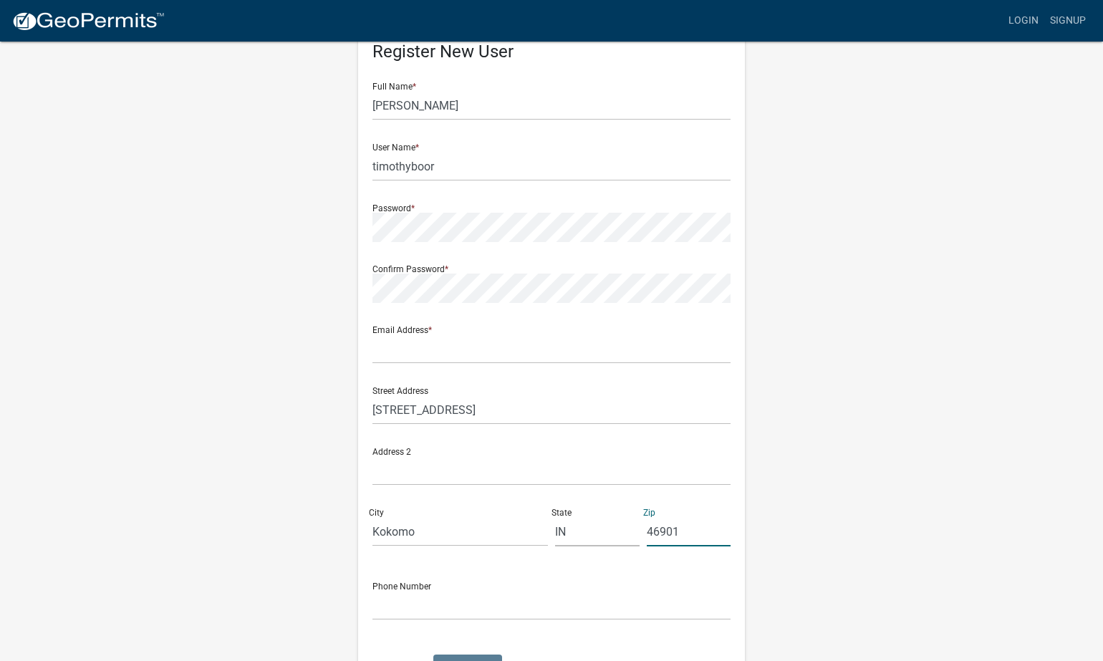
scroll to position [77, 0]
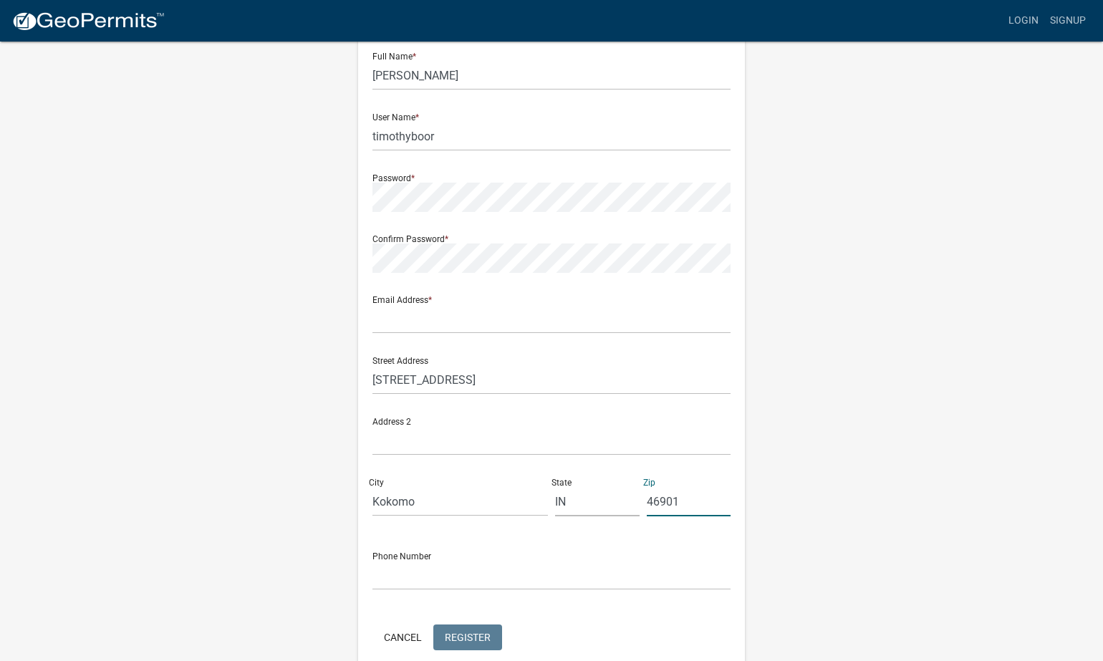
type input "46901"
type input "[PHONE_NUMBER]"
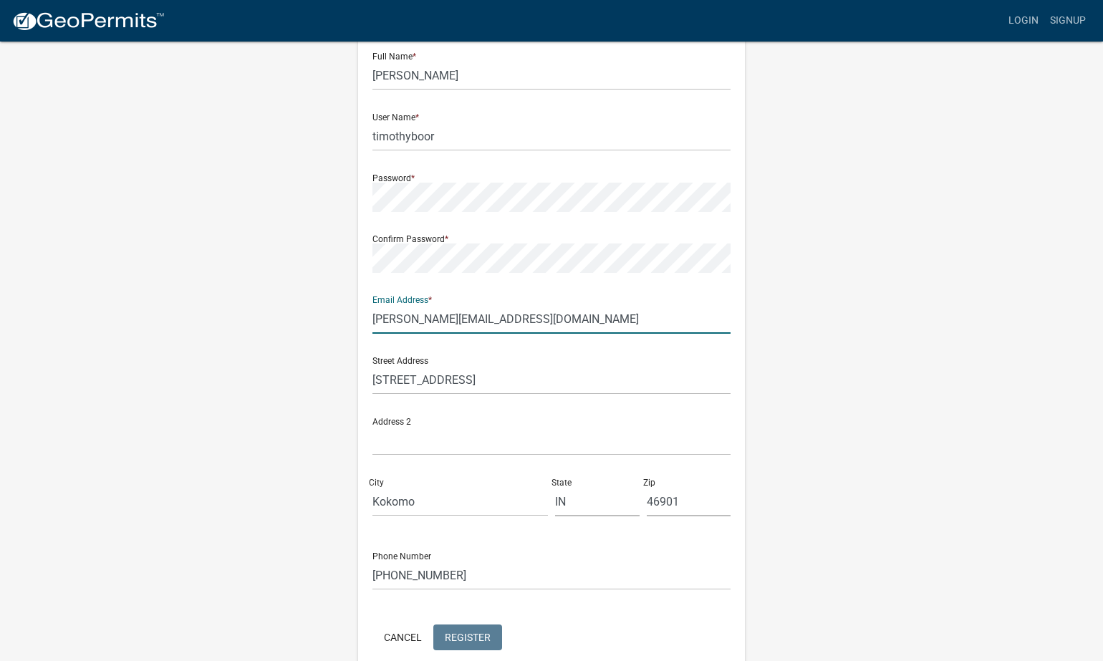
scroll to position [77, 1]
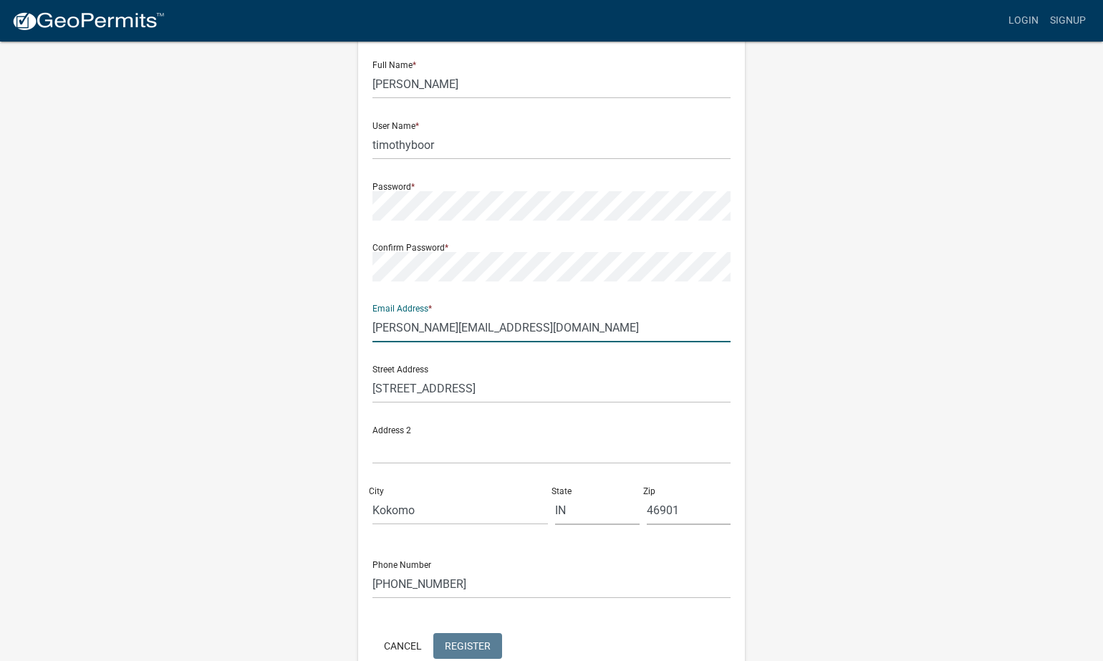
type input "[PERSON_NAME][EMAIL_ADDRESS][DOMAIN_NAME]"
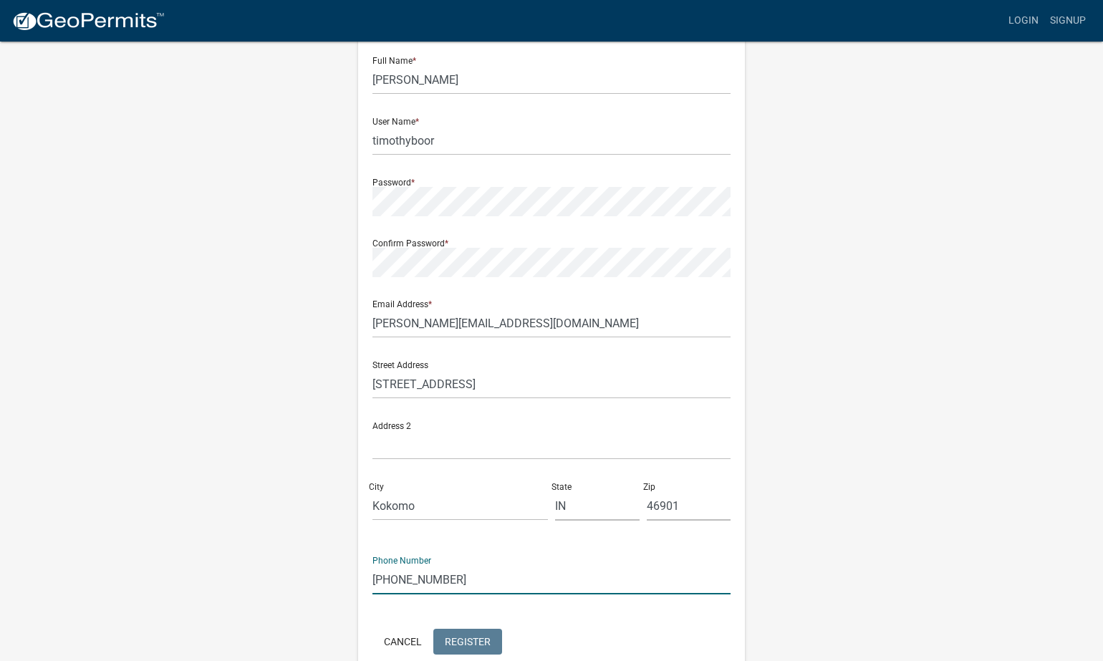
drag, startPoint x: 450, startPoint y: 584, endPoint x: 359, endPoint y: 581, distance: 91.0
click at [359, 581] on div "Register New User Full Name * [PERSON_NAME] User Name * timothyboor Password * …" at bounding box center [551, 343] width 387 height 684
click at [475, 579] on input "[PHONE_NUMBER]" at bounding box center [551, 580] width 358 height 29
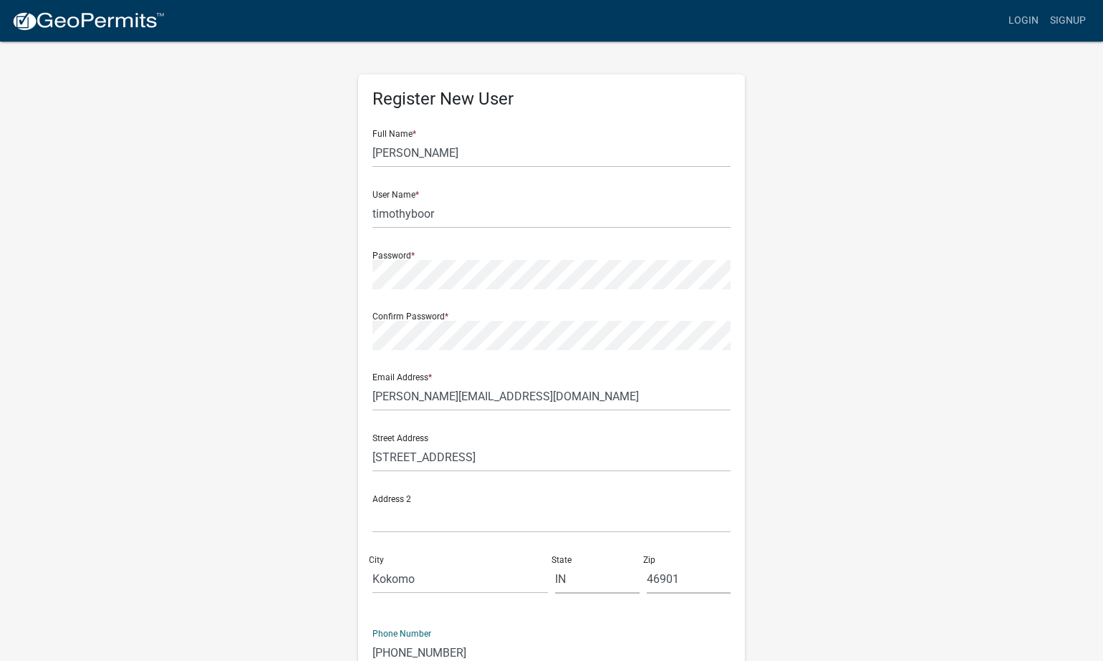
scroll to position [0, 0]
click at [410, 214] on input "timothyboor" at bounding box center [551, 213] width 358 height 29
type input "timothybboor"
click at [416, 150] on input "[PERSON_NAME]" at bounding box center [551, 152] width 358 height 29
type input "[PERSON_NAME]"
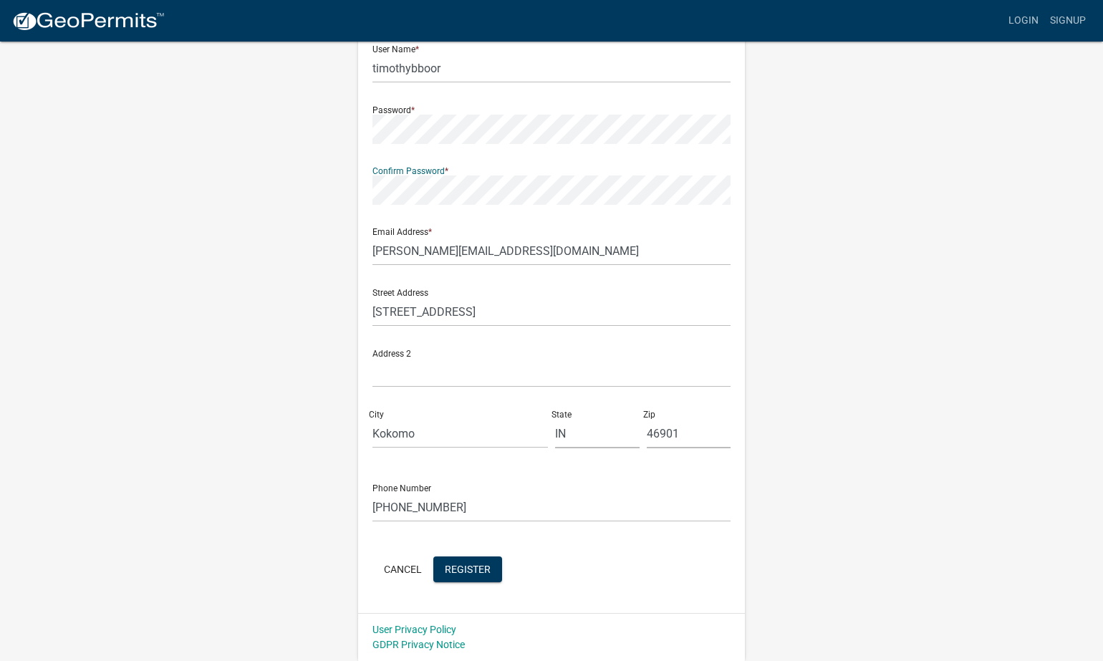
scroll to position [145, 0]
click at [453, 567] on span "Register" at bounding box center [468, 569] width 46 height 11
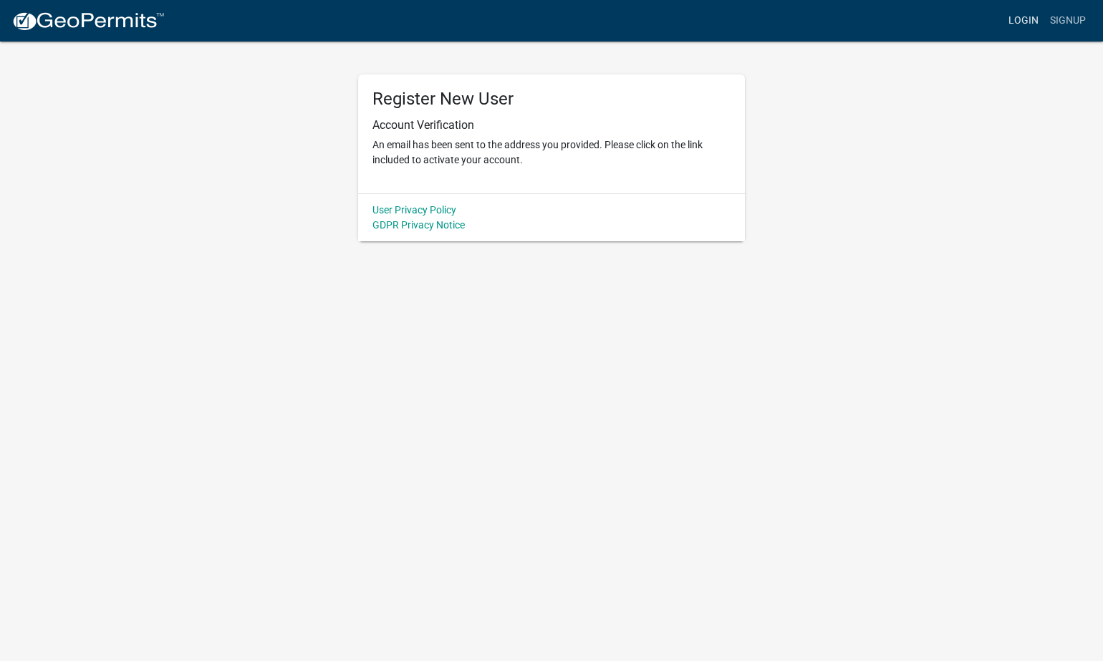
click at [1023, 25] on link "Login" at bounding box center [1024, 20] width 42 height 27
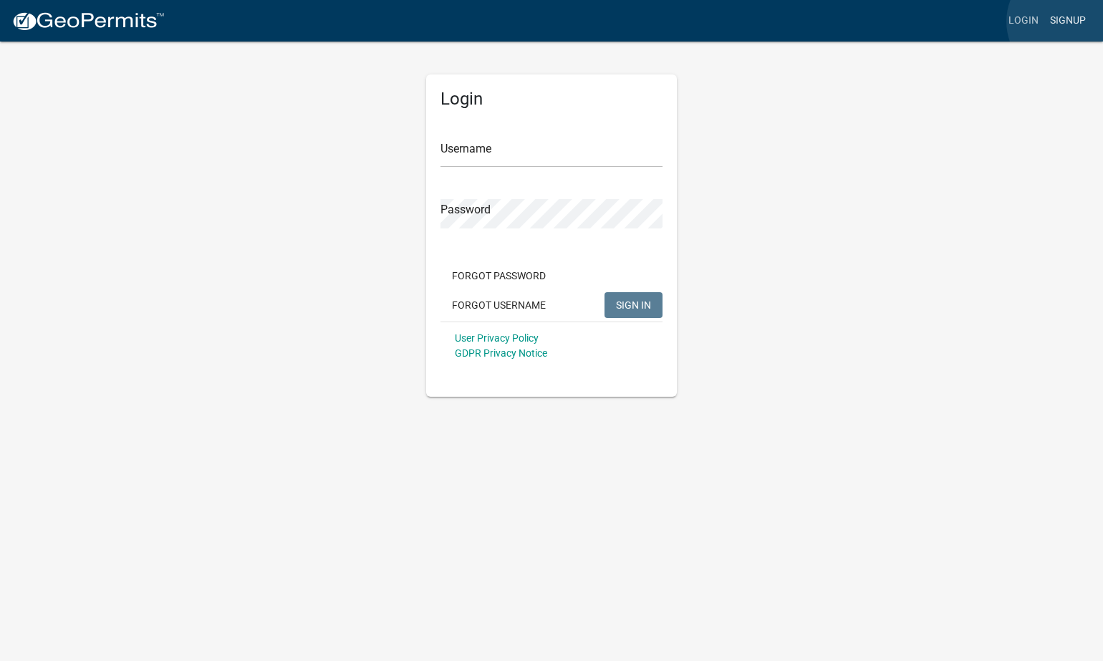
click at [1065, 21] on link "Signup" at bounding box center [1067, 20] width 47 height 27
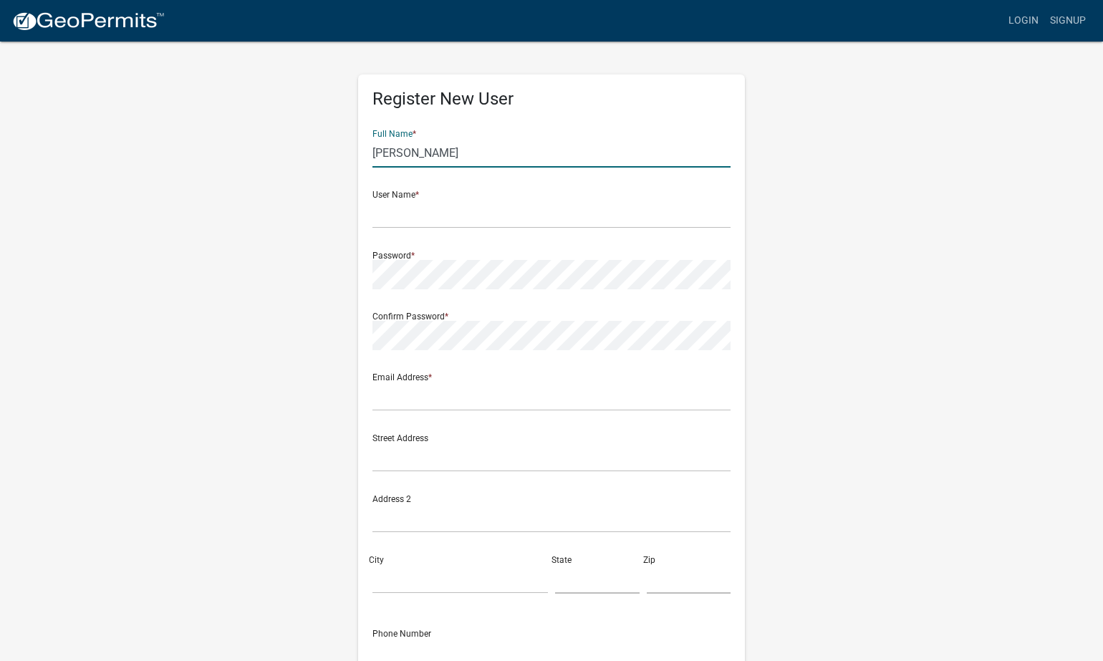
type input "[PERSON_NAME]"
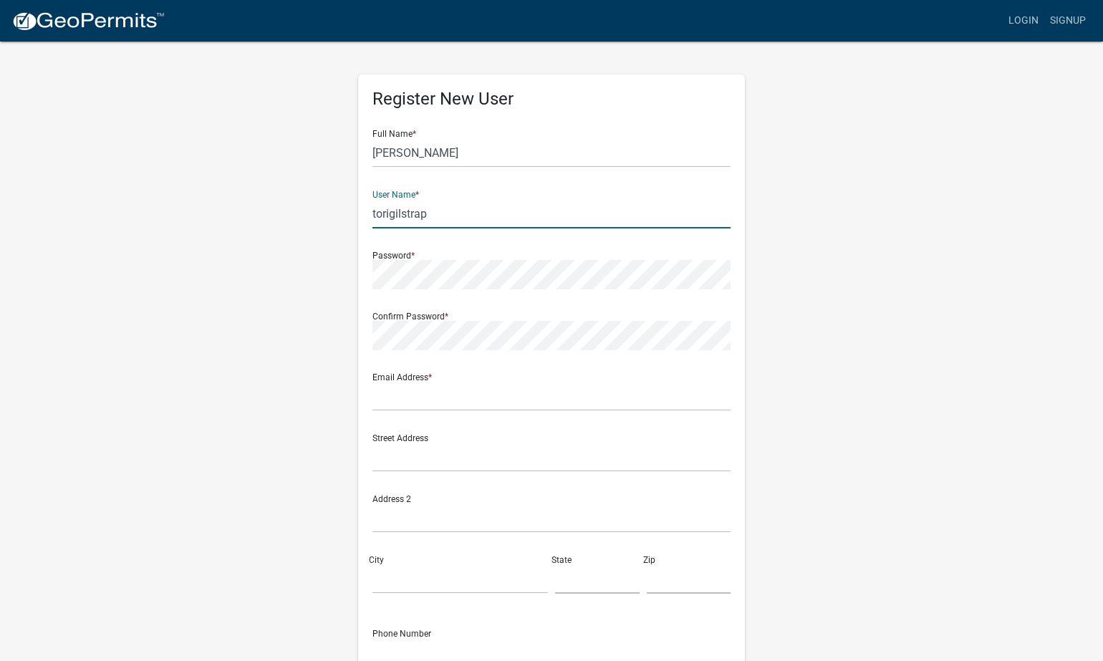
type input "torigilstrap"
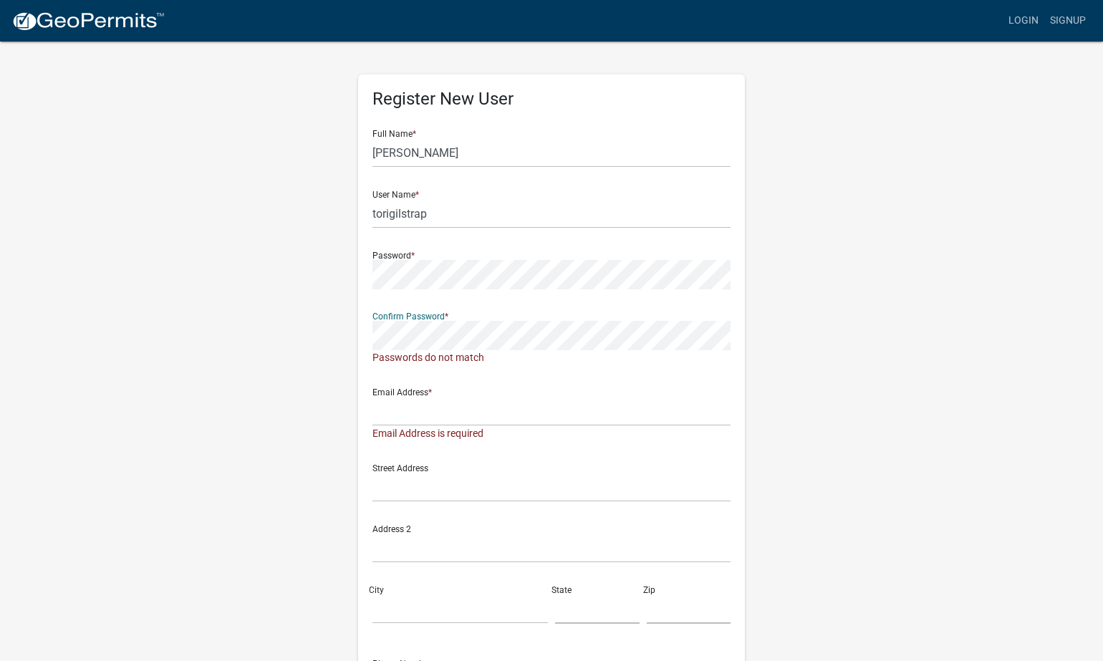
click at [359, 331] on div "Register New User Full Name * [PERSON_NAME] User Name * torigilstrap Password *…" at bounding box center [551, 431] width 387 height 714
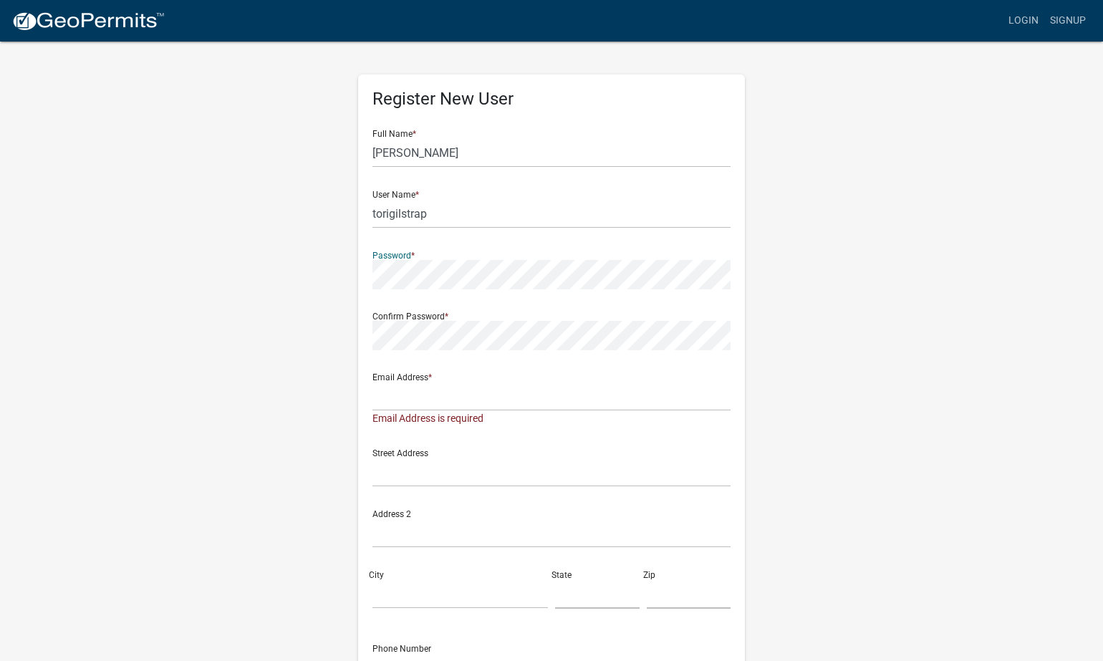
click at [356, 271] on div "Register New User Full Name * [PERSON_NAME] User Name * torigilstrap Password *…" at bounding box center [551, 430] width 408 height 781
click at [425, 396] on input "text" at bounding box center [551, 396] width 358 height 29
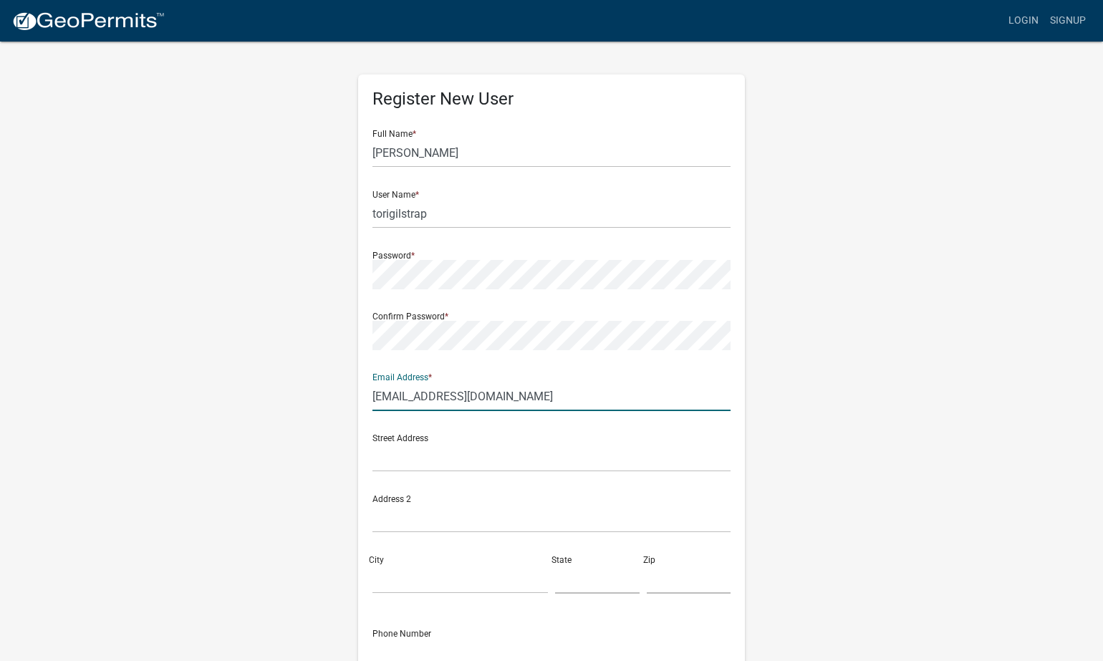
type input "[EMAIL_ADDRESS][DOMAIN_NAME]"
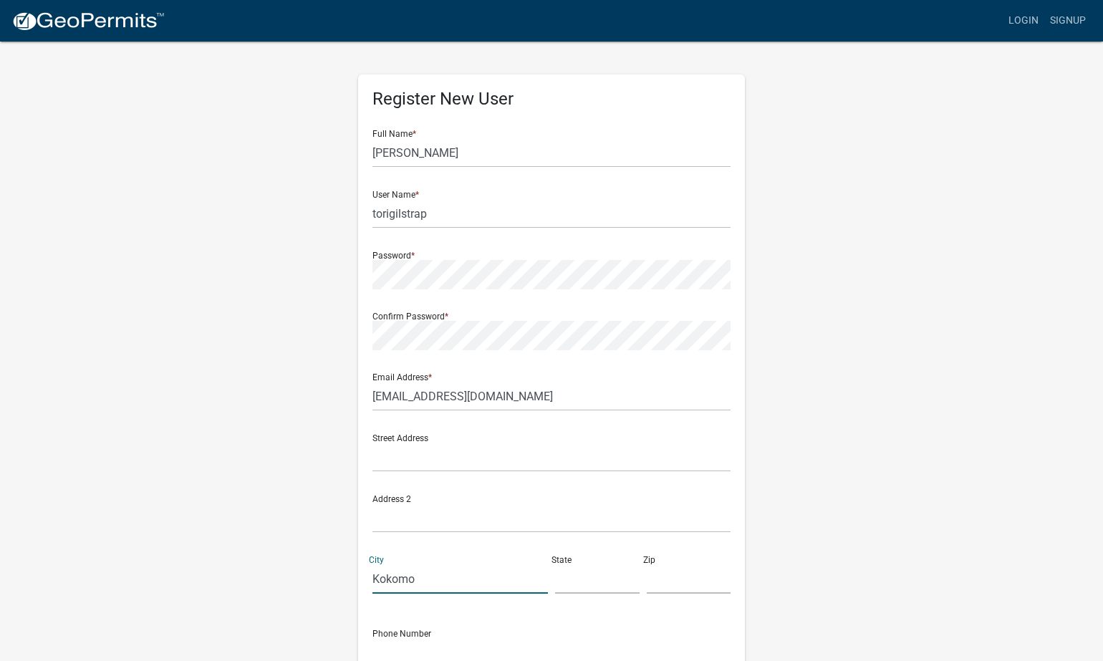
type input "Kokomo"
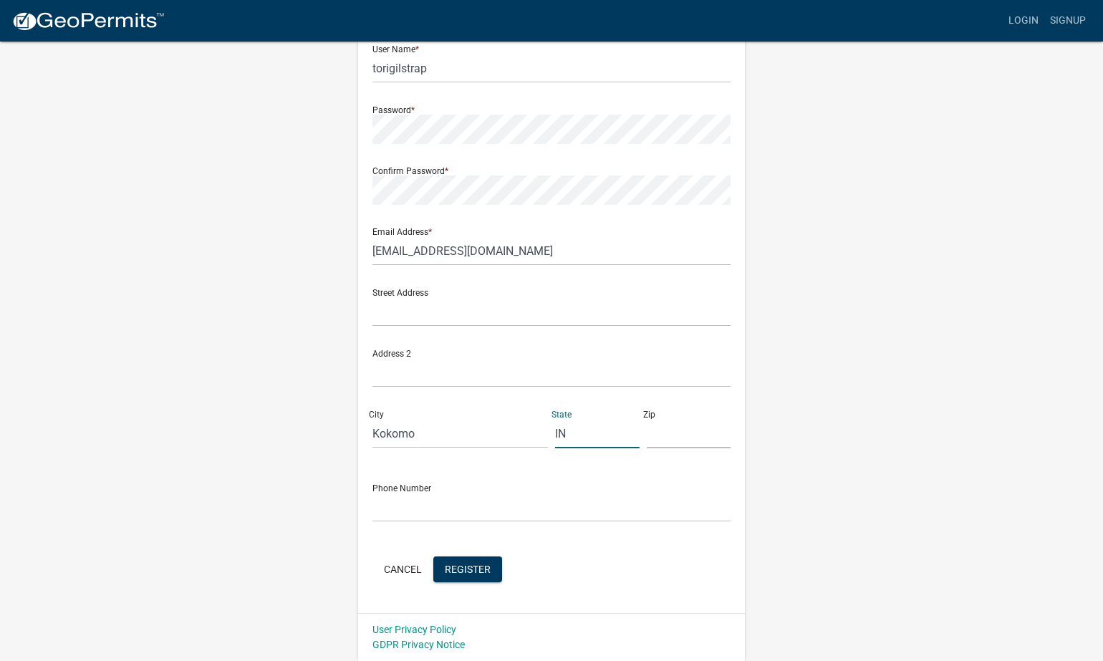
scroll to position [145, 0]
type input "IN"
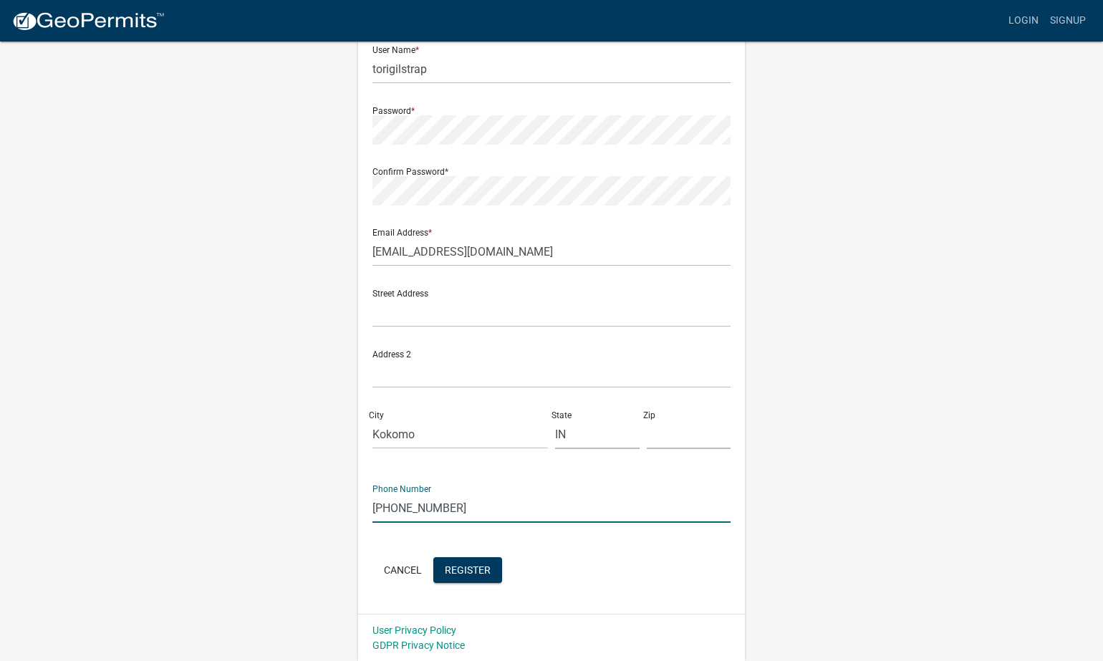
type input "[PHONE_NUMBER]"
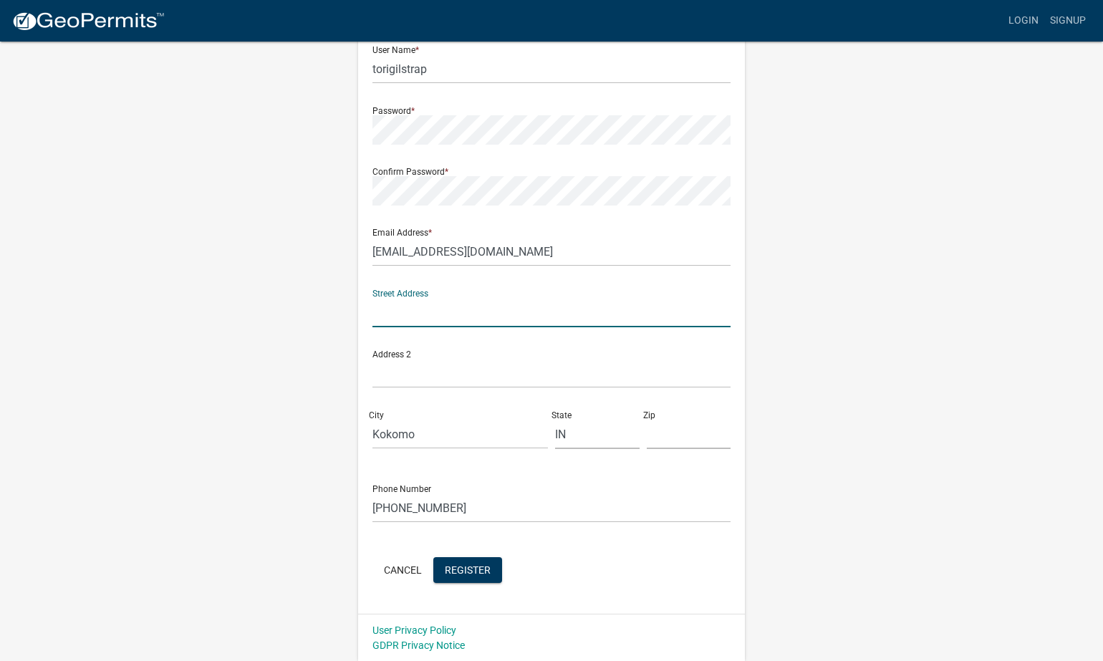
click at [455, 310] on input "text" at bounding box center [551, 312] width 358 height 29
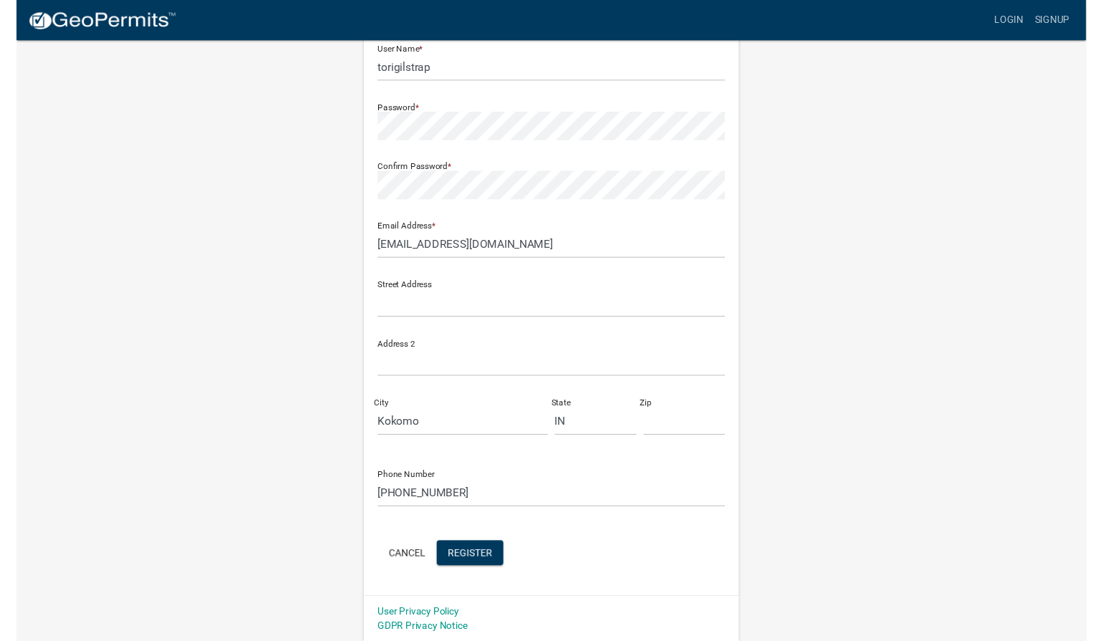
scroll to position [85, 0]
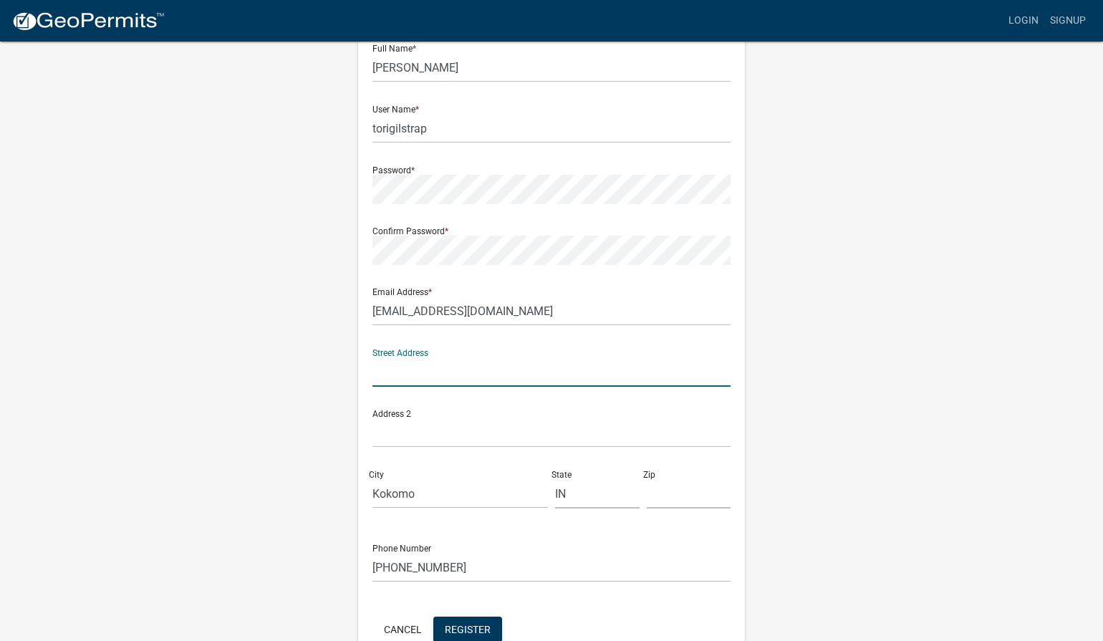
click at [434, 373] on input "text" at bounding box center [551, 371] width 358 height 29
type input "[STREET_ADDRESS][PERSON_NAME]"
type input "46901"
click at [476, 624] on span "Register" at bounding box center [468, 628] width 46 height 11
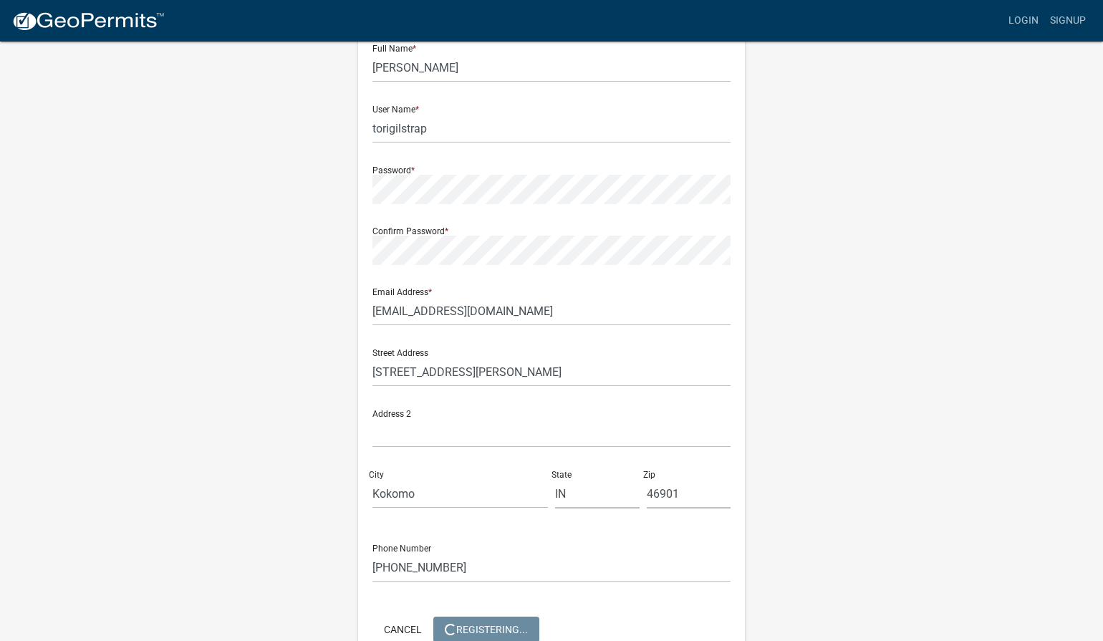
scroll to position [0, 0]
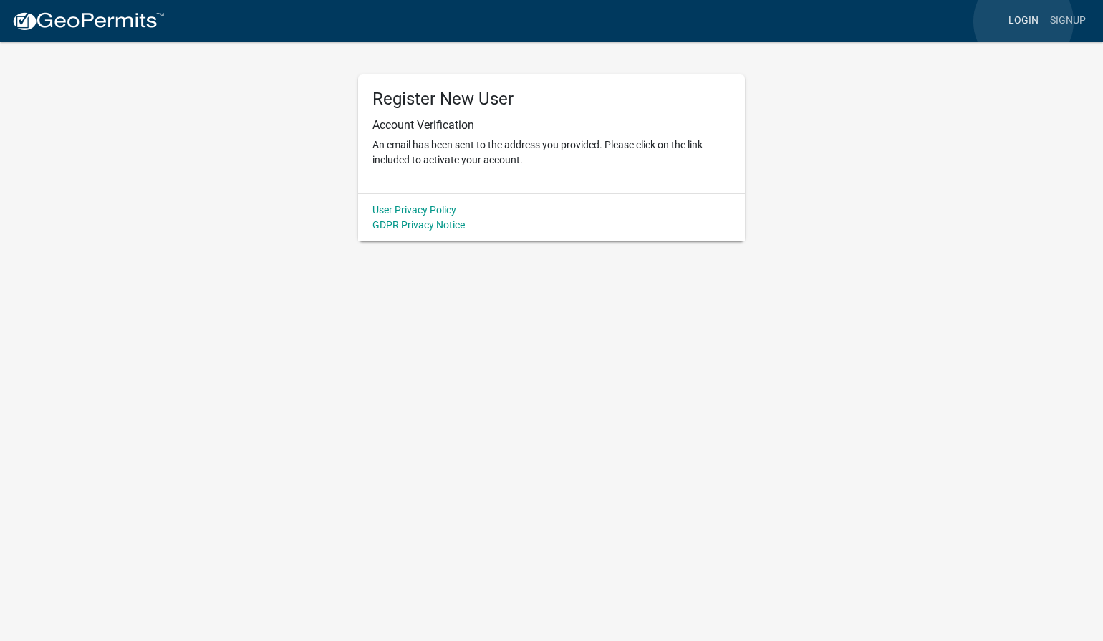
click at [1023, 21] on link "Login" at bounding box center [1024, 20] width 42 height 27
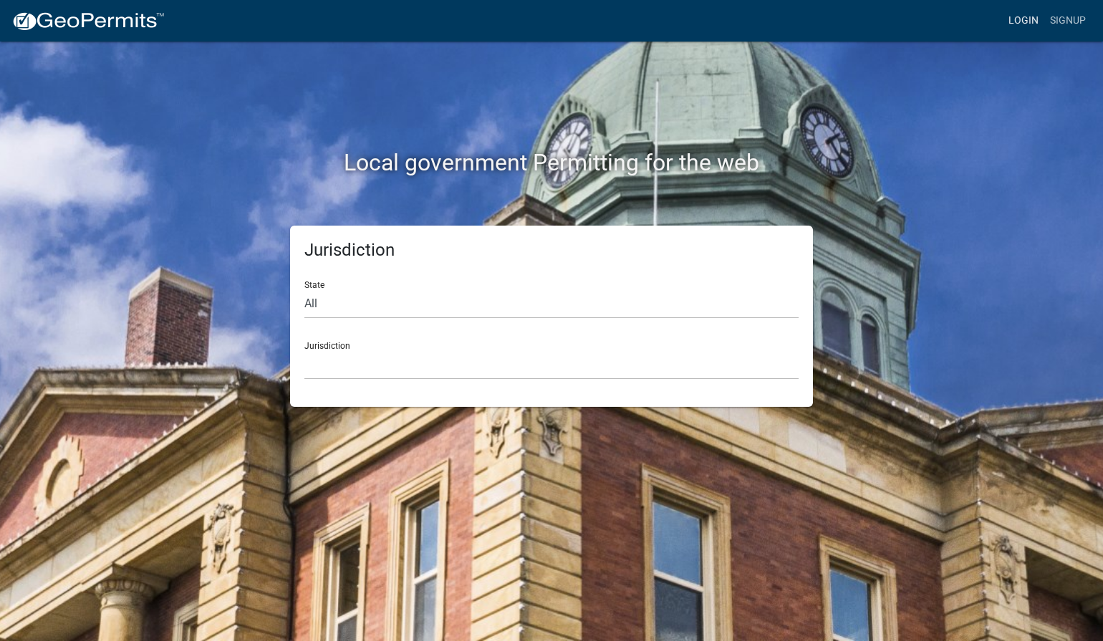
click at [1021, 16] on link "Login" at bounding box center [1024, 20] width 42 height 27
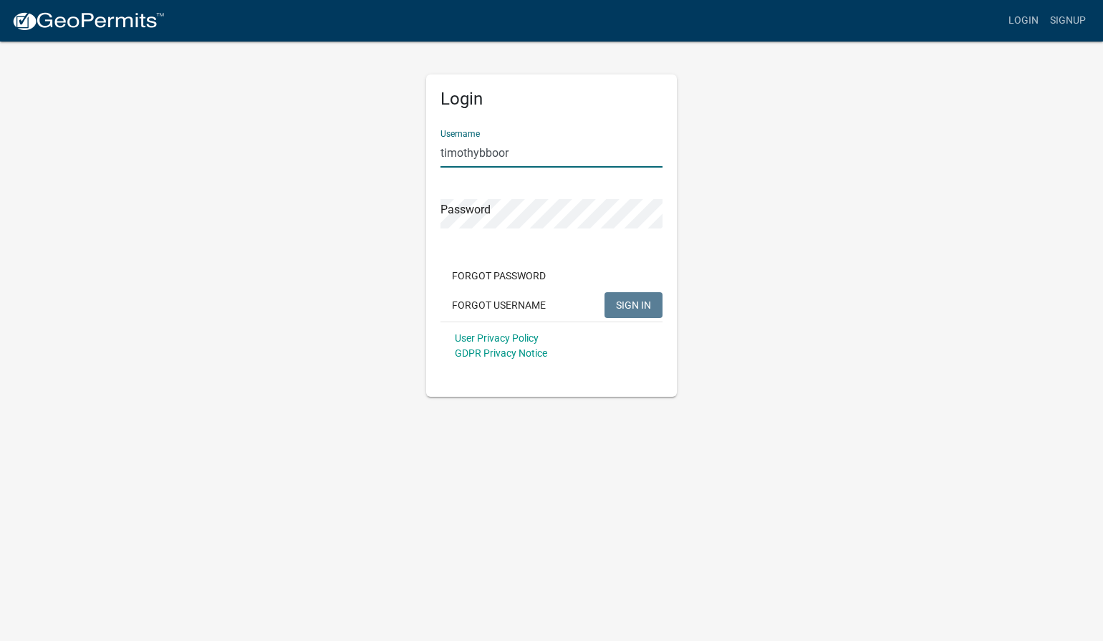
type input "timothybboor"
click at [642, 303] on span "SIGN IN" at bounding box center [633, 304] width 35 height 11
